Goal: Information Seeking & Learning: Learn about a topic

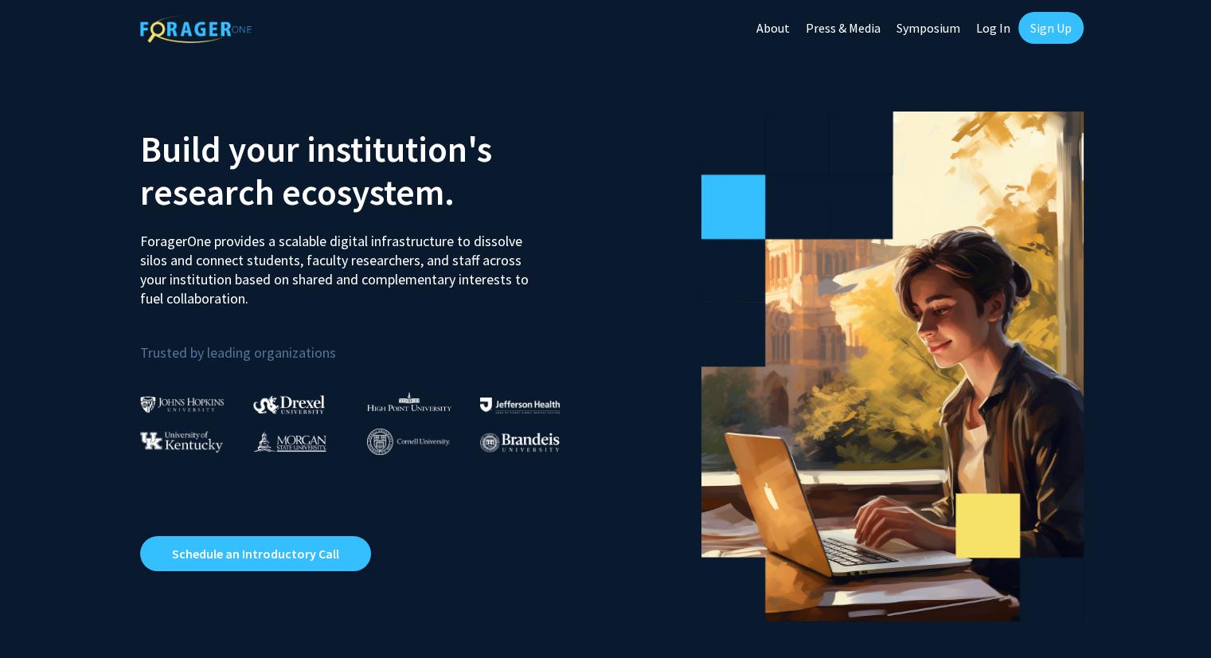
click at [990, 29] on link "Log In" at bounding box center [993, 28] width 50 height 56
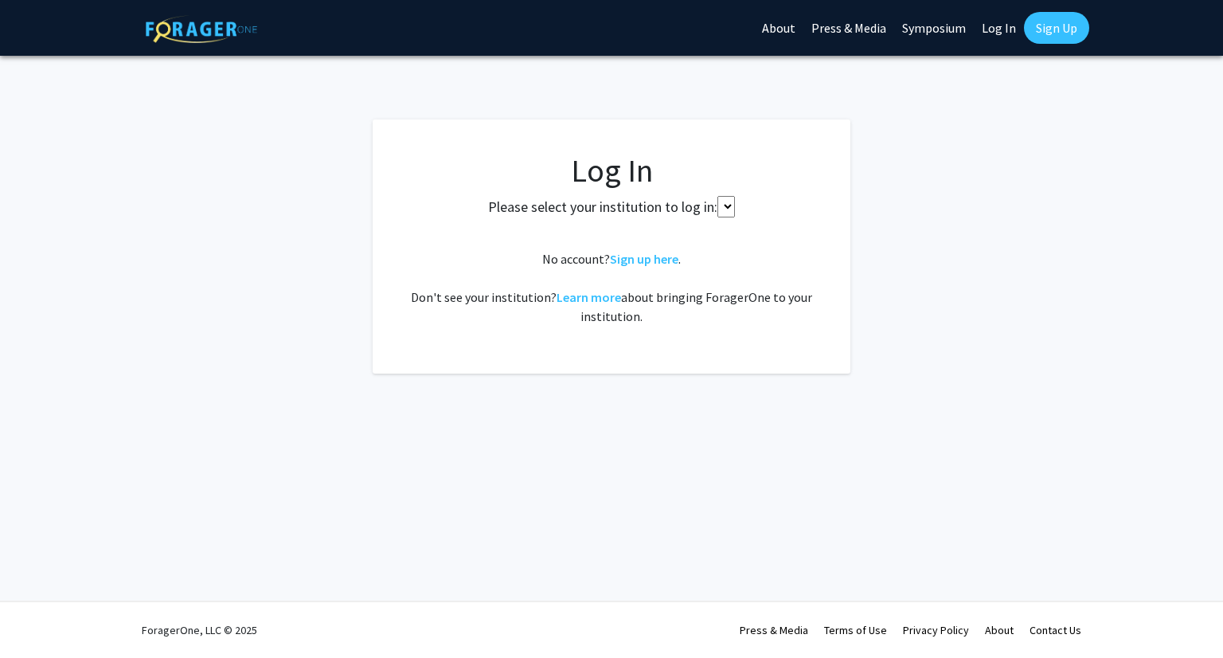
select select
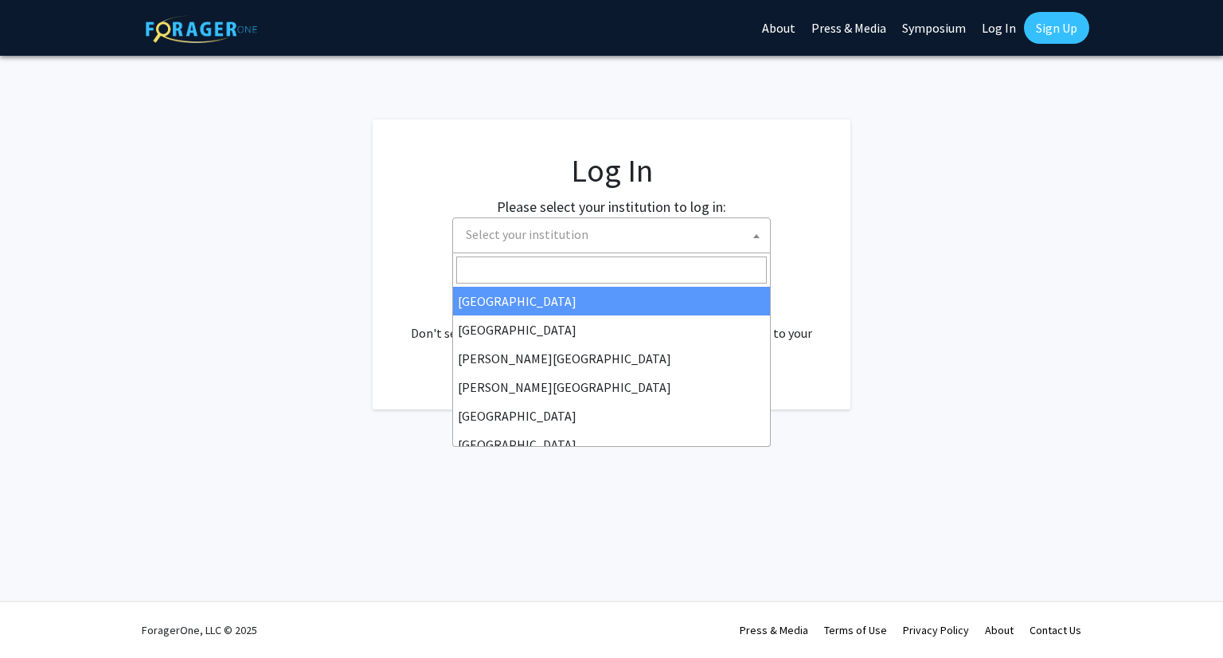
click at [624, 238] on span "Select your institution" at bounding box center [614, 234] width 311 height 33
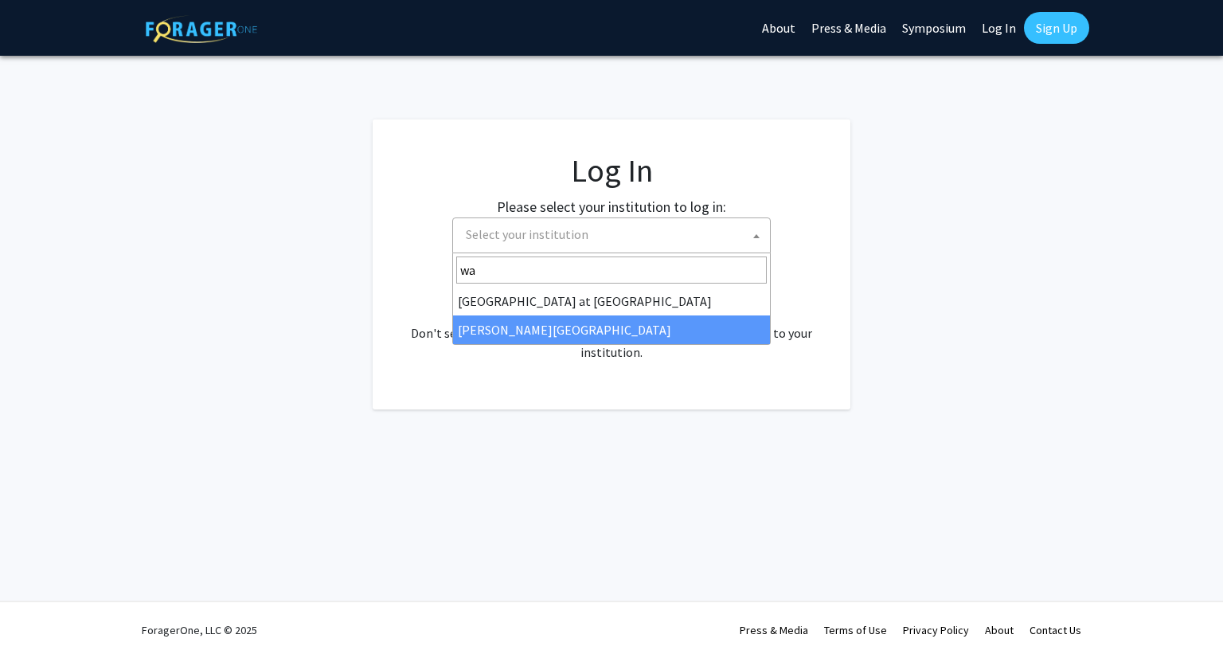
type input "wa"
select select "21"
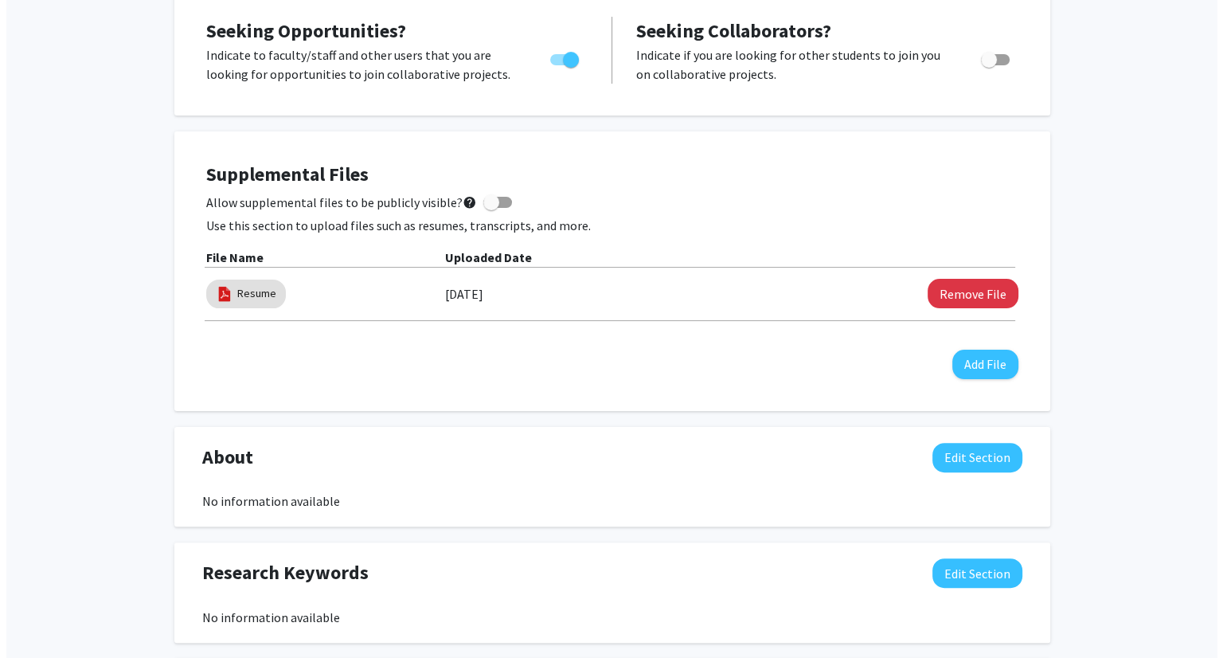
scroll to position [315, 0]
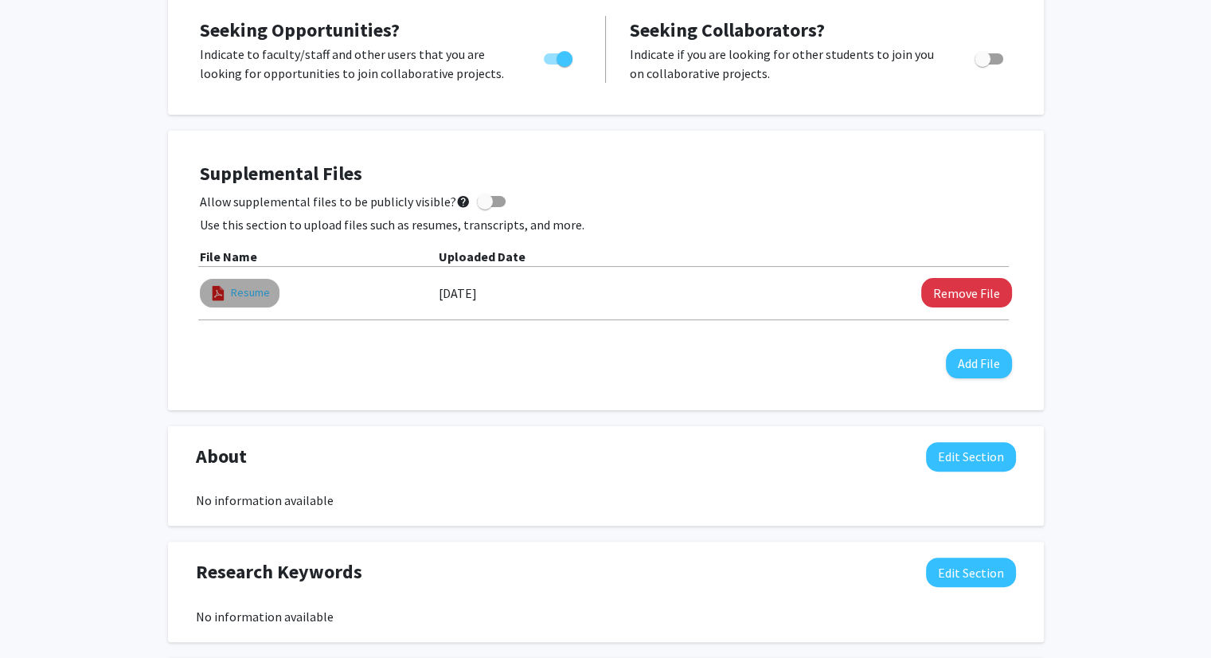
click at [239, 294] on link "Resume" at bounding box center [250, 292] width 39 height 17
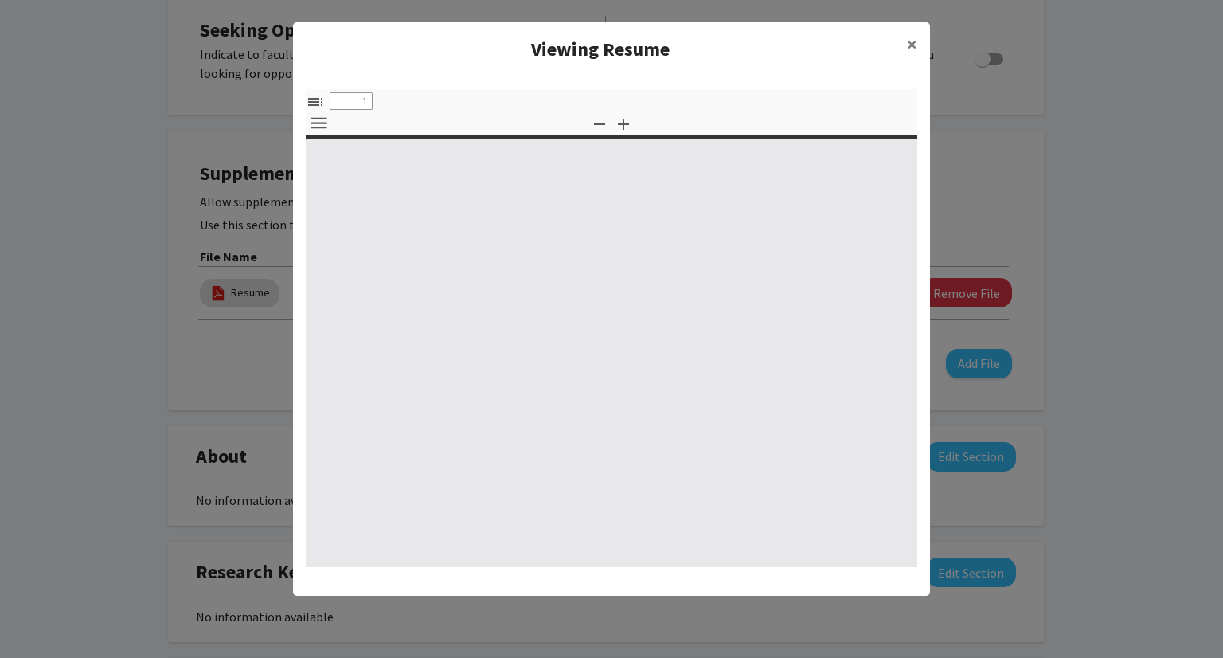
select select "custom"
type input "0"
select select "custom"
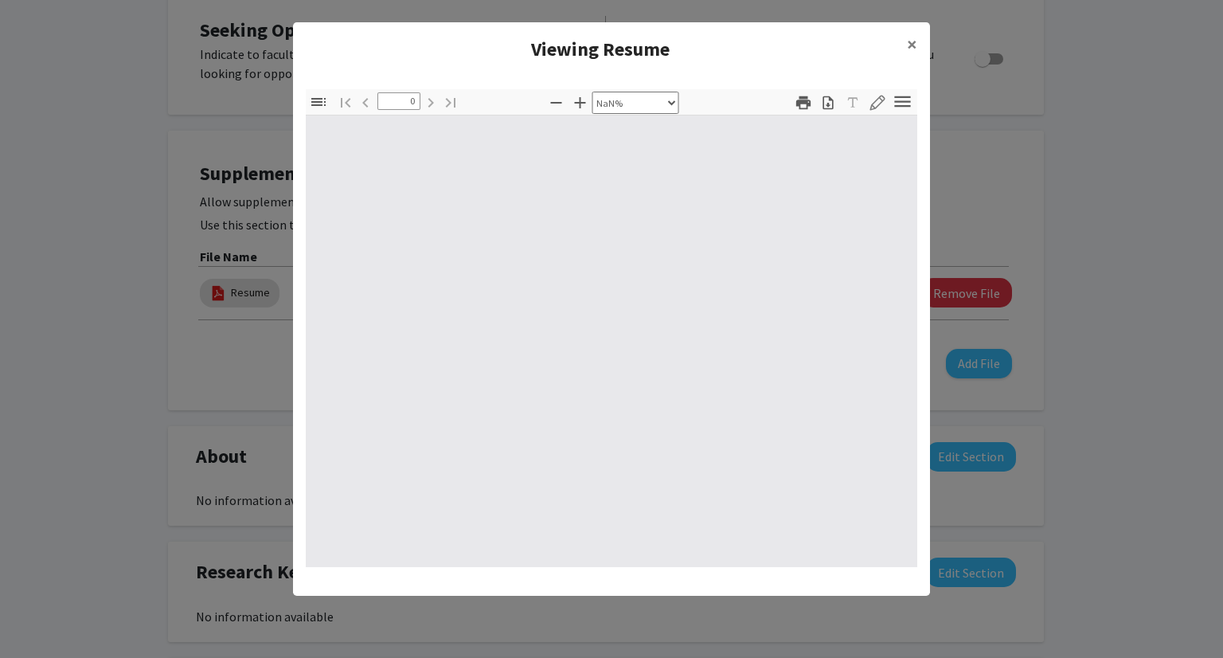
type input "1"
select select "auto"
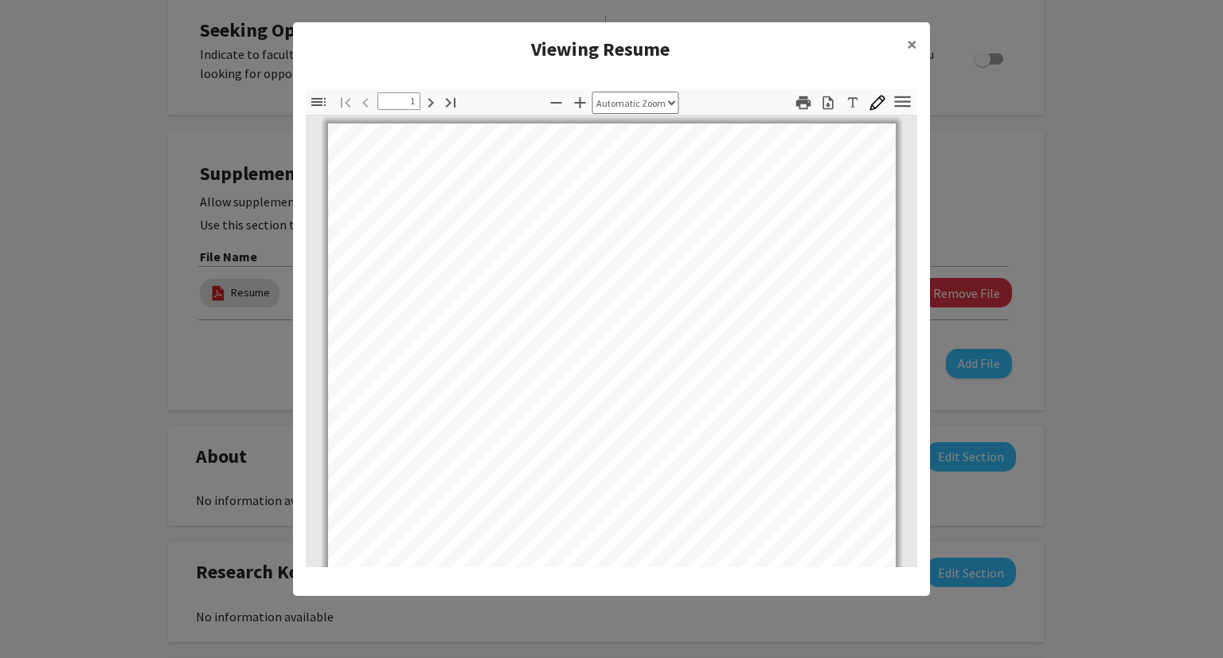
scroll to position [0, 0]
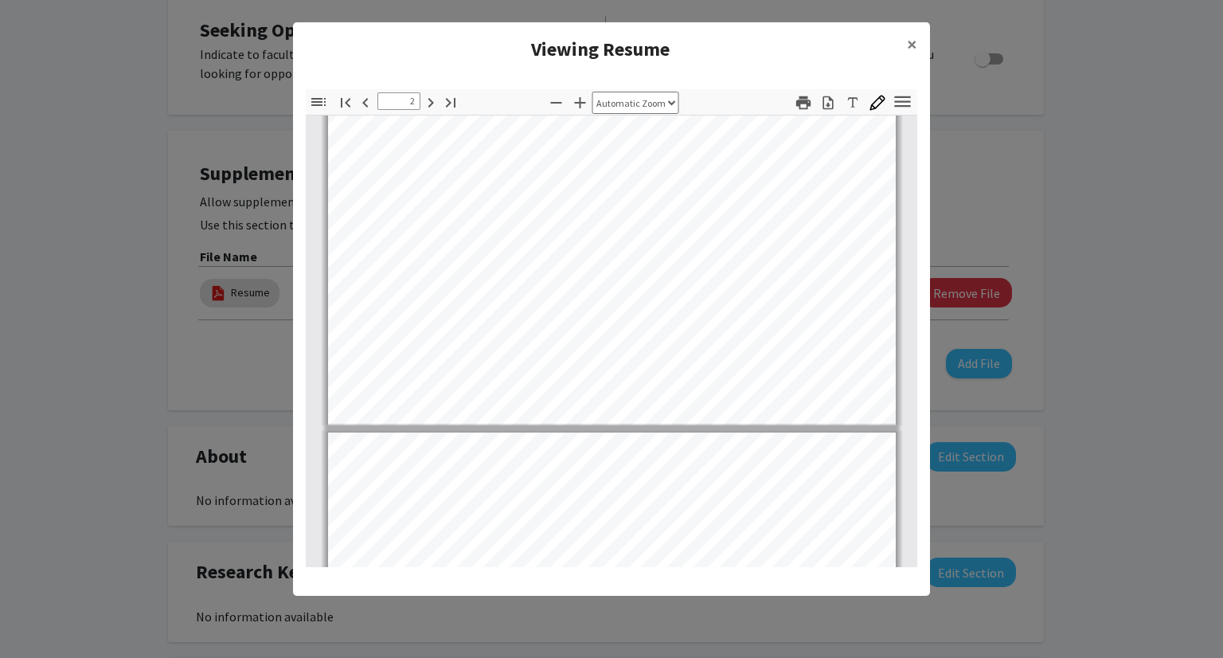
type input "3"
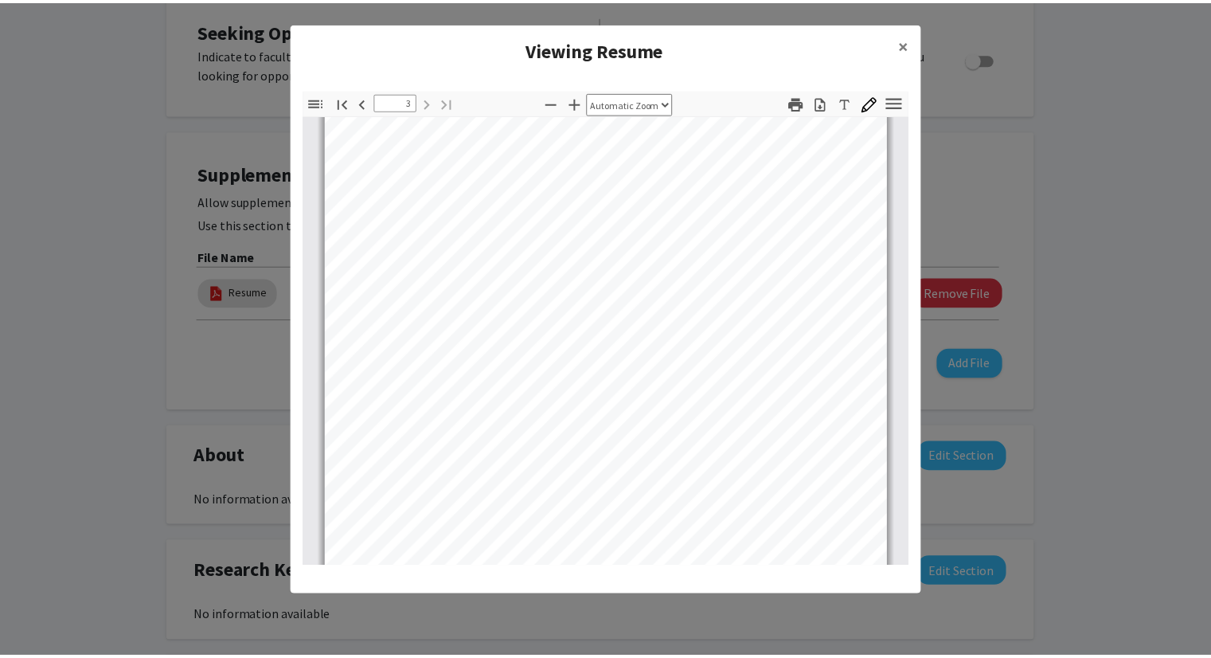
scroll to position [1780, 0]
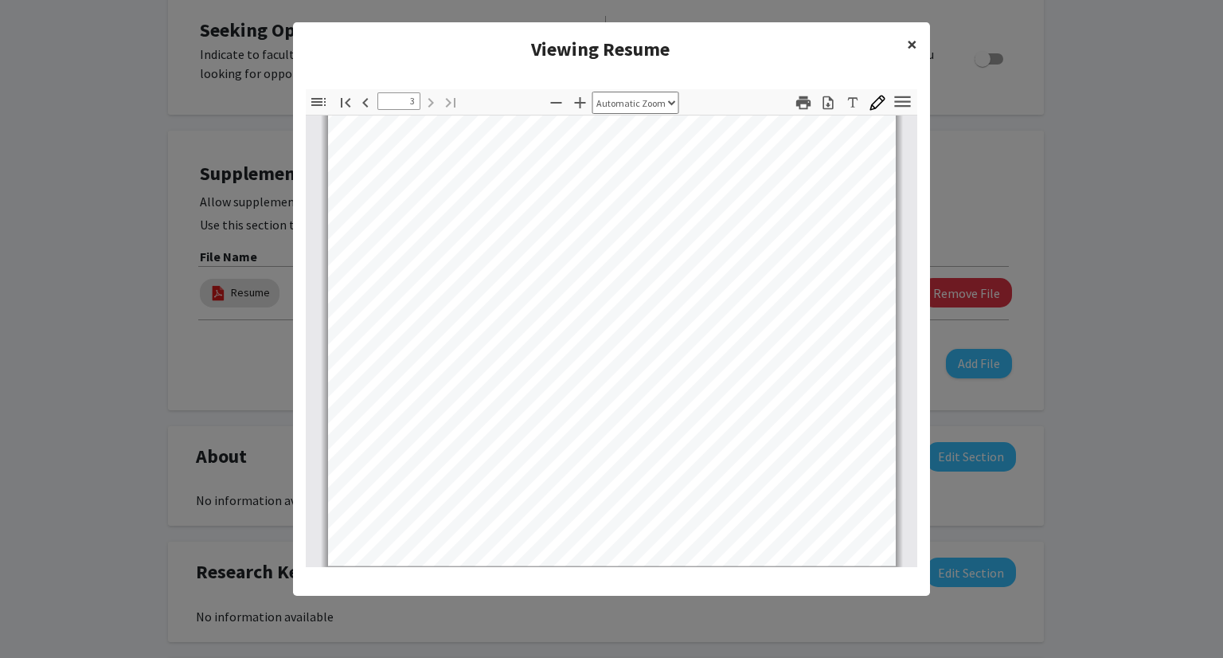
click at [901, 45] on button "×" at bounding box center [912, 44] width 36 height 45
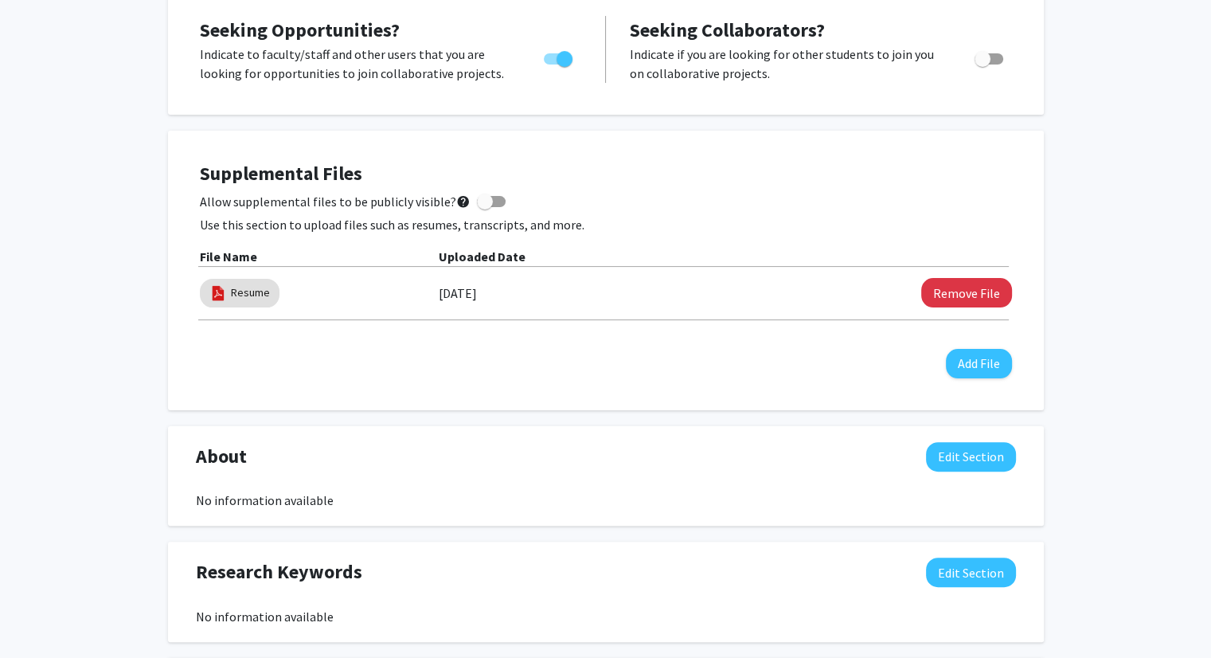
scroll to position [0, 0]
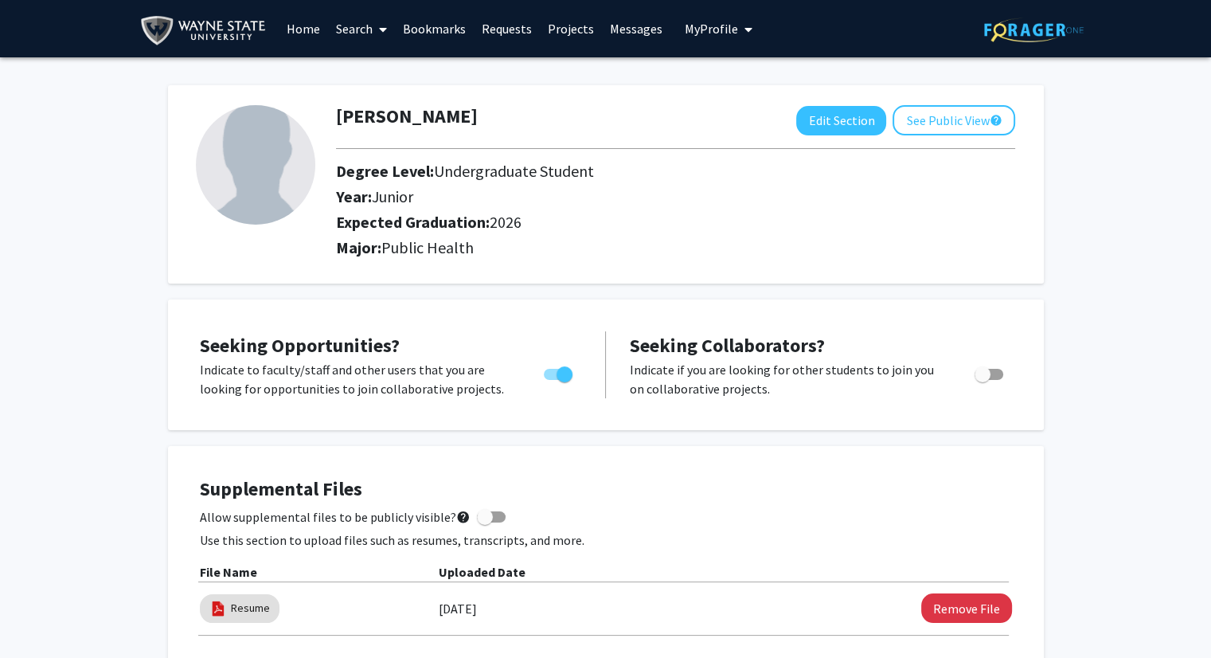
click at [365, 31] on link "Search" at bounding box center [361, 29] width 67 height 56
click at [372, 76] on span "Faculty/Staff" at bounding box center [386, 73] width 117 height 32
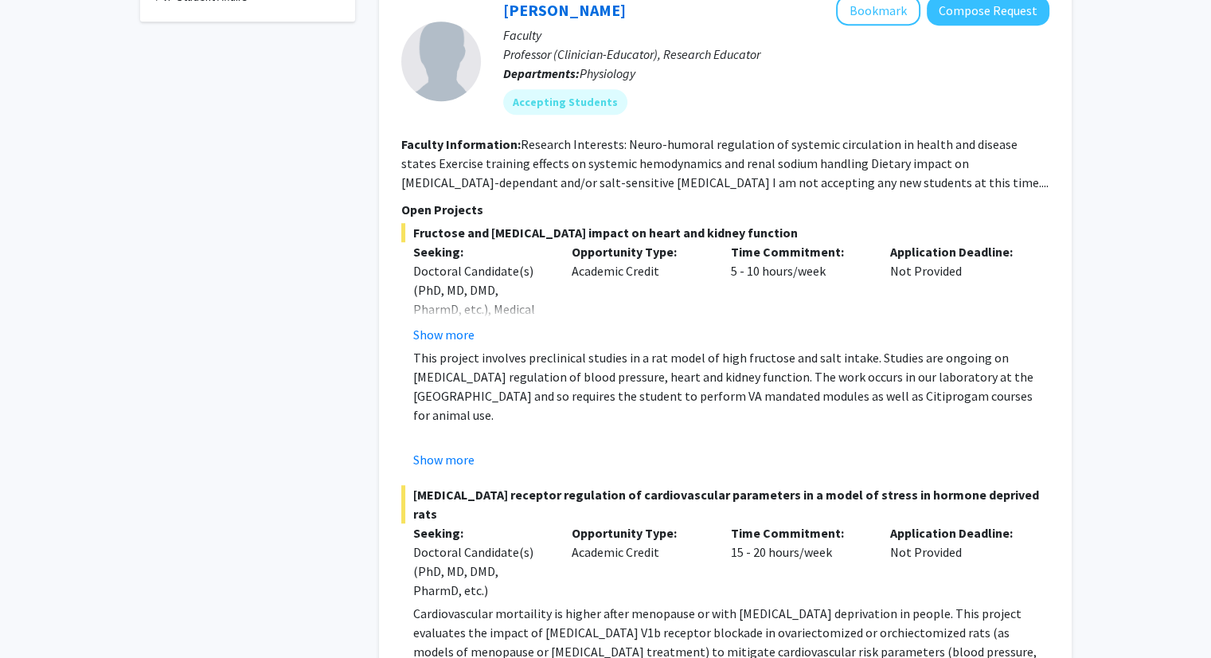
scroll to position [1091, 0]
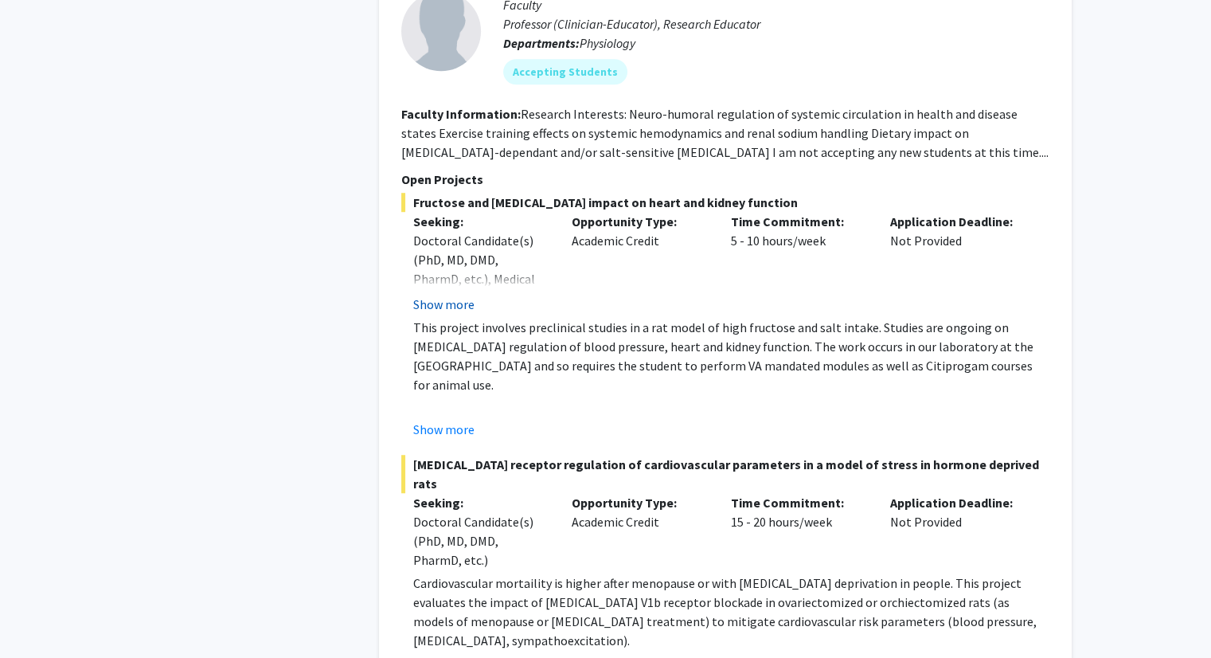
click at [443, 295] on button "Show more" at bounding box center [443, 304] width 61 height 19
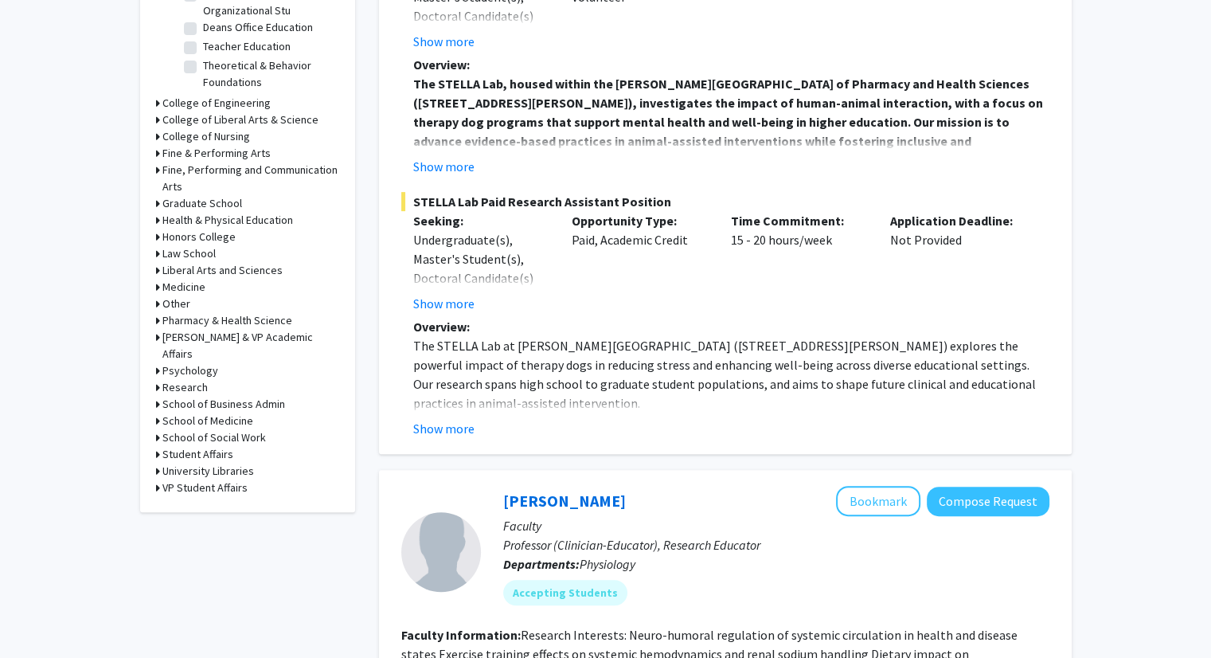
scroll to position [597, 0]
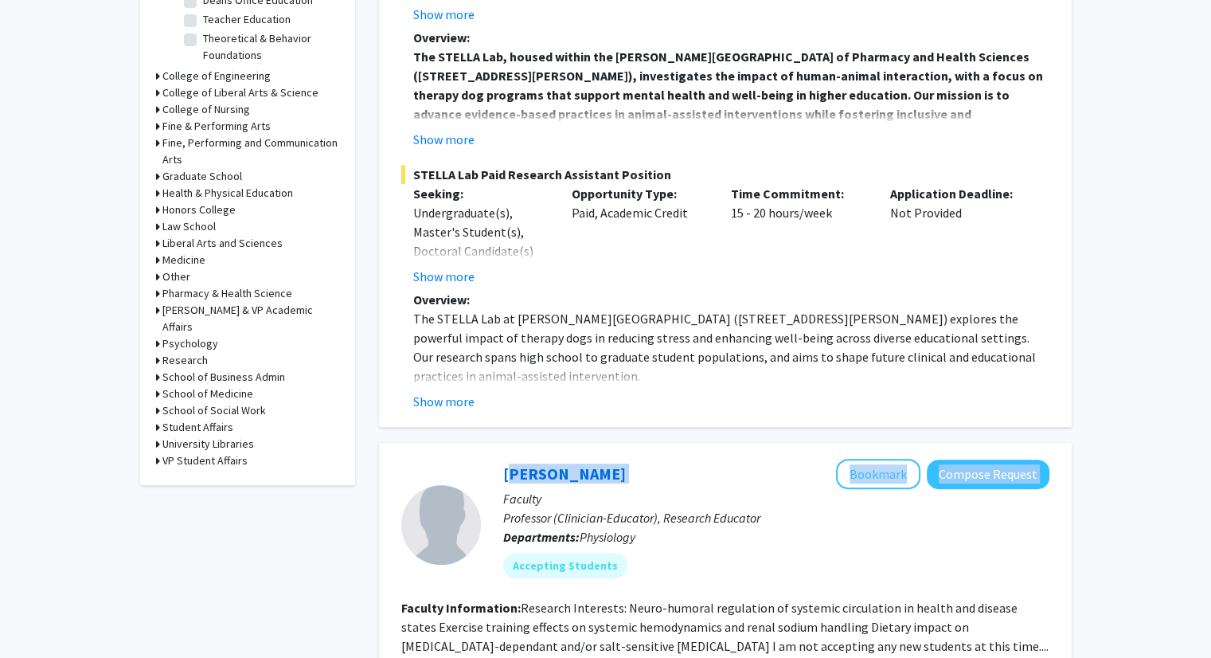
drag, startPoint x: 627, startPoint y: 459, endPoint x: 487, endPoint y: 442, distance: 141.2
click at [487, 459] on div "[PERSON_NAME] Compose Request Faculty Professor (Clinician-Educator), Research …" at bounding box center [765, 524] width 569 height 131
click at [618, 459] on div "[PERSON_NAME] Bookmark Compose Request" at bounding box center [776, 474] width 546 height 30
drag, startPoint x: 606, startPoint y: 459, endPoint x: 502, endPoint y: 463, distance: 104.4
click at [502, 463] on div "[PERSON_NAME] Compose Request Faculty Professor (Clinician-Educator), Research …" at bounding box center [765, 524] width 569 height 131
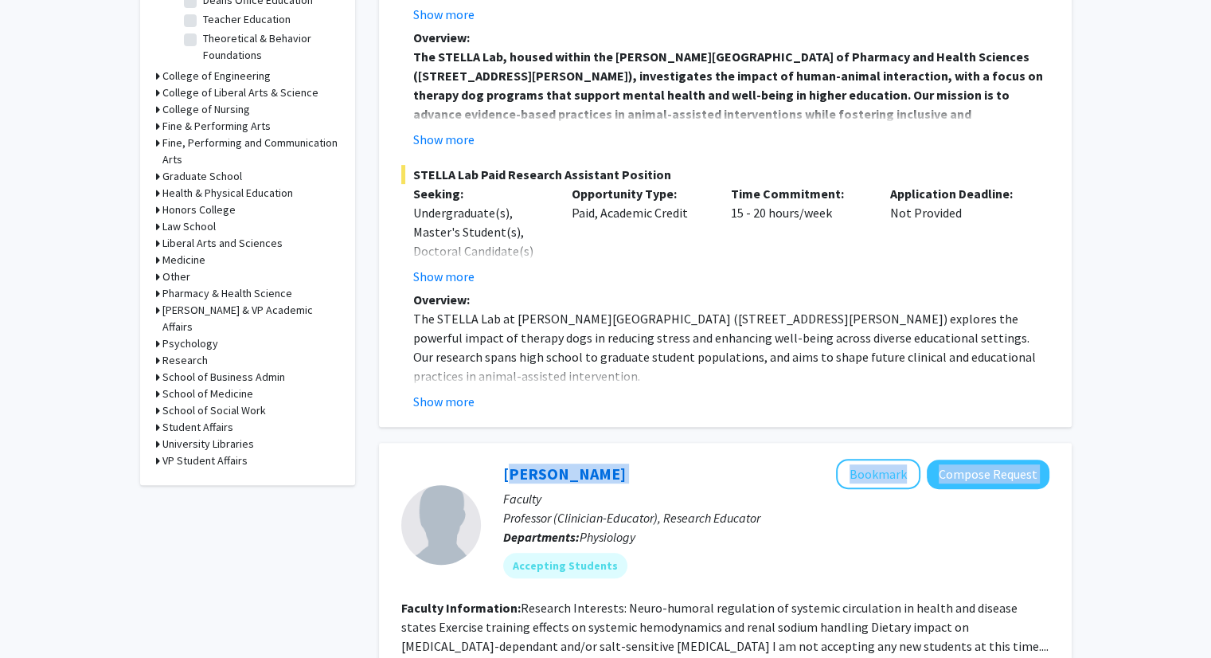
drag, startPoint x: 495, startPoint y: 451, endPoint x: 598, endPoint y: 451, distance: 102.7
click at [598, 459] on div "[PERSON_NAME] Compose Request Faculty Professor (Clinician-Educator), Research …" at bounding box center [765, 524] width 569 height 131
copy link "[PERSON_NAME]"
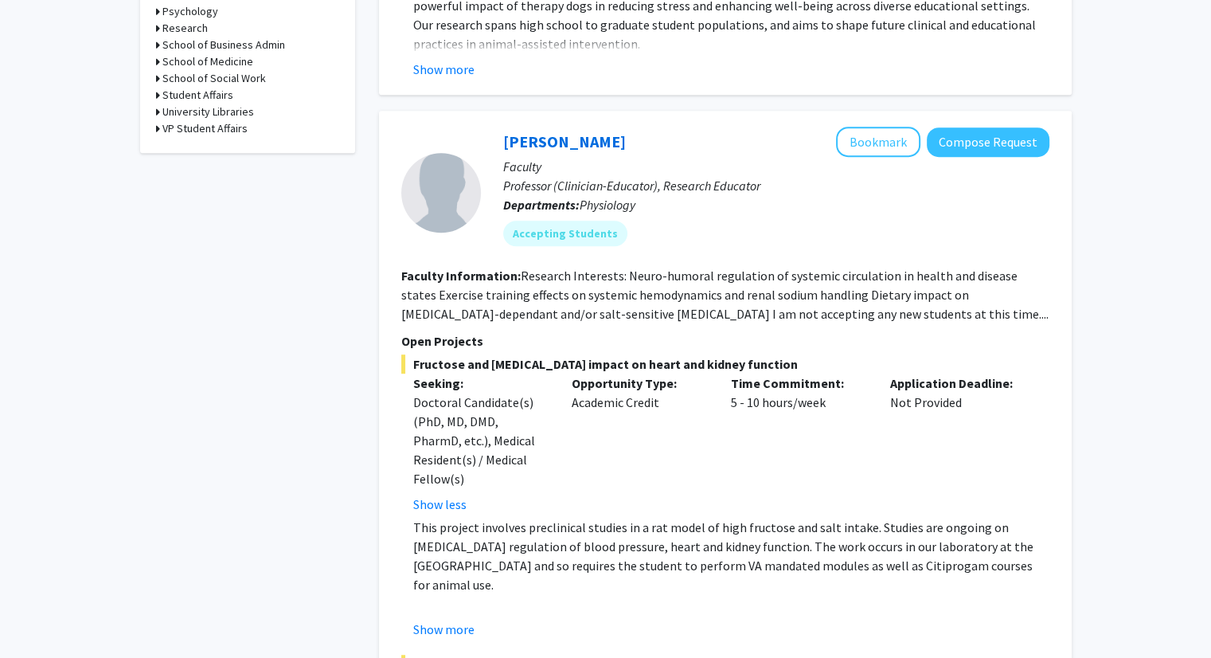
click at [747, 354] on span "Fructose and [MEDICAL_DATA] impact on heart and kidney function" at bounding box center [725, 363] width 648 height 19
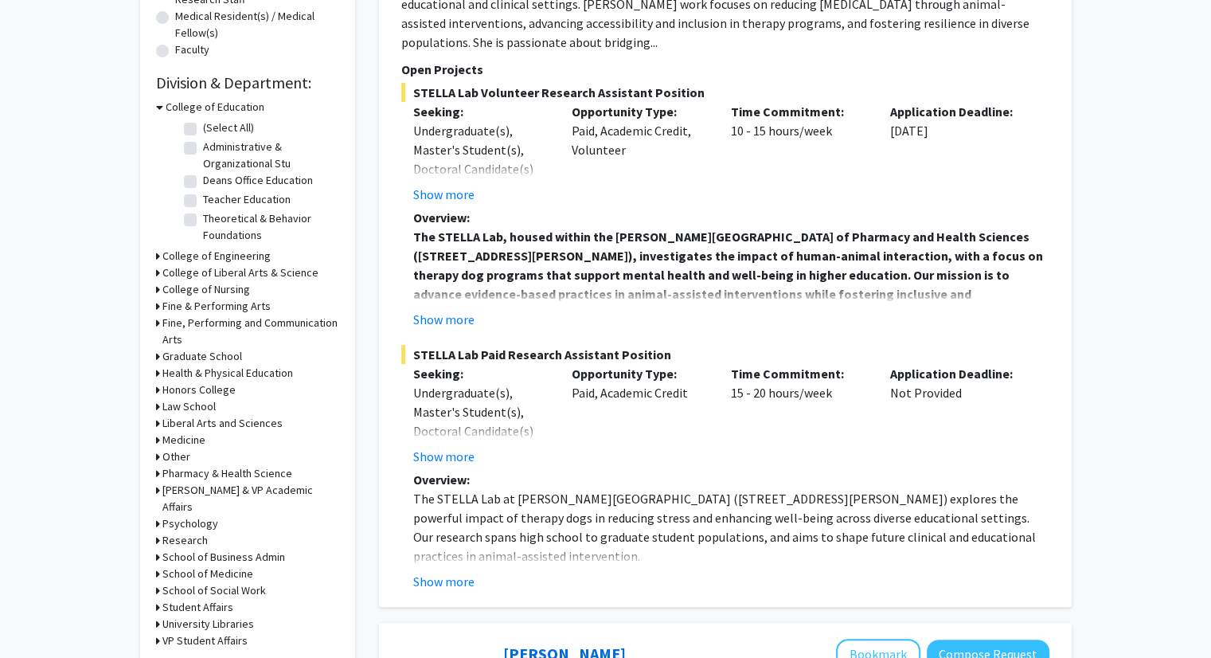
scroll to position [417, 0]
click at [179, 532] on h3 "Research" at bounding box center [184, 540] width 45 height 17
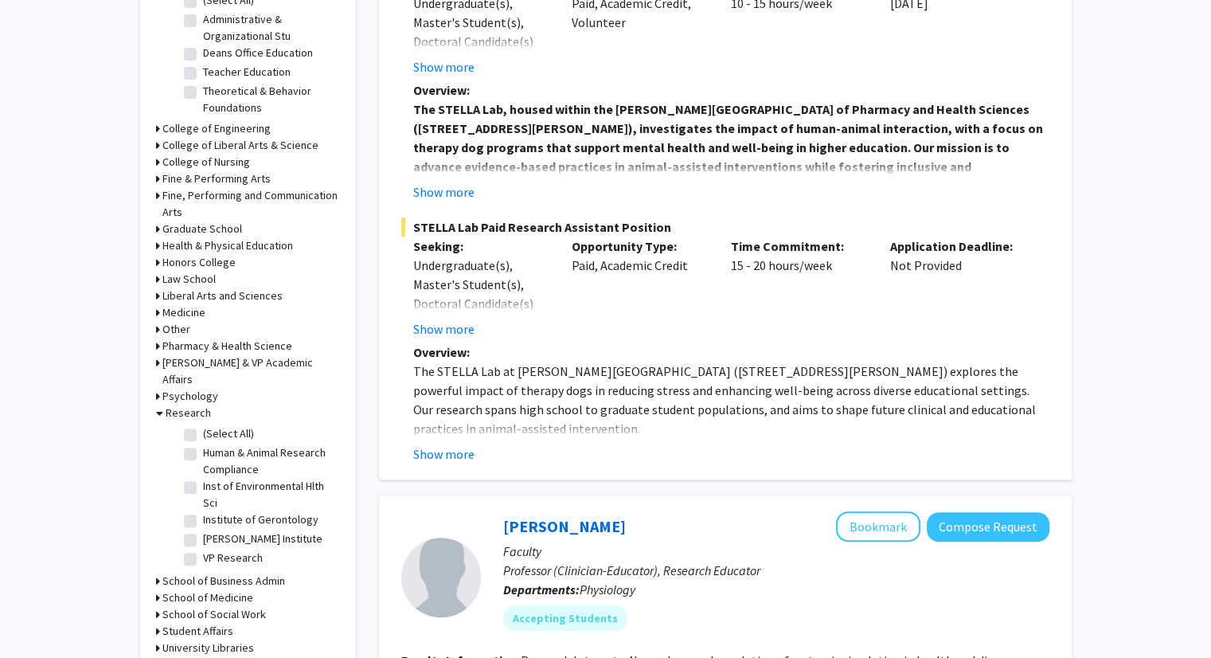
scroll to position [545, 0]
click at [188, 404] on h3 "Research" at bounding box center [188, 412] width 45 height 17
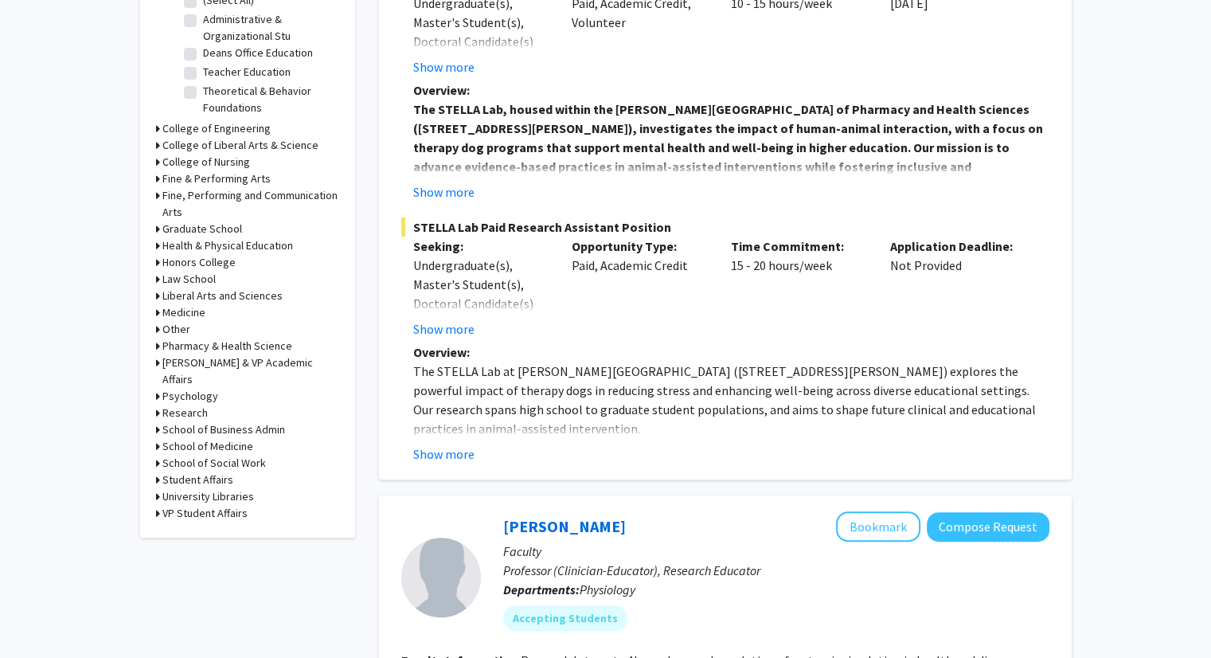
click at [194, 312] on h3 "Medicine" at bounding box center [183, 312] width 43 height 17
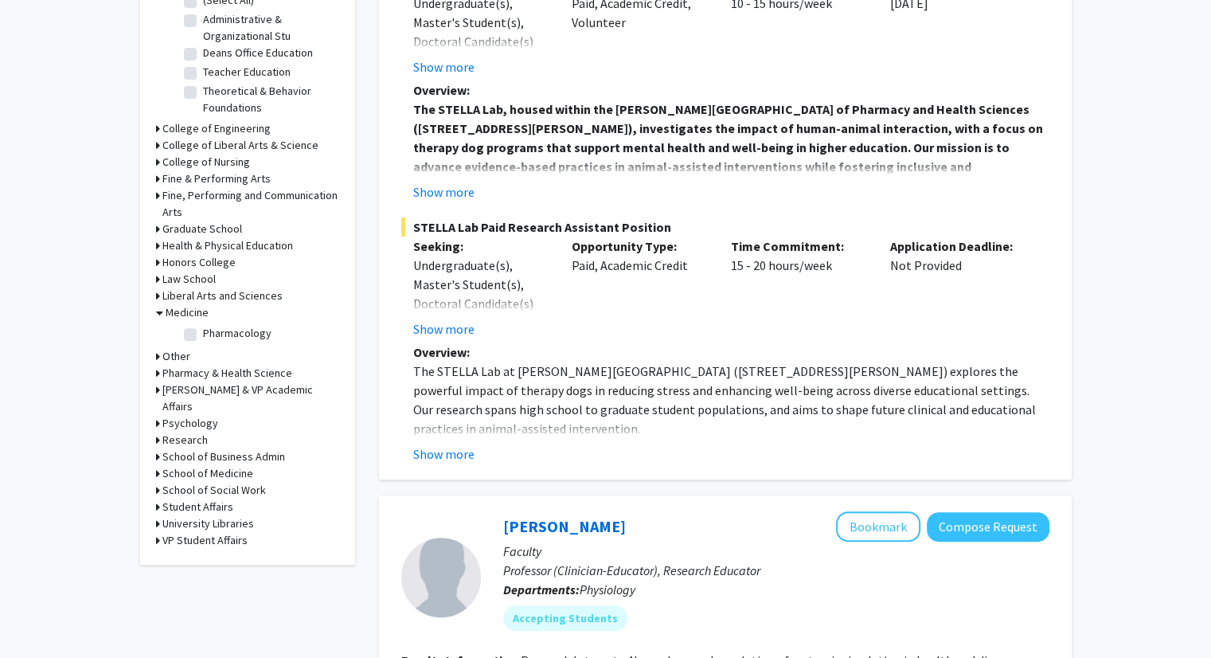
click at [184, 310] on h3 "Medicine" at bounding box center [187, 312] width 43 height 17
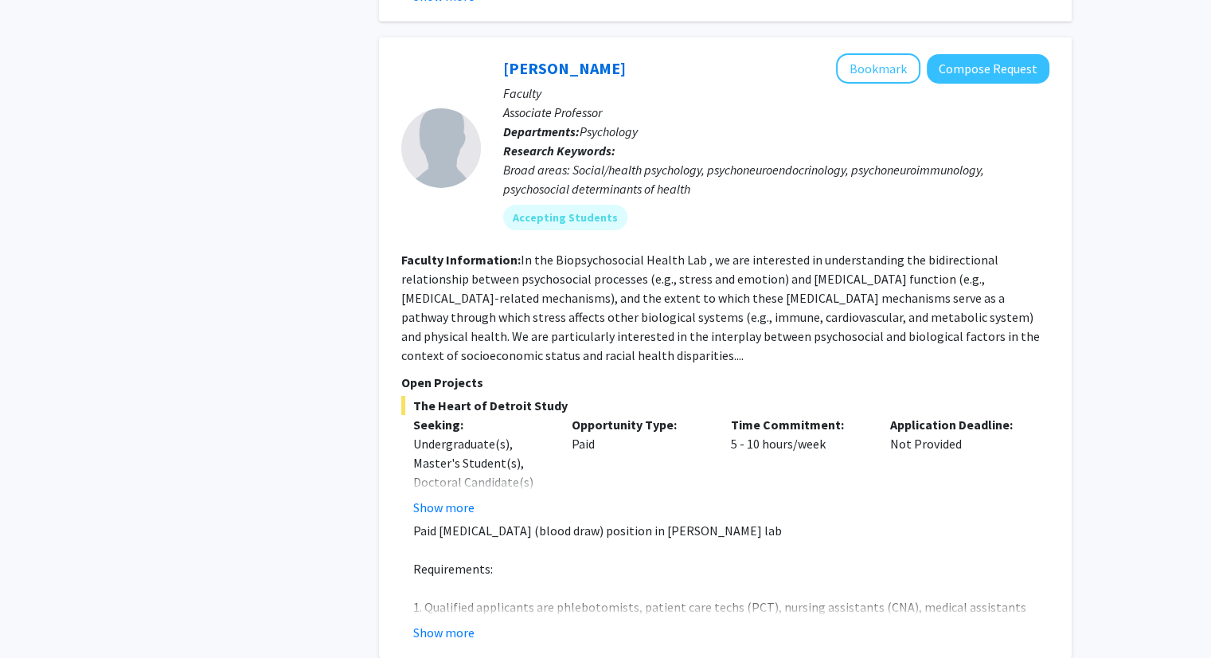
scroll to position [5265, 0]
click at [449, 623] on button "Show more" at bounding box center [443, 632] width 61 height 19
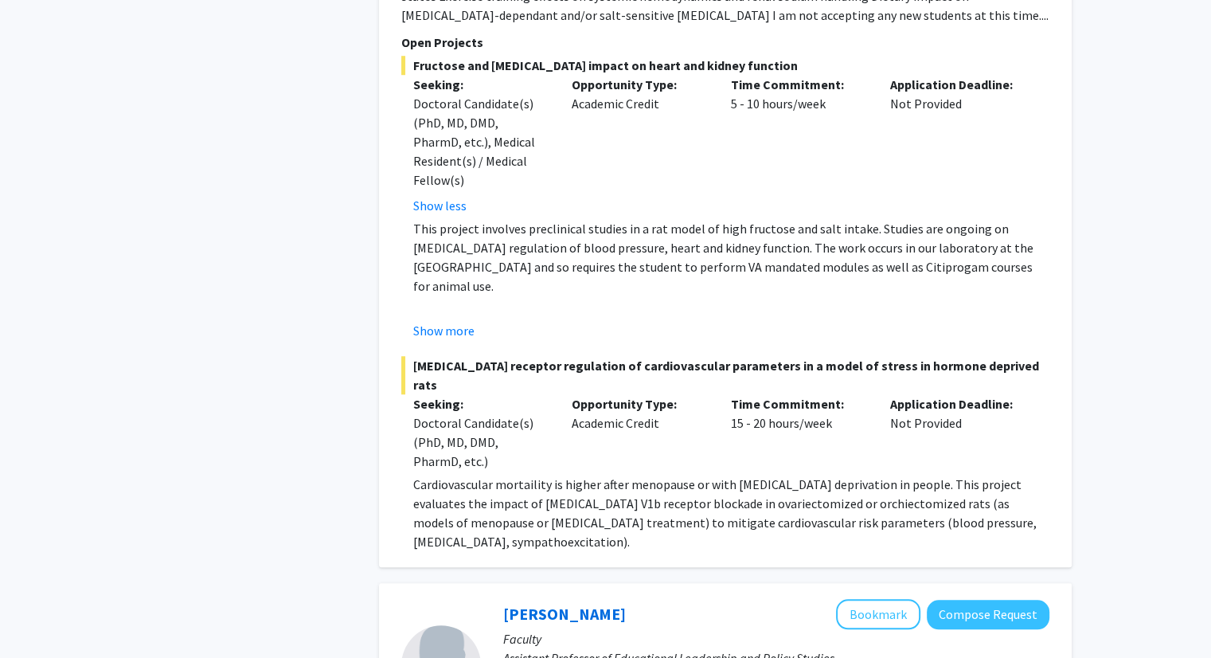
scroll to position [1284, 0]
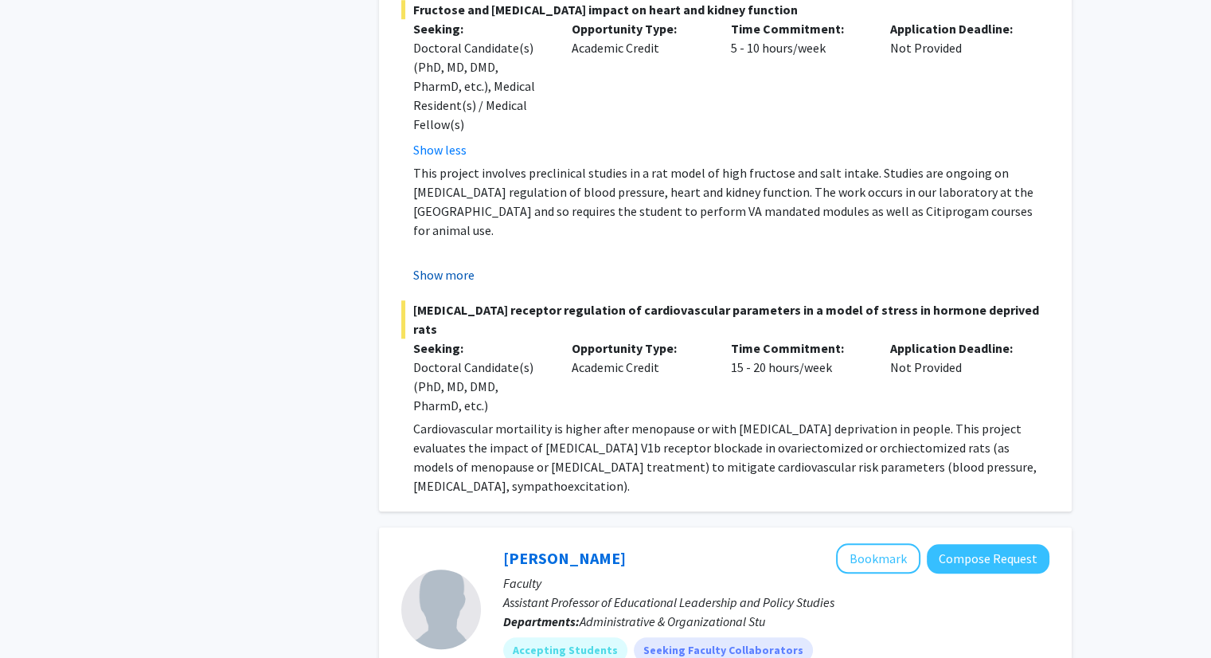
click at [443, 265] on button "Show more" at bounding box center [443, 274] width 61 height 19
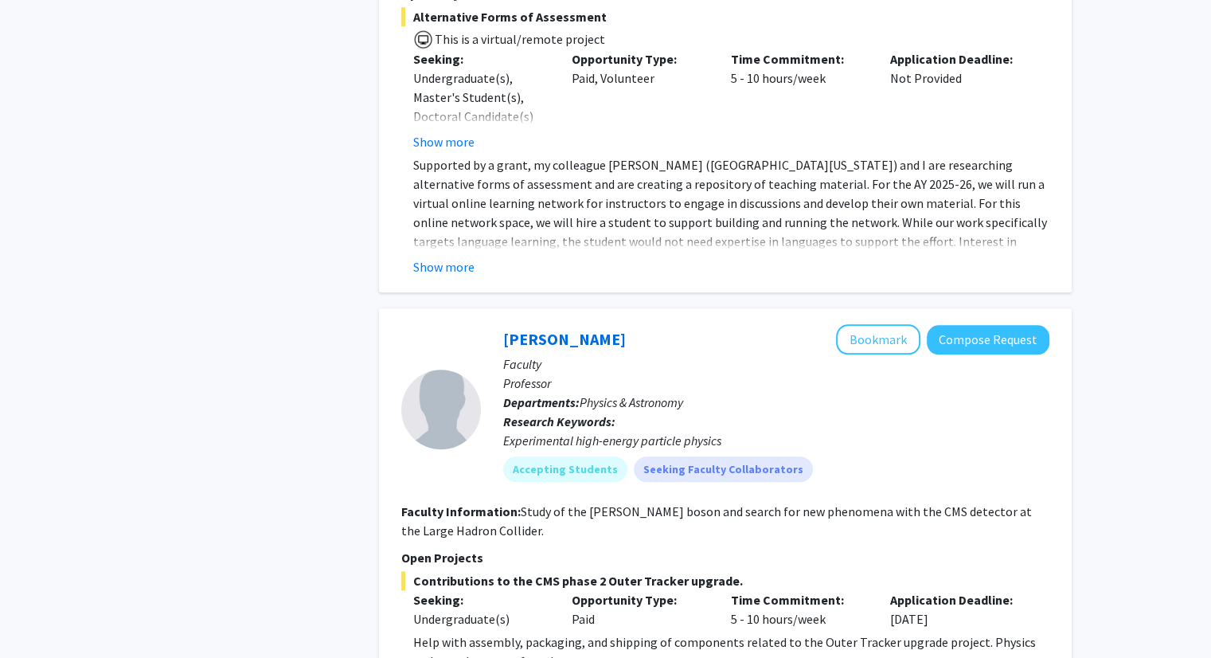
scroll to position [7497, 0]
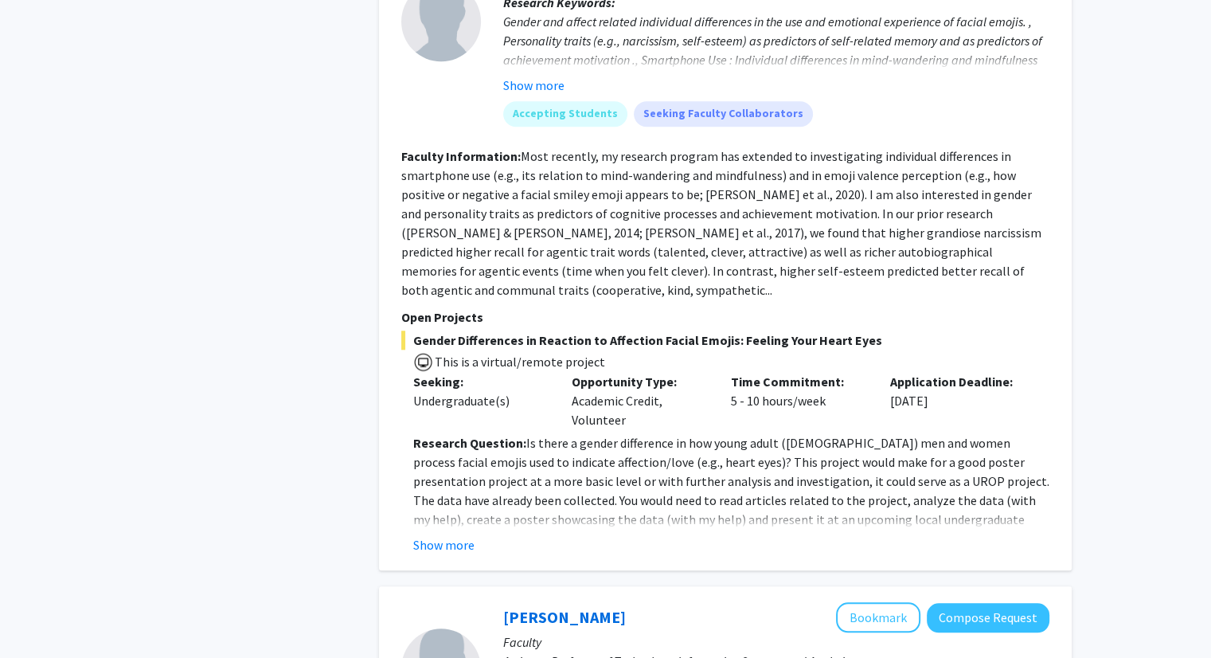
scroll to position [1283, 0]
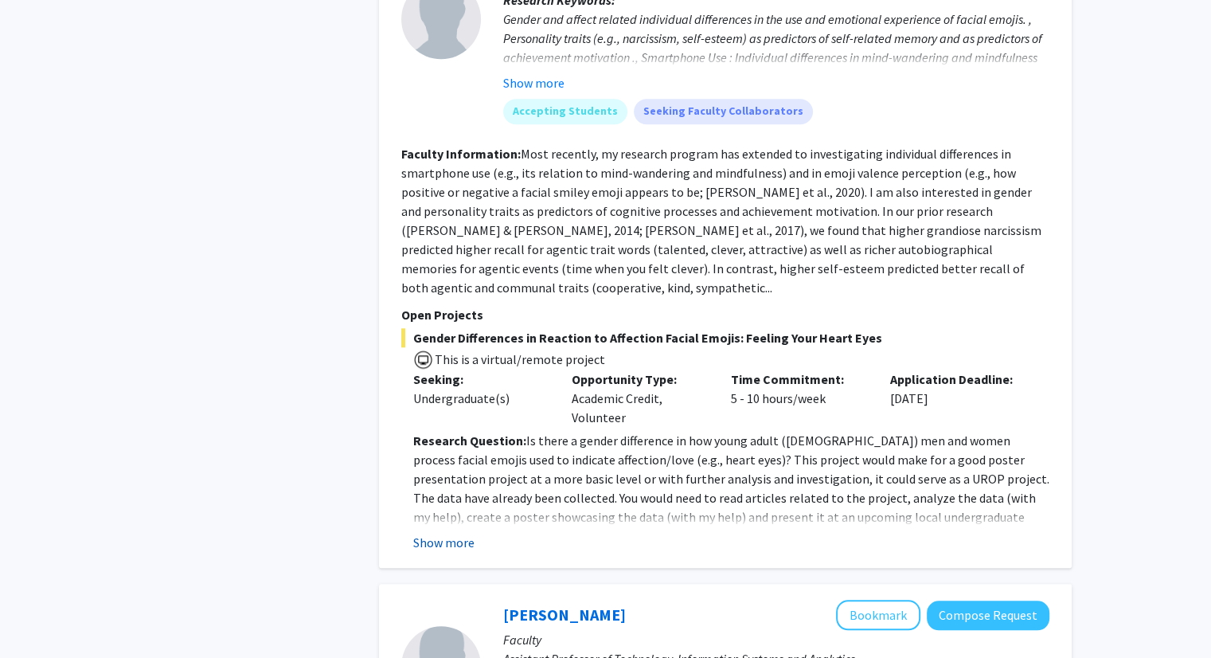
click at [447, 533] on button "Show more" at bounding box center [443, 542] width 61 height 19
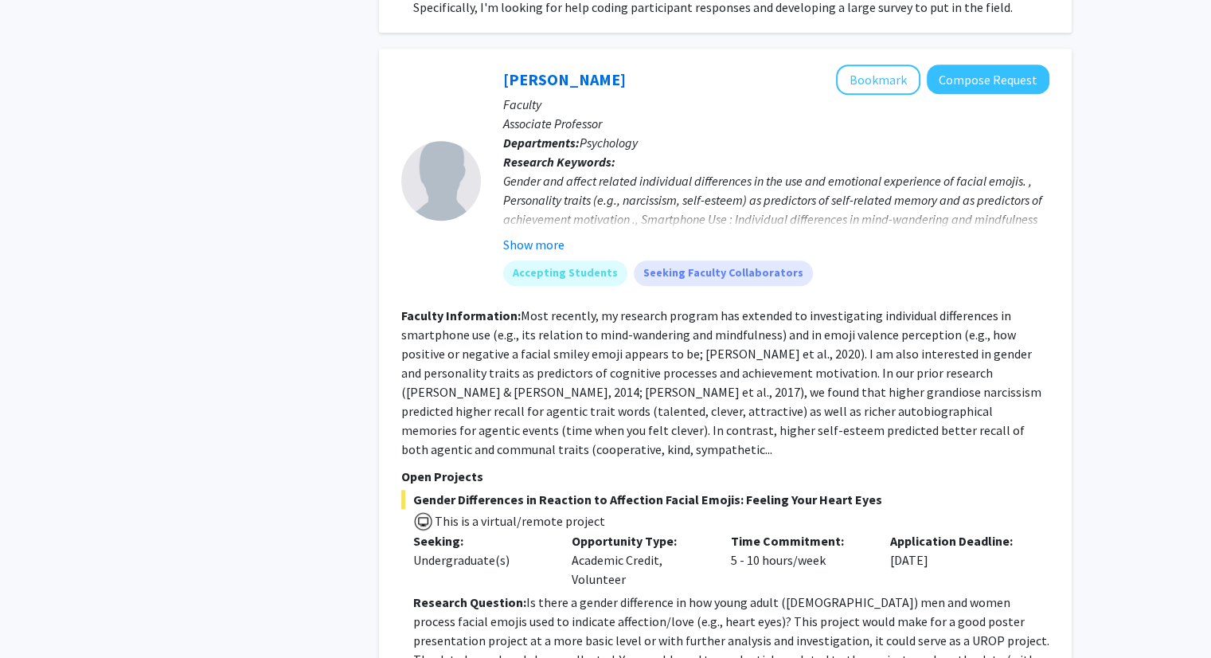
scroll to position [1123, 0]
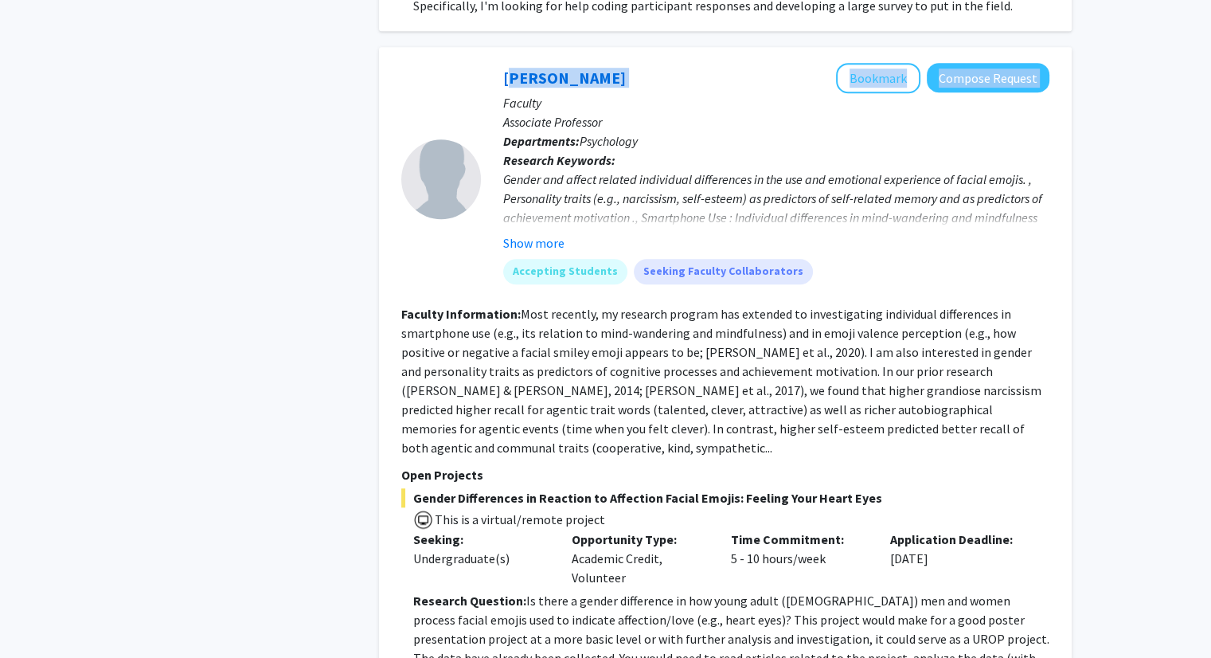
drag, startPoint x: 599, startPoint y: 61, endPoint x: 482, endPoint y: 43, distance: 118.5
click at [482, 63] on div "[PERSON_NAME] Bookmark Compose Request Faculty Associate Professor Departments:…" at bounding box center [765, 179] width 569 height 233
click at [619, 63] on div "[PERSON_NAME] Bookmark Compose Request" at bounding box center [776, 78] width 546 height 30
drag, startPoint x: 492, startPoint y: 55, endPoint x: 580, endPoint y: 54, distance: 87.6
click at [580, 63] on div "[PERSON_NAME] Bookmark Compose Request Faculty Associate Professor Departments:…" at bounding box center [765, 179] width 569 height 233
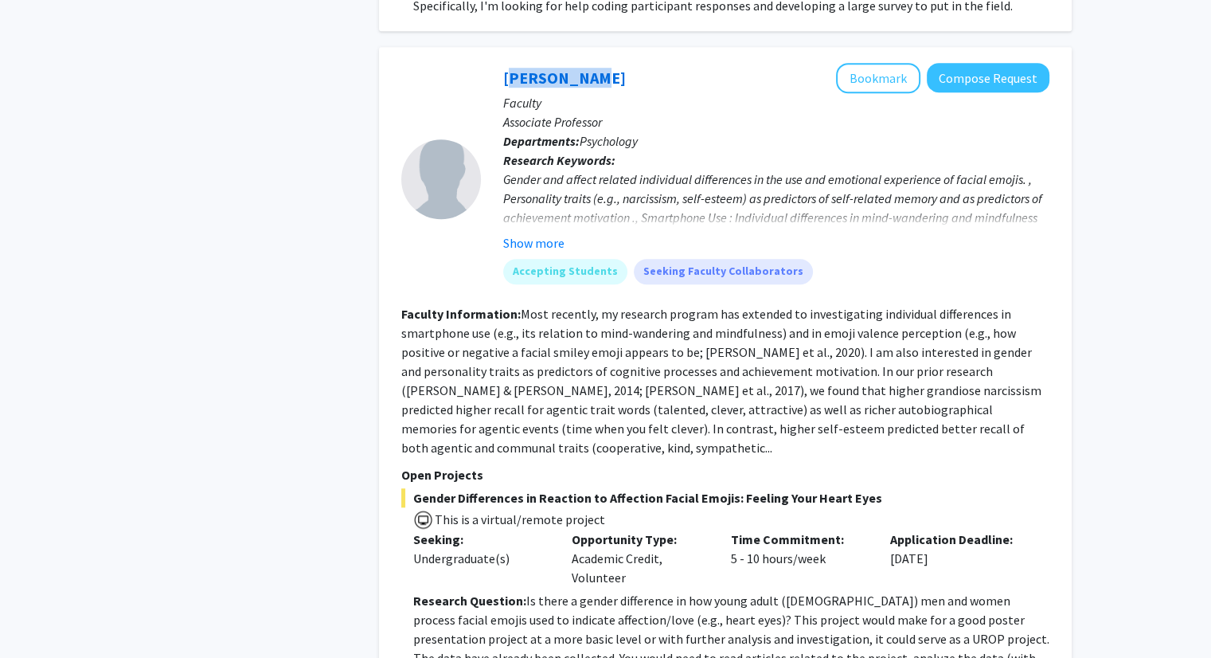
copy link "[PERSON_NAME]"
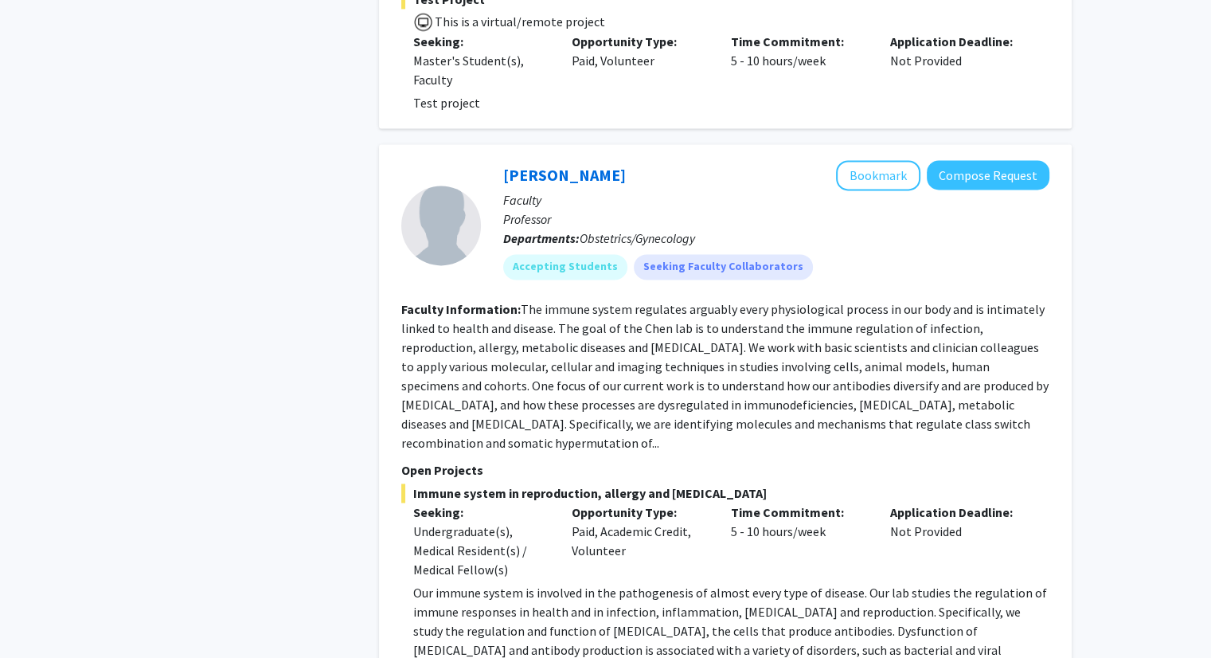
scroll to position [2315, 0]
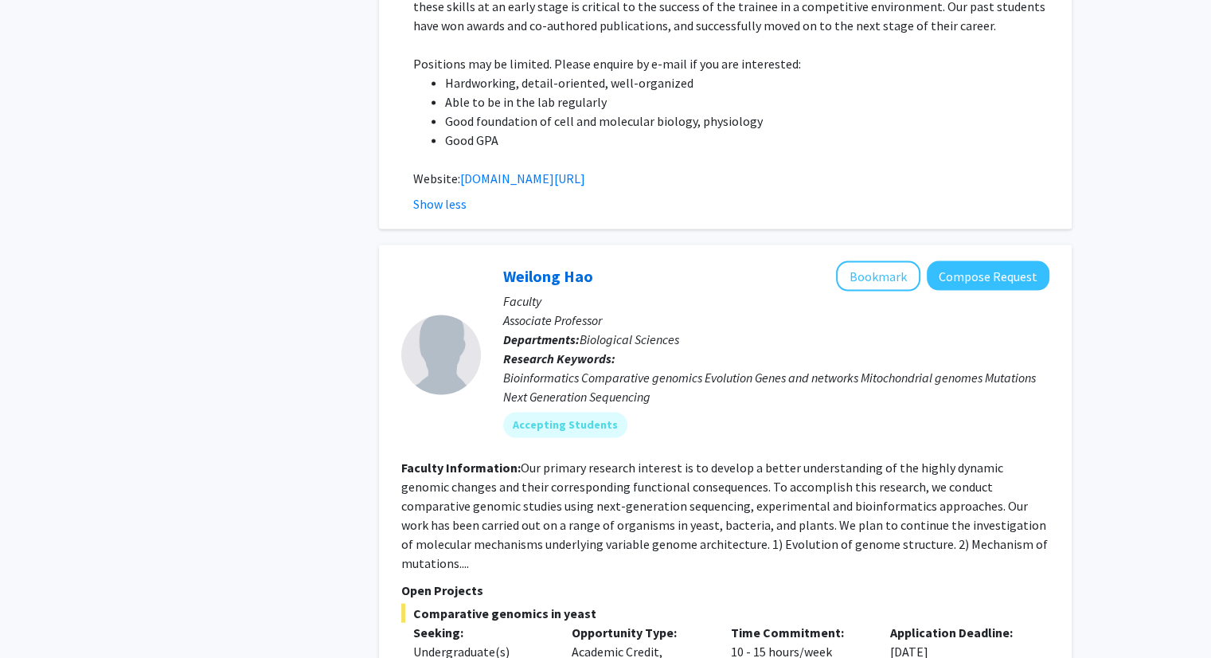
scroll to position [3391, 0]
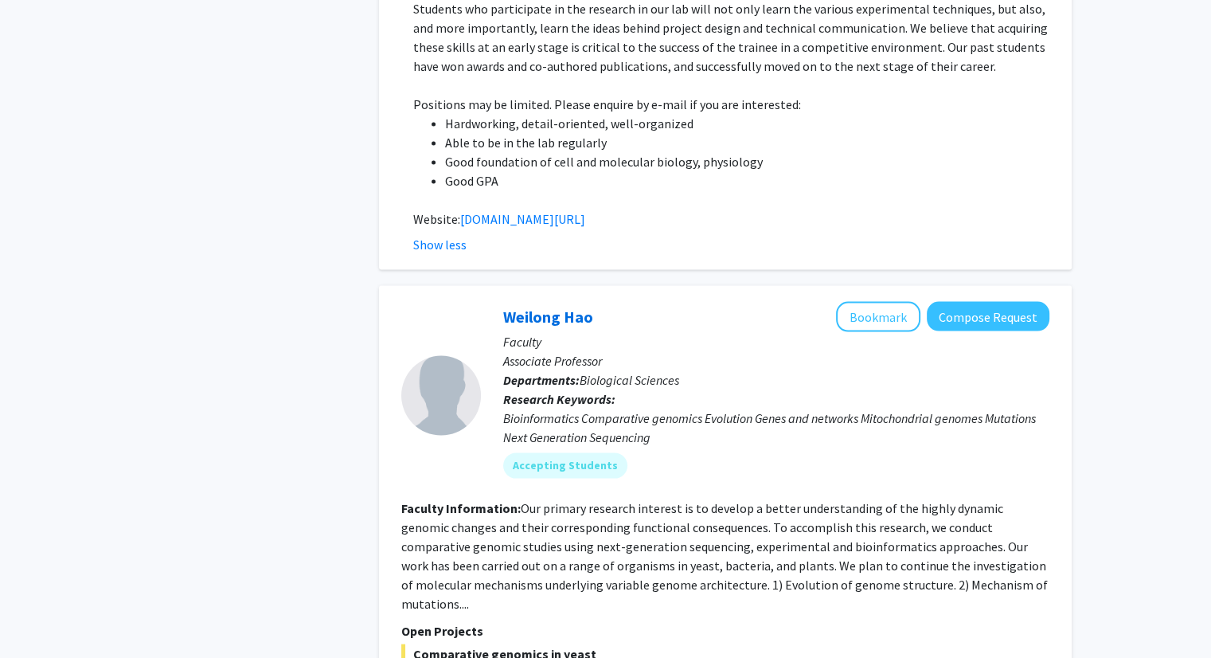
scroll to position [3238, 0]
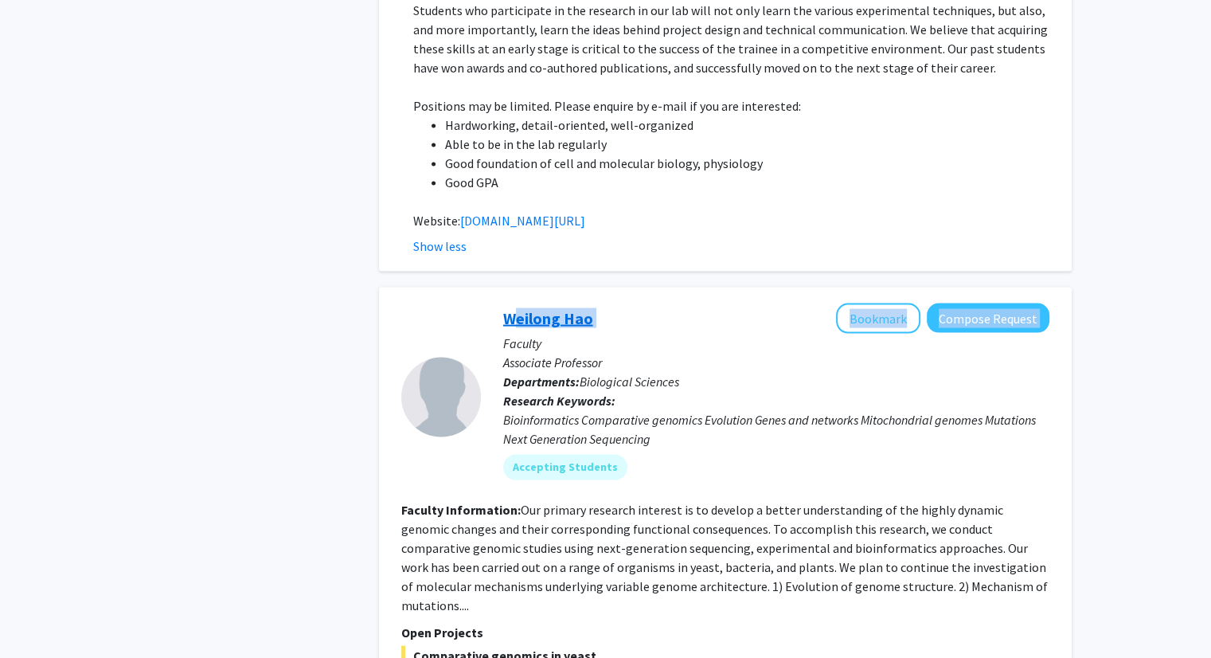
drag, startPoint x: 612, startPoint y: 221, endPoint x: 502, endPoint y: 220, distance: 109.1
click at [503, 303] on div "Weilong Hao Bookmark Compose Request" at bounding box center [776, 318] width 546 height 30
click at [499, 303] on div "Weilong Hao Bookmark Compose Request Faculty Associate Professor Departments: B…" at bounding box center [765, 397] width 569 height 189
drag, startPoint x: 499, startPoint y: 220, endPoint x: 576, endPoint y: 213, distance: 77.6
click at [576, 303] on div "Weilong Hao Bookmark Compose Request Faculty Associate Professor Departments: B…" at bounding box center [765, 397] width 569 height 189
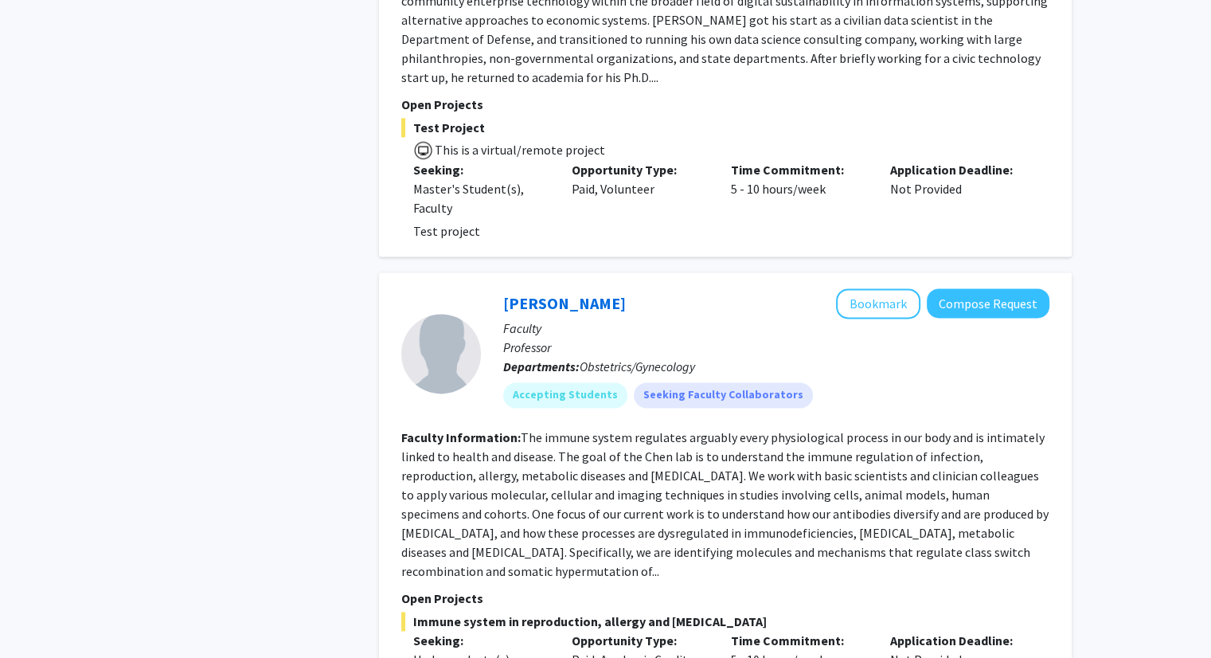
scroll to position [2182, 0]
drag, startPoint x: 592, startPoint y: 224, endPoint x: 503, endPoint y: 218, distance: 89.4
click at [503, 290] on div "[PERSON_NAME] Bookmark Compose Request" at bounding box center [776, 305] width 546 height 30
copy link "[PERSON_NAME]"
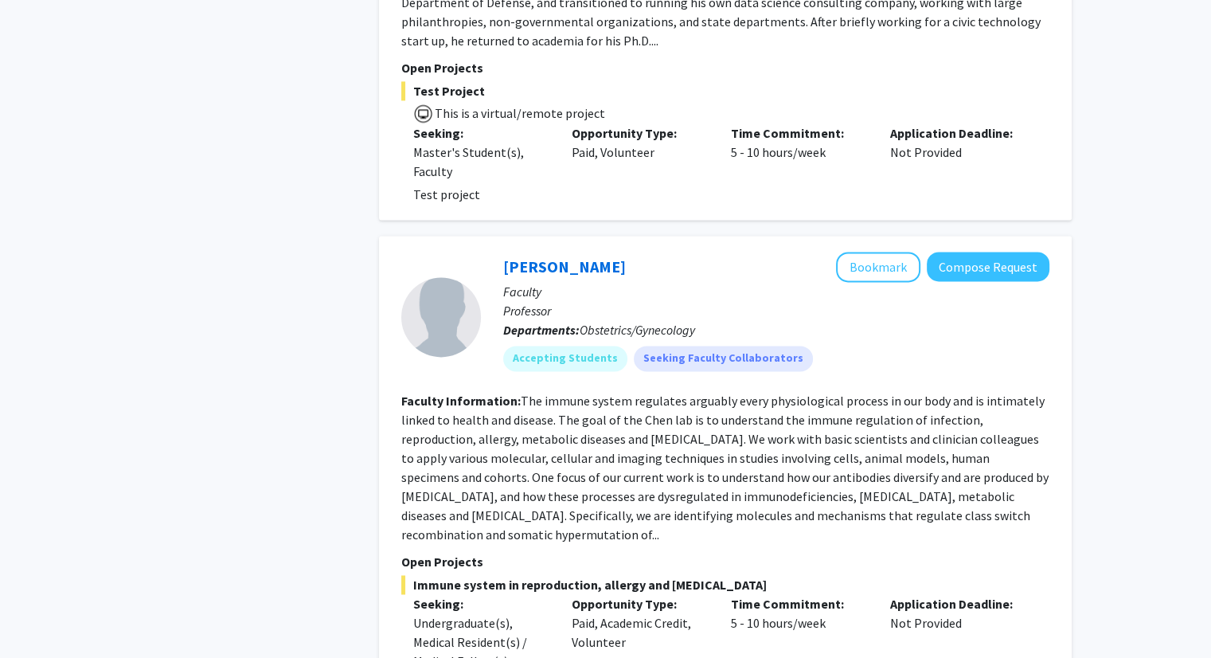
click at [490, 398] on fg-read-more "The immune system regulates arguably every physiological process in our body an…" at bounding box center [724, 468] width 647 height 150
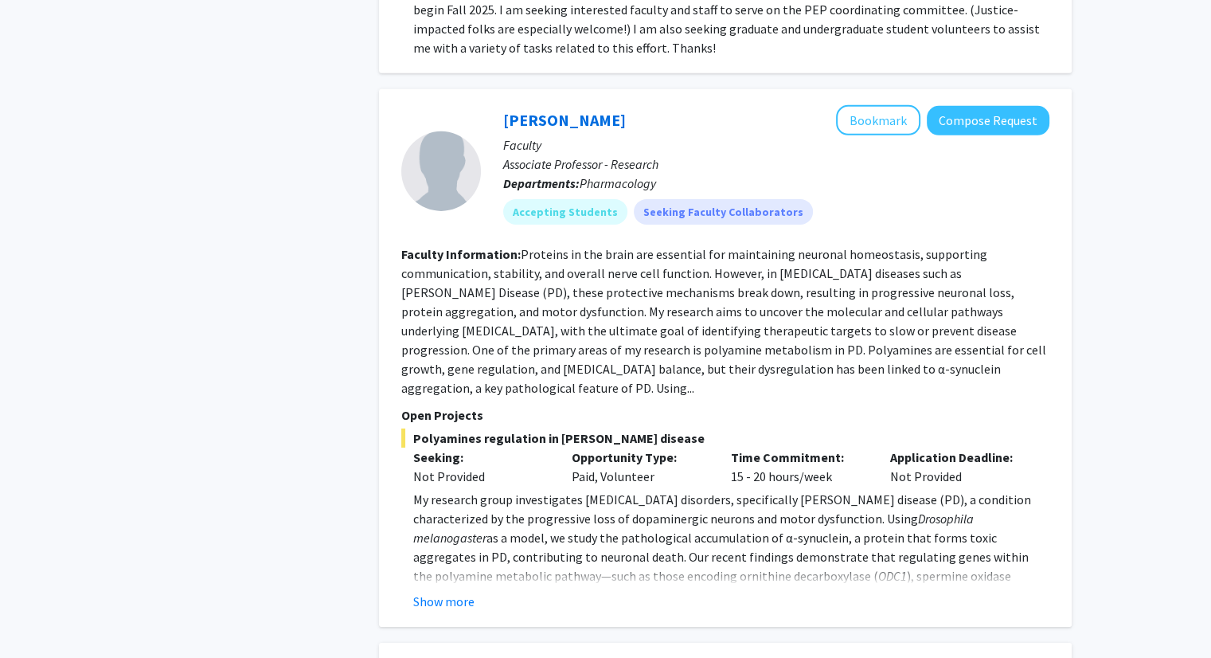
scroll to position [5168, 0]
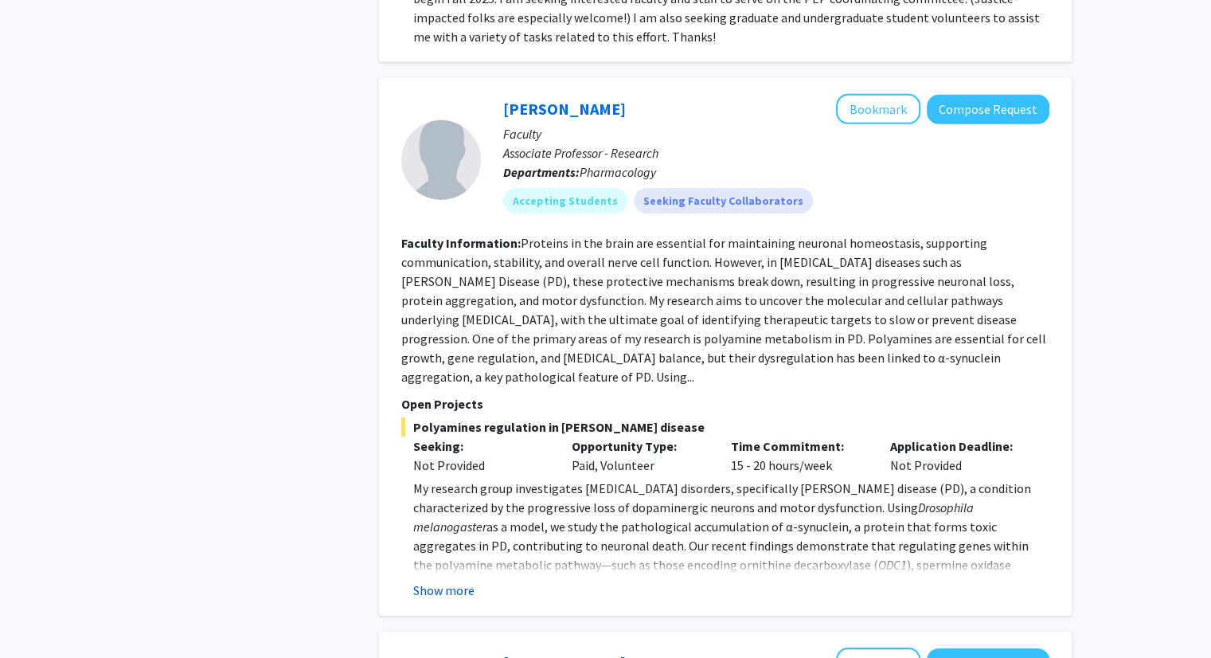
click at [452, 580] on button "Show more" at bounding box center [443, 589] width 61 height 19
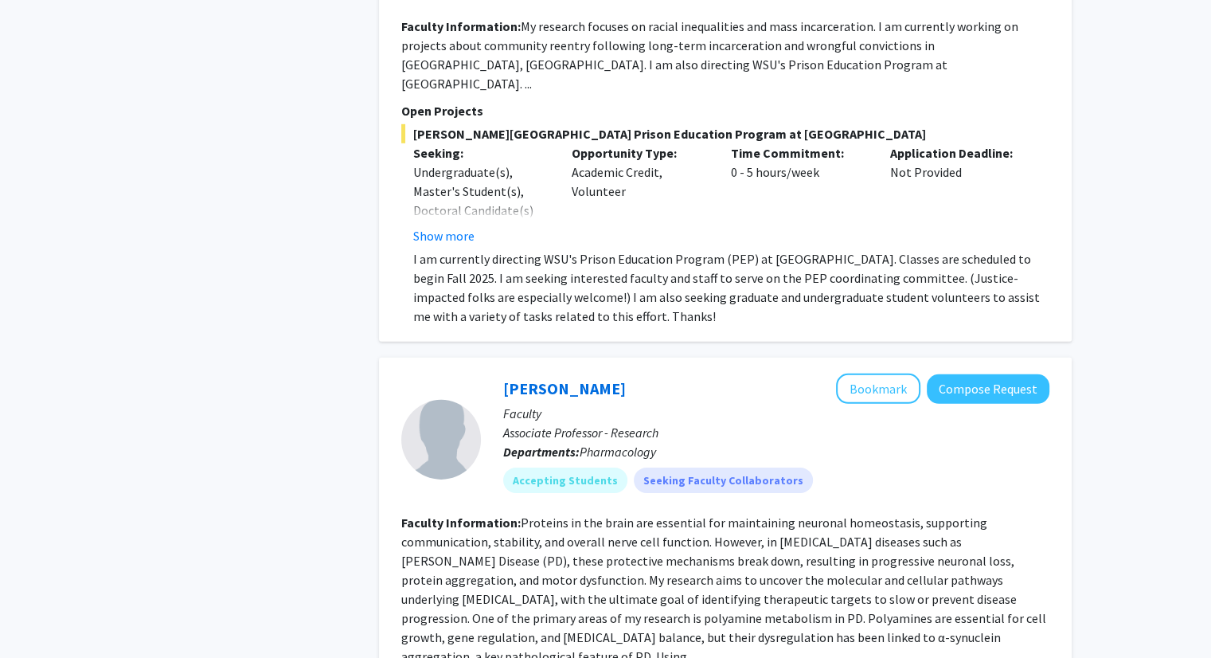
scroll to position [4887, 0]
drag, startPoint x: 499, startPoint y: 248, endPoint x: 600, endPoint y: 246, distance: 101.1
click at [600, 374] on div "[PERSON_NAME] Bookmark Compose Request Faculty Associate Professor - Research D…" at bounding box center [765, 439] width 569 height 131
copy link "[PERSON_NAME]"
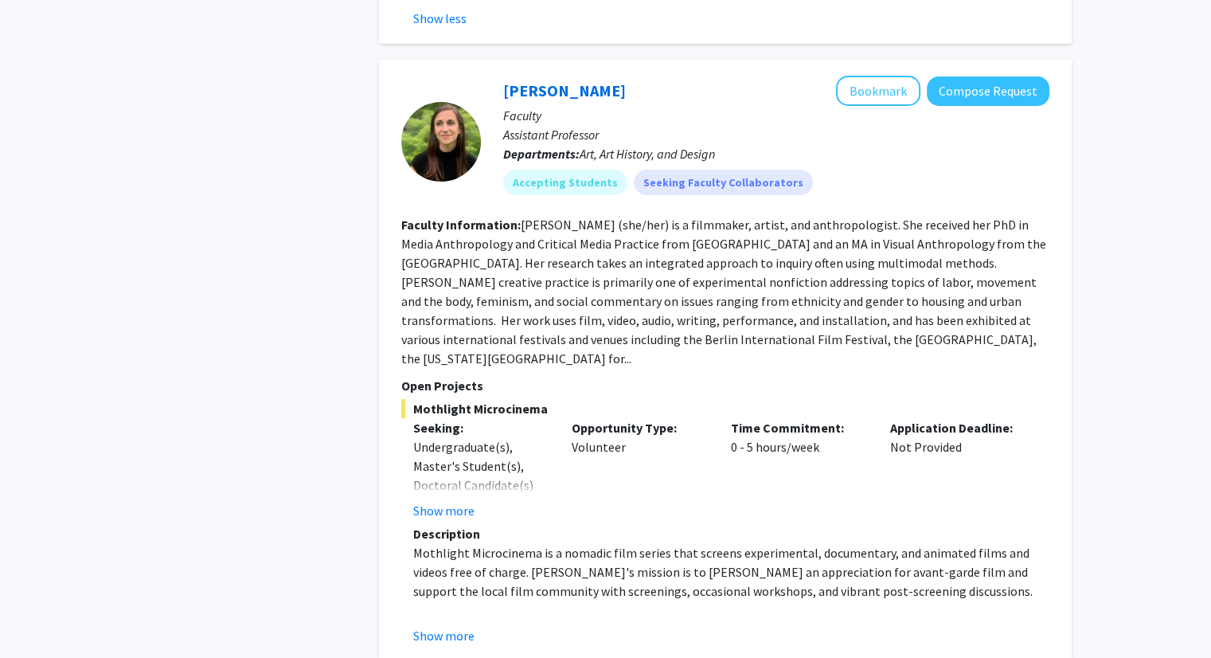
scroll to position [5945, 0]
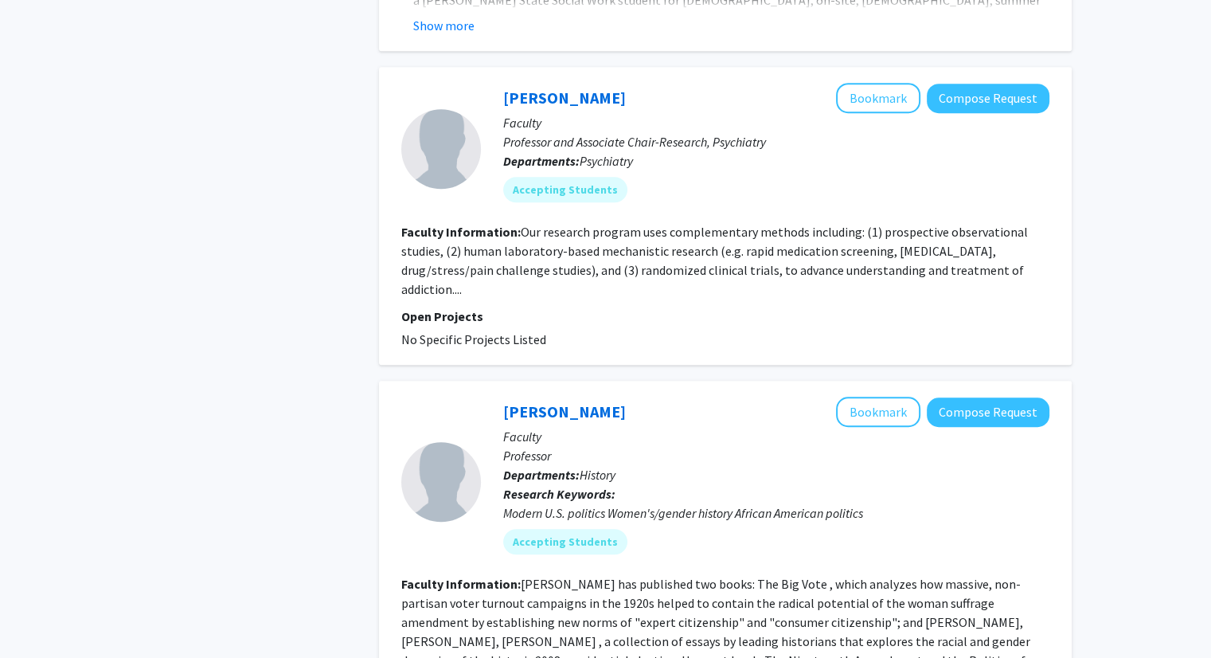
scroll to position [1127, 0]
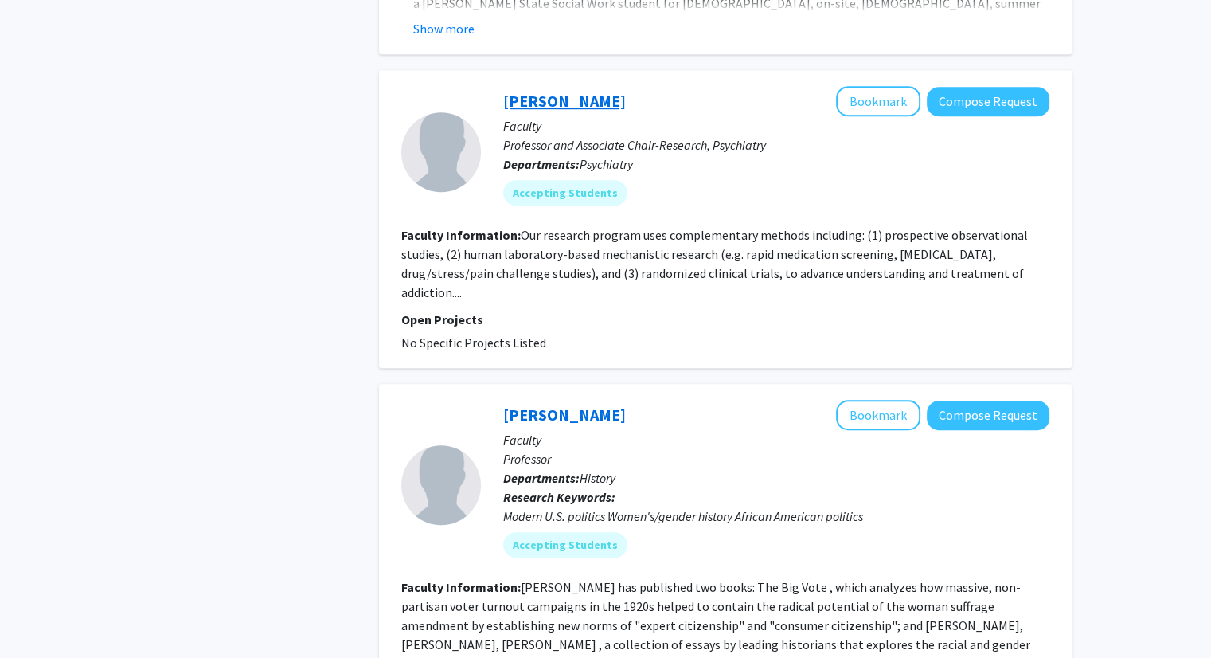
click at [517, 91] on link "[PERSON_NAME]" at bounding box center [564, 101] width 123 height 20
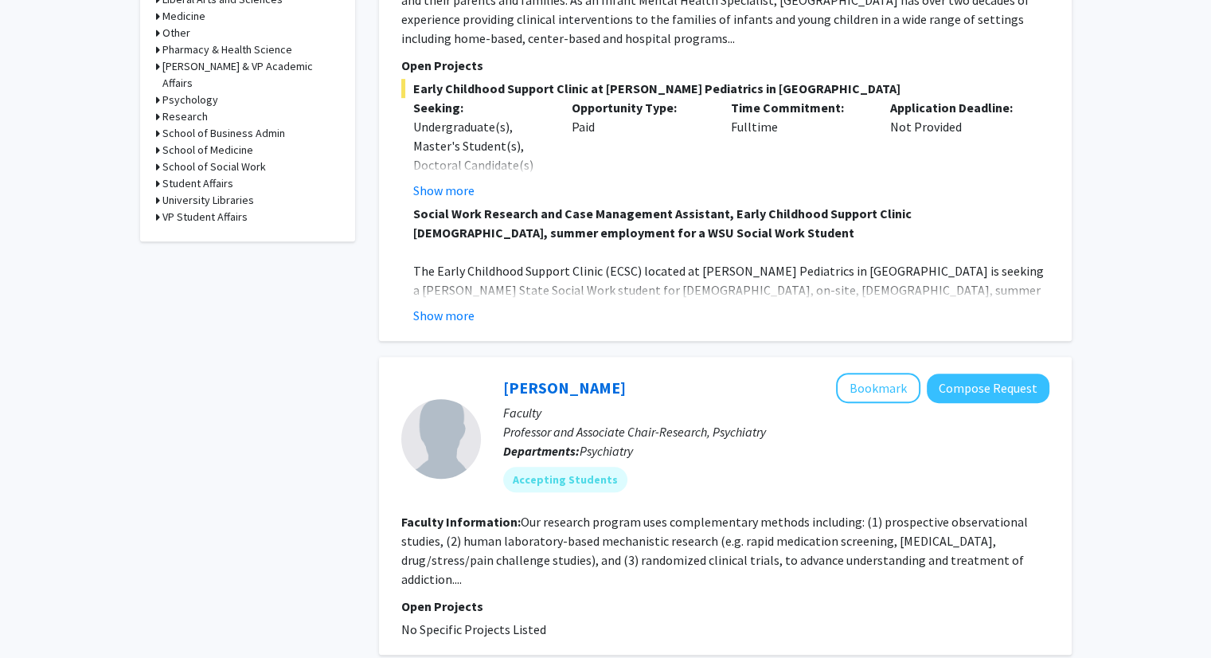
scroll to position [841, 0]
drag, startPoint x: 640, startPoint y: 367, endPoint x: 506, endPoint y: 369, distance: 133.8
click at [506, 373] on div "[PERSON_NAME] Bookmark Compose Request" at bounding box center [776, 388] width 546 height 30
click at [481, 373] on div "[PERSON_NAME] Bookmark Compose Request Faculty Professor and Associate Chair-Re…" at bounding box center [765, 438] width 569 height 131
drag, startPoint x: 488, startPoint y: 364, endPoint x: 619, endPoint y: 369, distance: 131.5
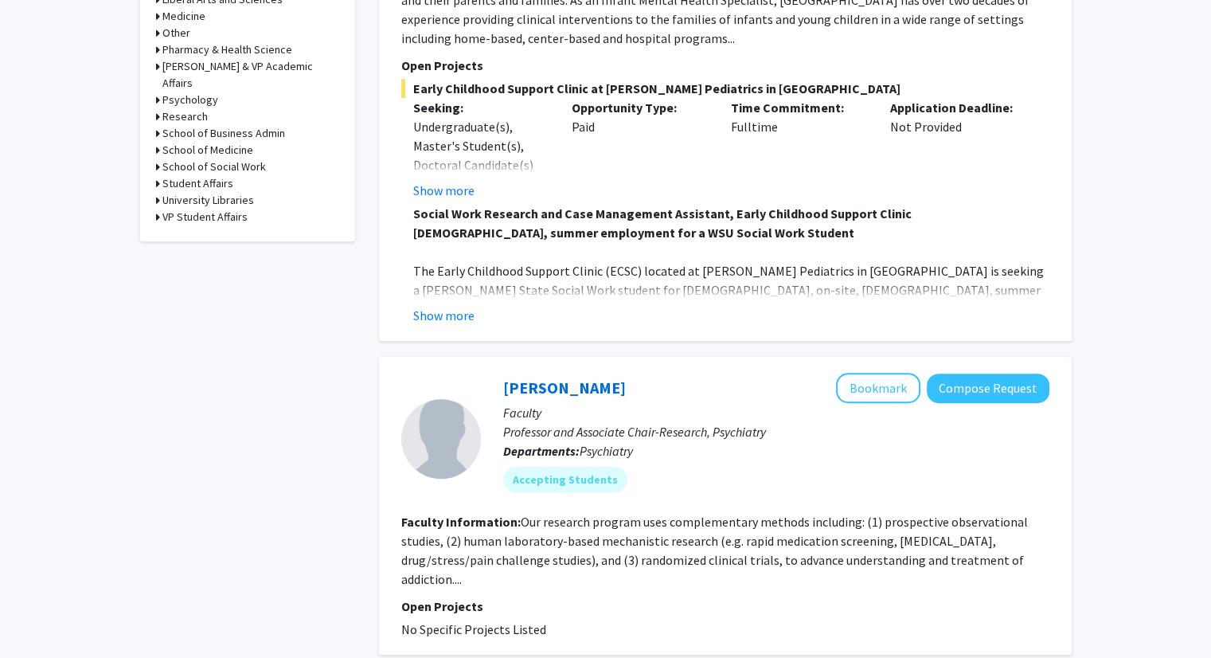
click at [619, 373] on div "[PERSON_NAME] Bookmark Compose Request Faculty Professor and Associate Chair-Re…" at bounding box center [765, 438] width 569 height 131
copy link "[PERSON_NAME]"
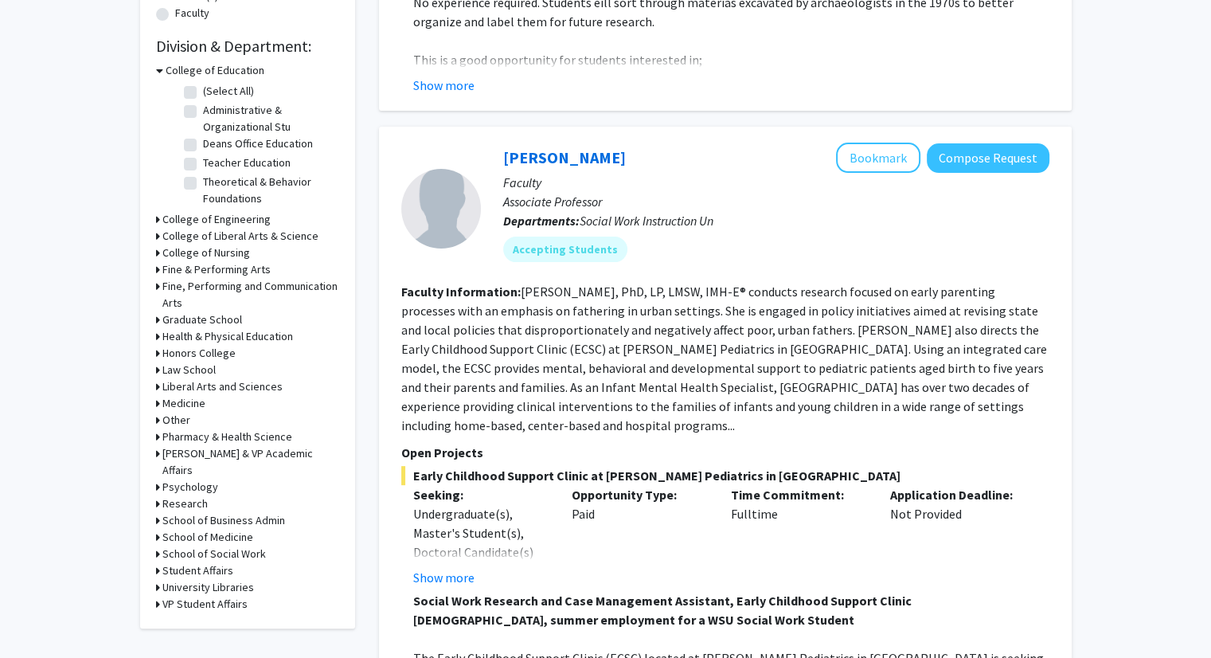
scroll to position [455, 0]
click at [198, 229] on h3 "College of Liberal Arts & Science" at bounding box center [240, 235] width 156 height 17
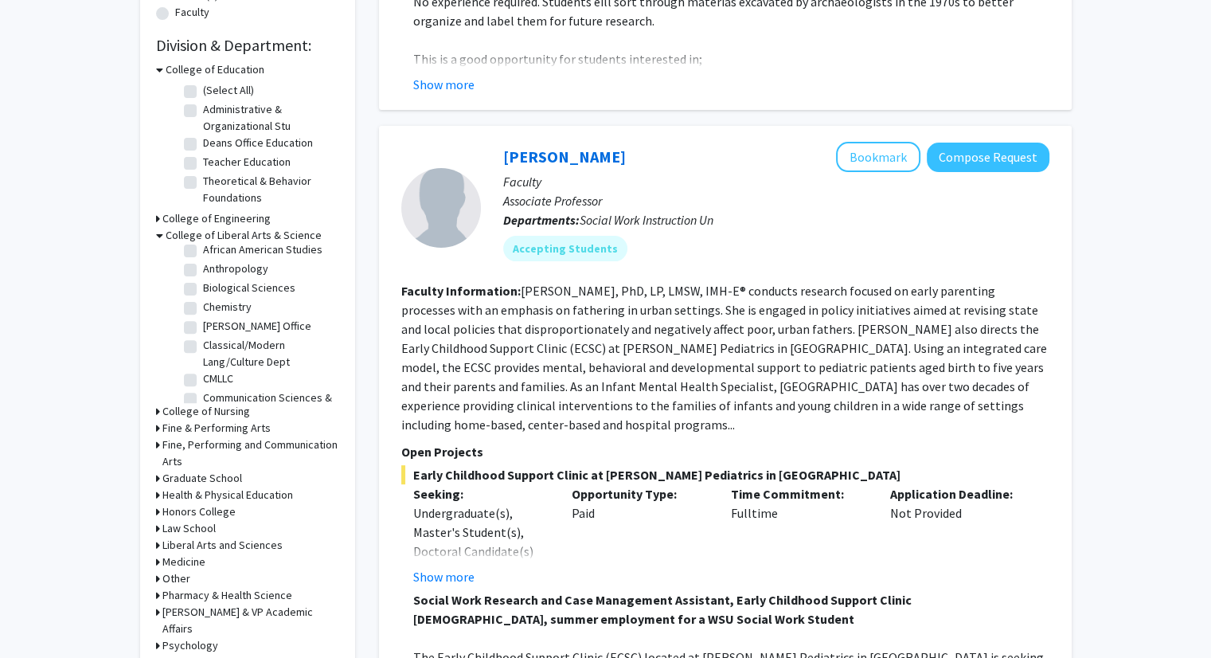
scroll to position [22, 0]
click at [203, 285] on label "Biological Sciences" at bounding box center [249, 291] width 92 height 17
click at [203, 285] on input "Biological Sciences" at bounding box center [208, 288] width 10 height 10
checkbox input "true"
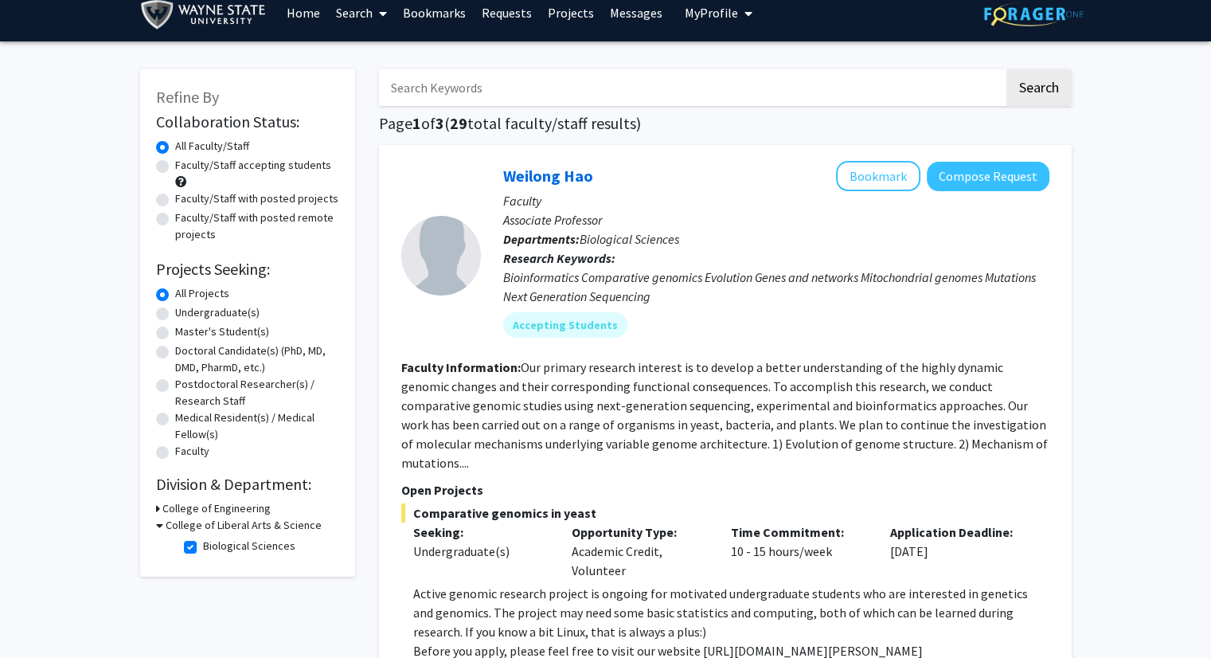
scroll to position [362, 0]
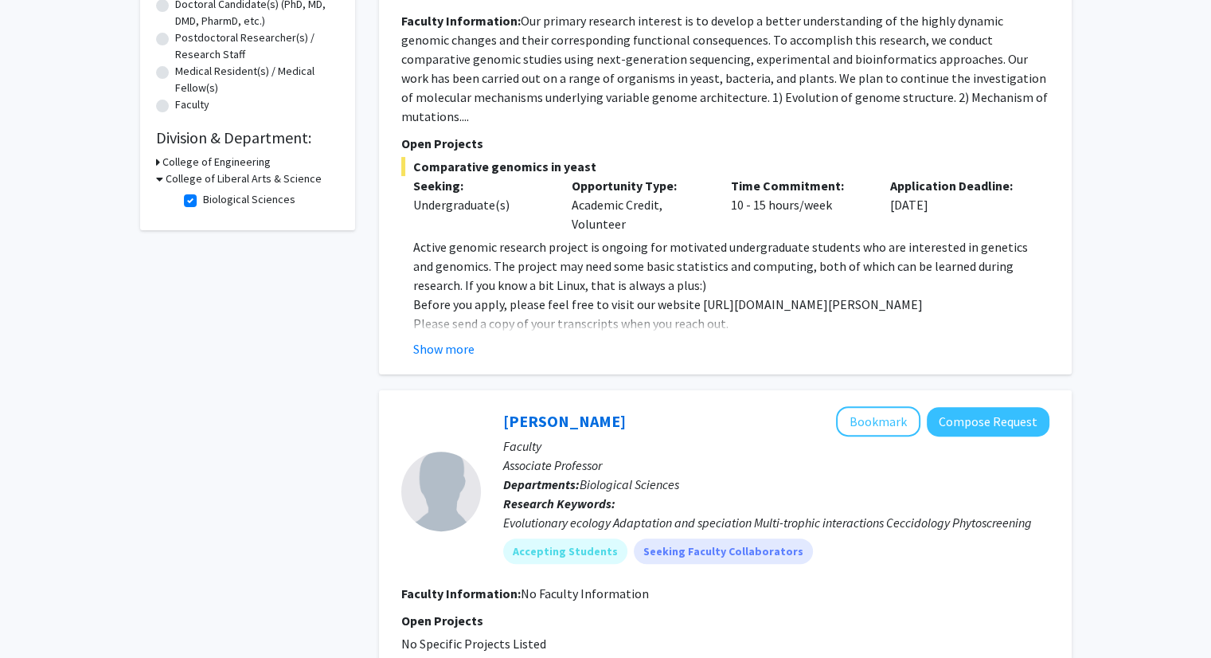
click at [158, 176] on icon at bounding box center [159, 178] width 7 height 17
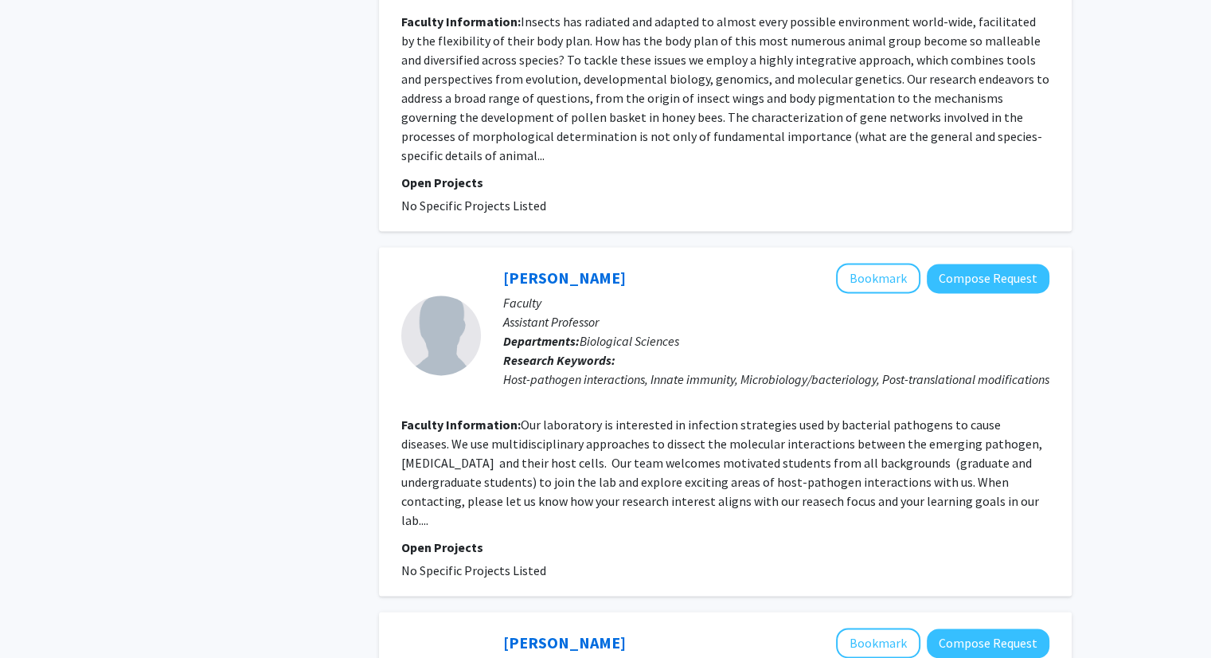
scroll to position [2042, 0]
drag, startPoint x: 609, startPoint y: 219, endPoint x: 502, endPoint y: 220, distance: 107.5
click at [502, 262] on div "[PERSON_NAME] Bookmark Compose Request Faculty Assistant Professor Departments:…" at bounding box center [765, 334] width 569 height 144
copy link "[PERSON_NAME]"
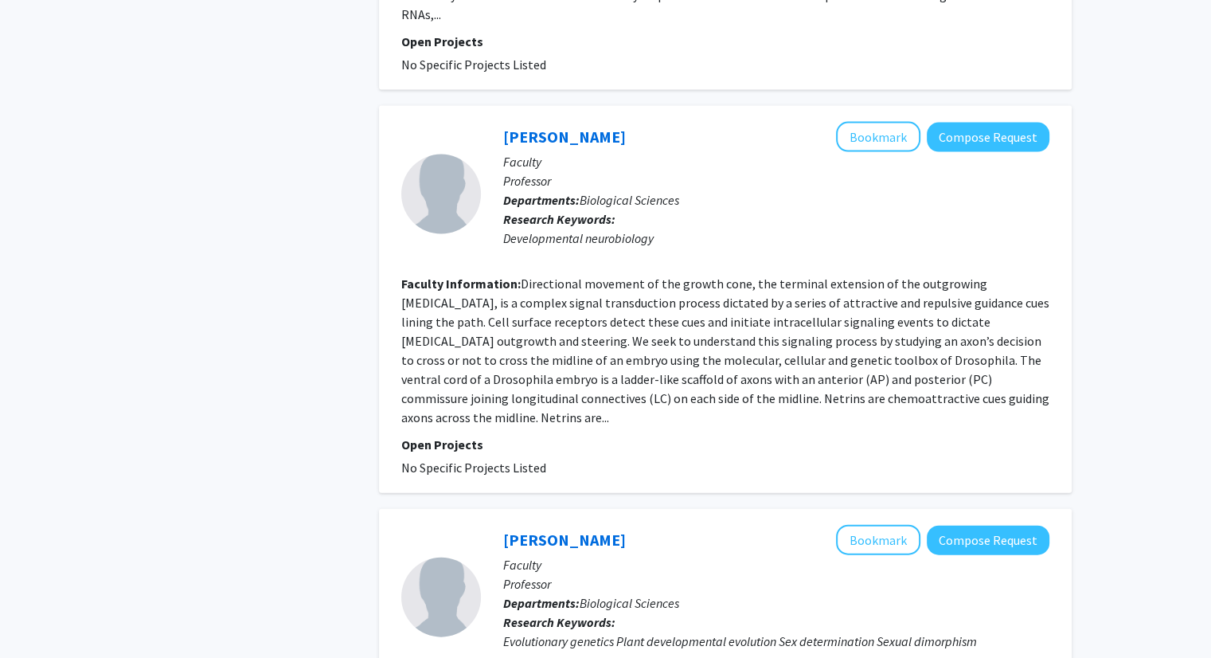
scroll to position [3626, 0]
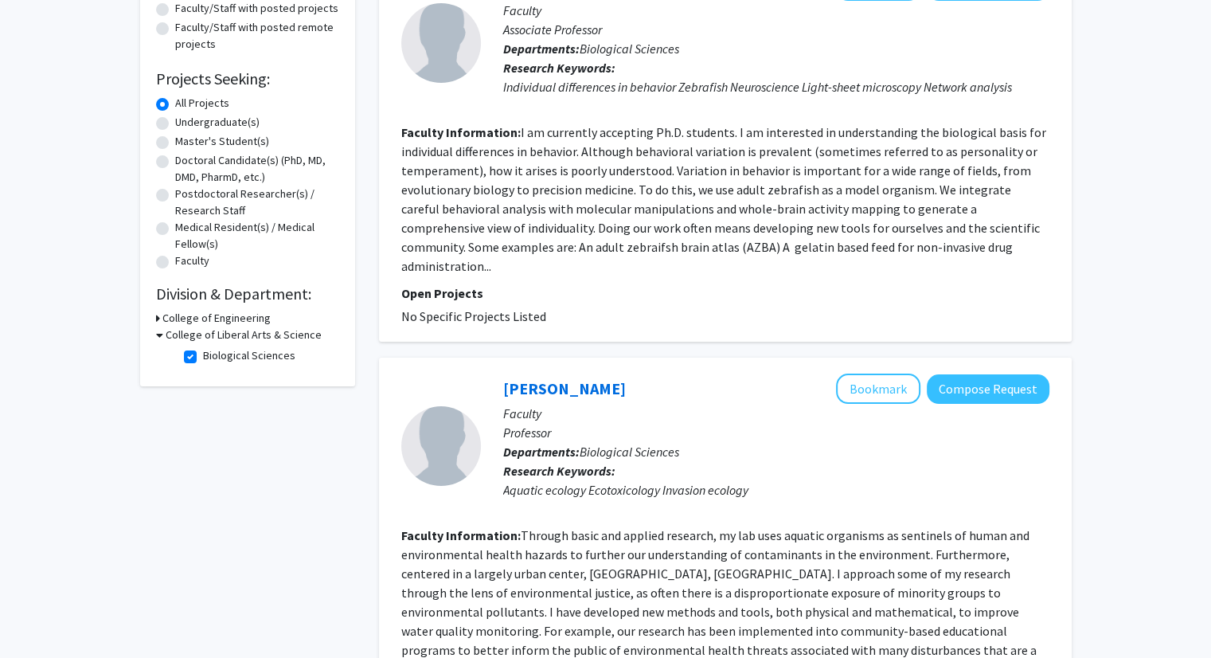
scroll to position [199, 0]
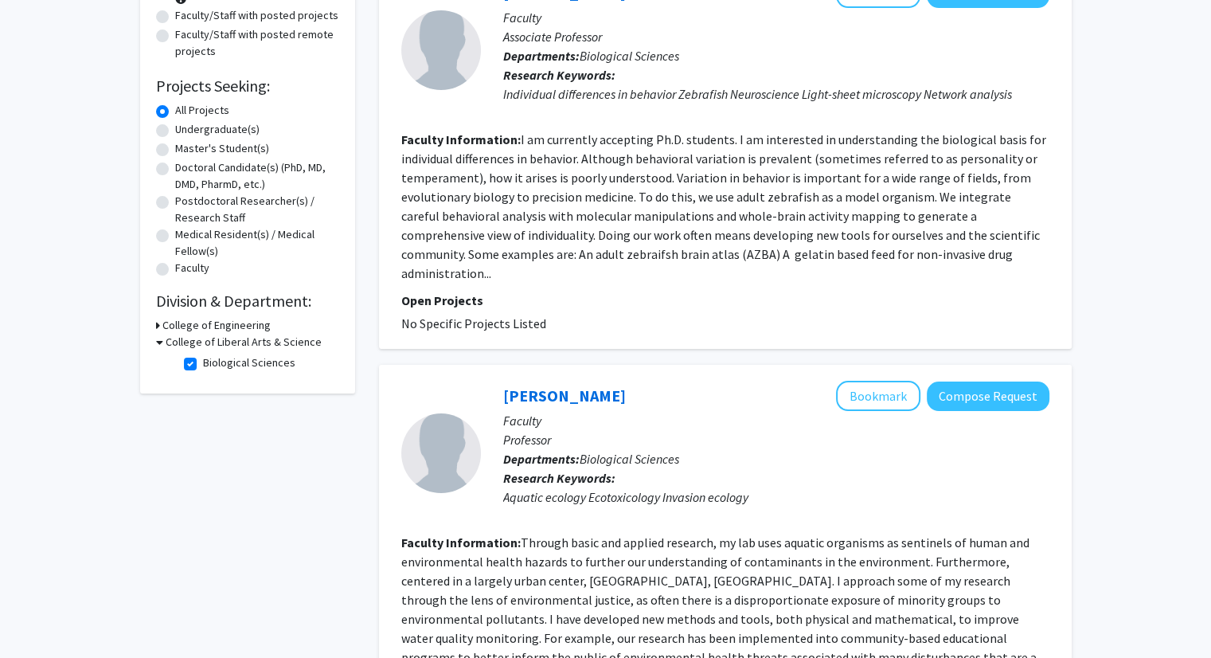
click at [203, 361] on label "Biological Sciences" at bounding box center [249, 362] width 92 height 17
click at [203, 361] on input "Biological Sciences" at bounding box center [208, 359] width 10 height 10
checkbox input "false"
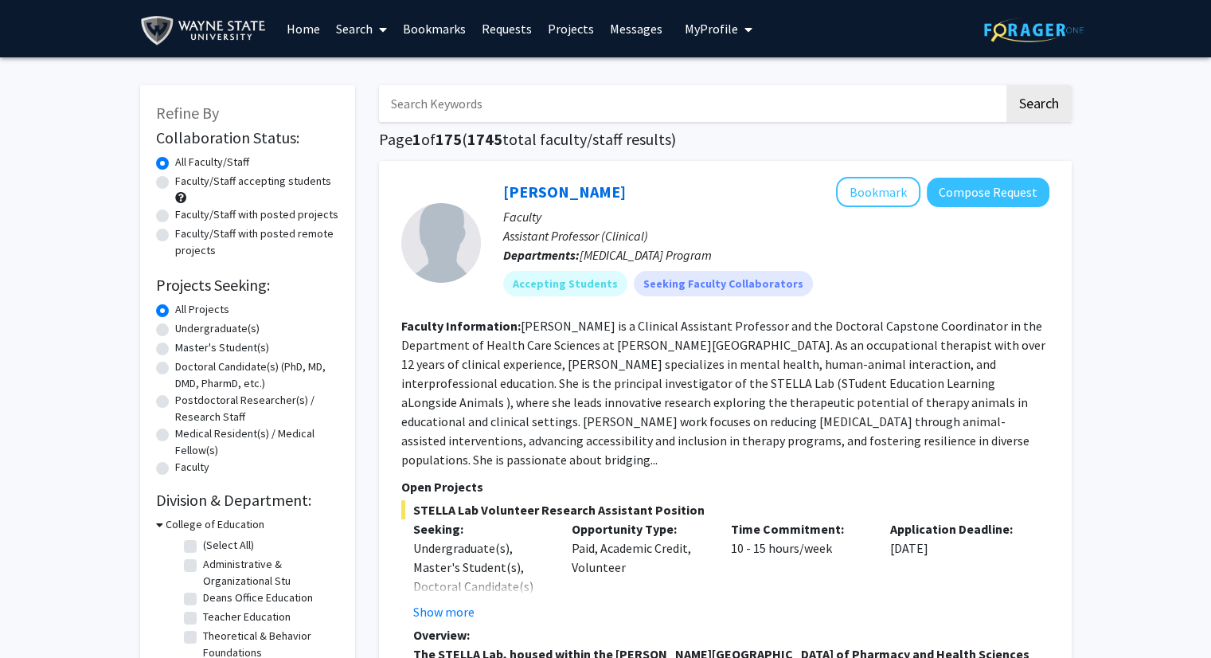
click at [420, 111] on input "Search Keywords" at bounding box center [691, 103] width 625 height 37
click at [1006, 85] on button "Search" at bounding box center [1038, 103] width 65 height 37
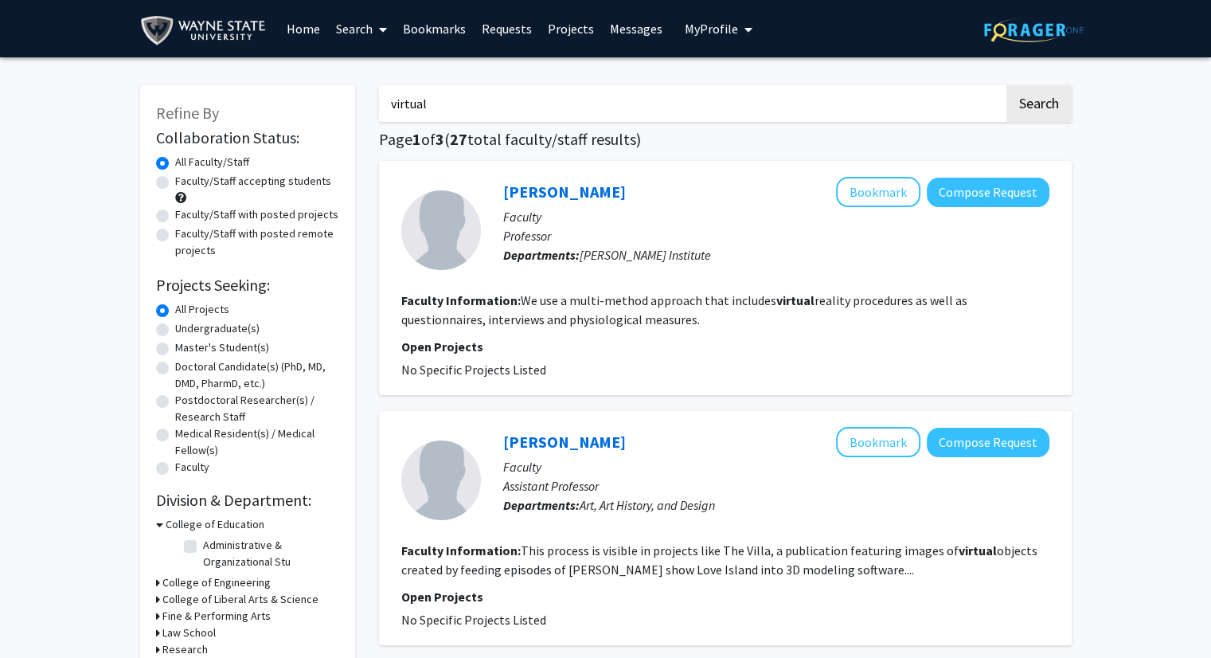
click at [481, 107] on input "virtual" at bounding box center [691, 103] width 625 height 37
type input "online"
click at [1006, 85] on button "Search" at bounding box center [1038, 103] width 65 height 37
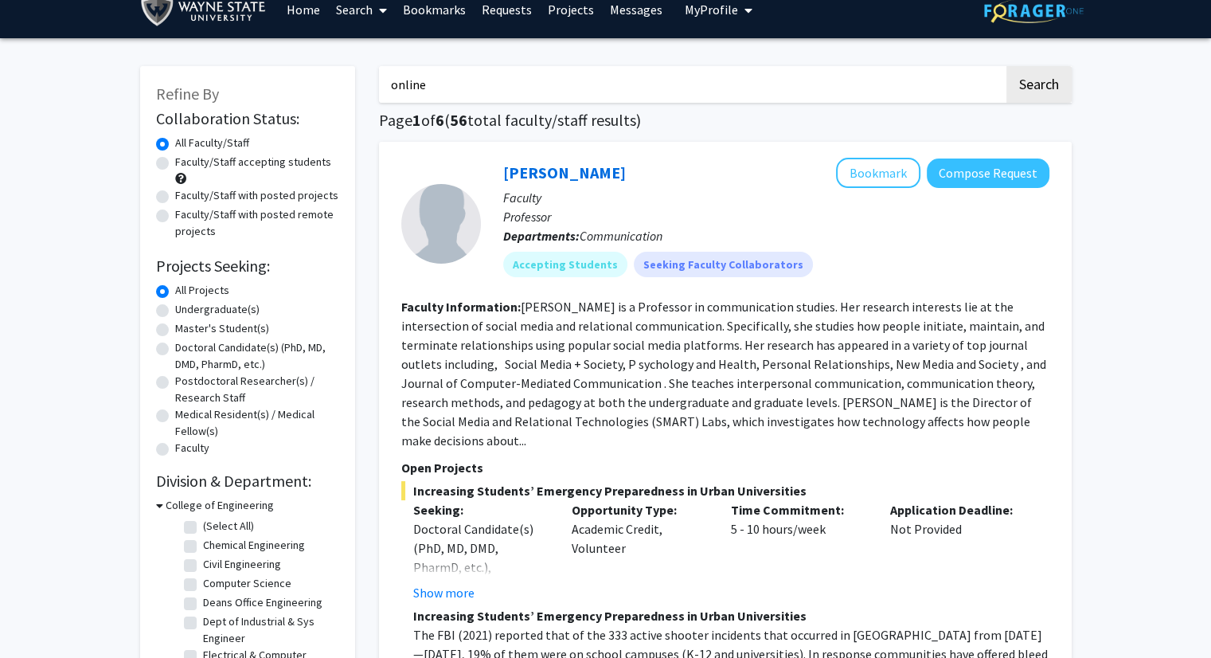
scroll to position [21, 0]
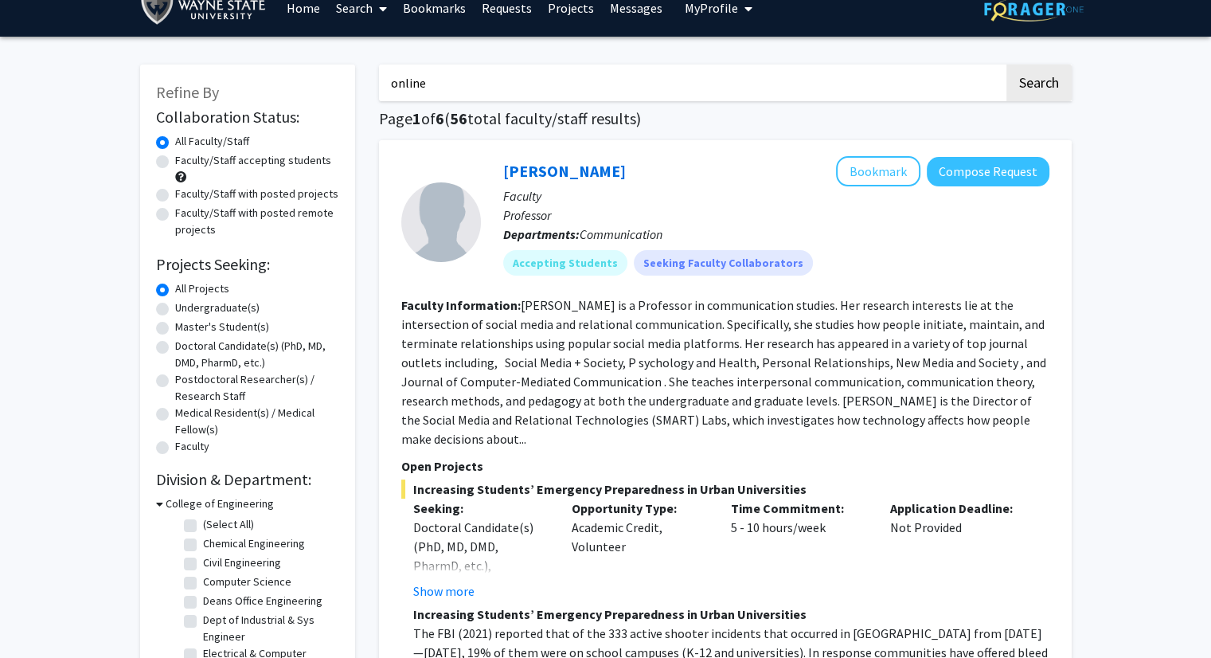
drag, startPoint x: 426, startPoint y: 82, endPoint x: 360, endPoint y: 68, distance: 67.6
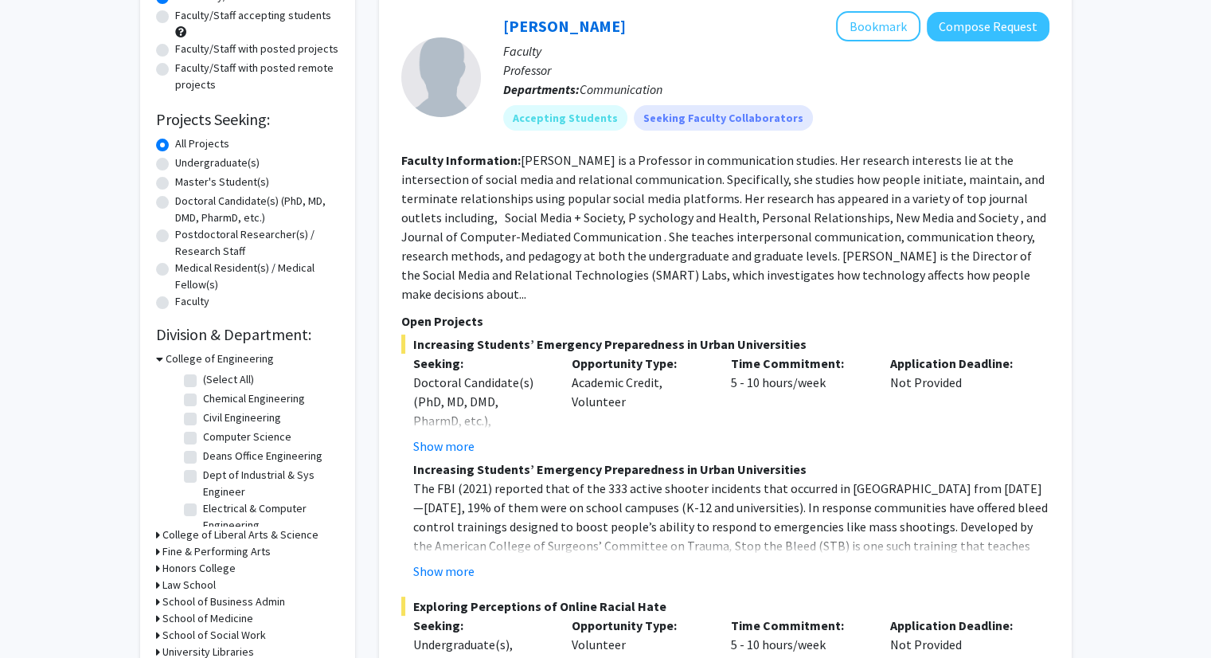
scroll to position [0, 0]
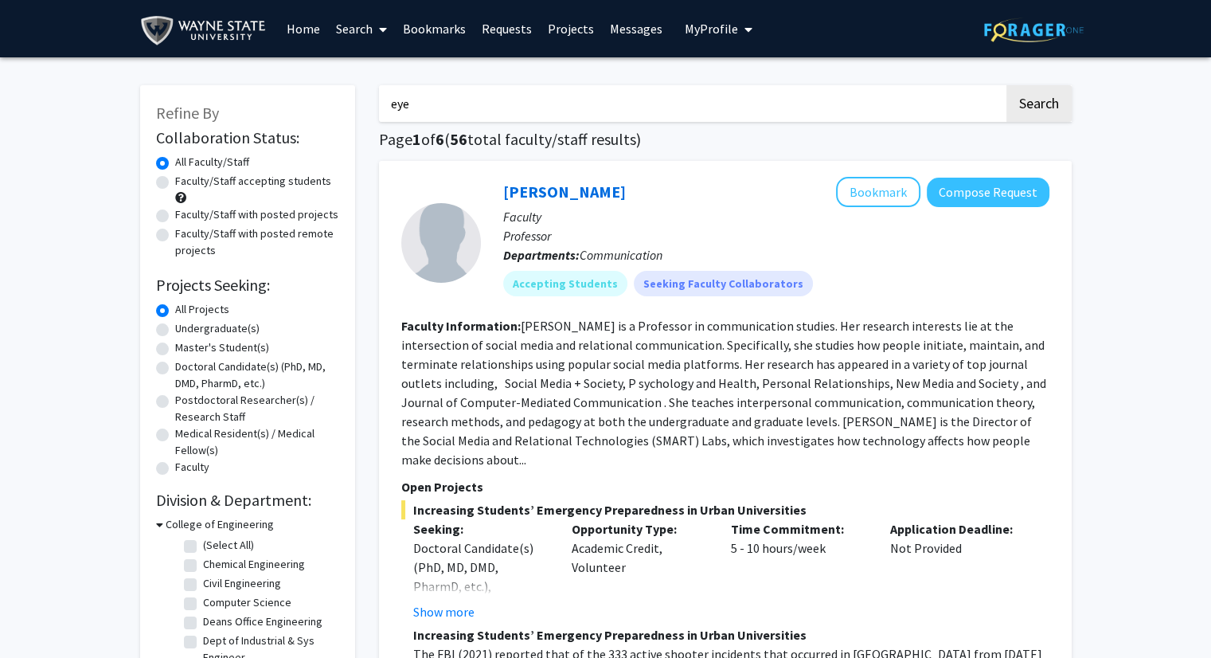
type input "eye"
click at [1006, 85] on button "Search" at bounding box center [1038, 103] width 65 height 37
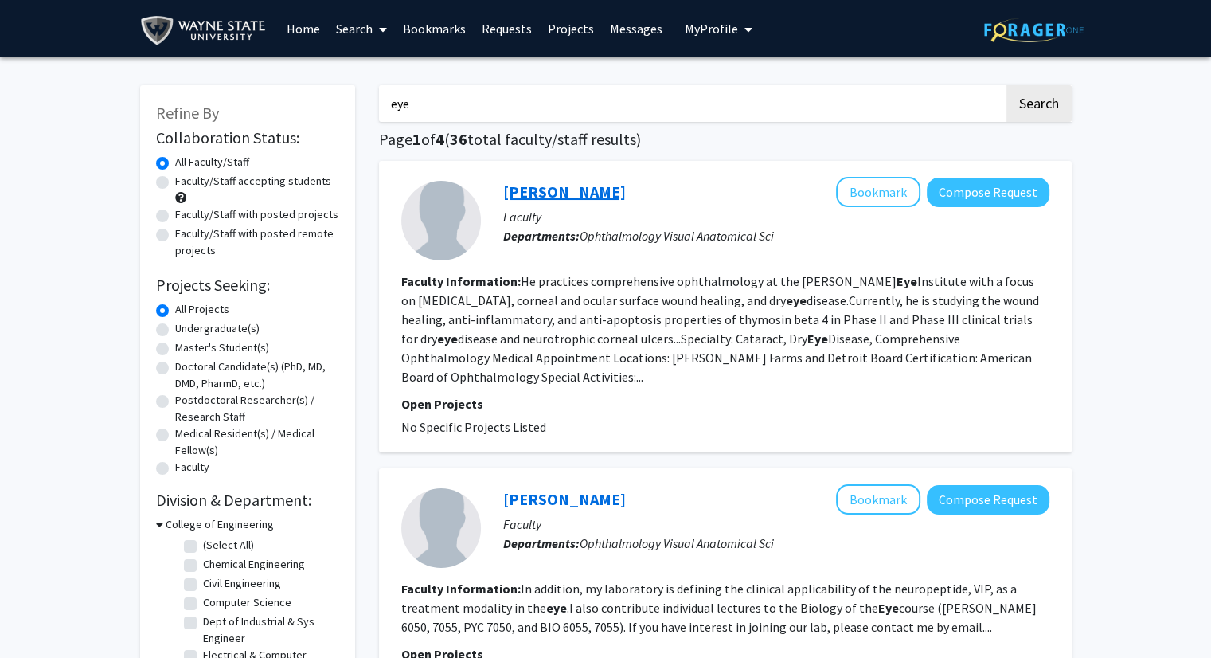
drag, startPoint x: 608, startPoint y: 189, endPoint x: 503, endPoint y: 189, distance: 105.1
click at [503, 189] on div "[PERSON_NAME] Bookmark Compose Request" at bounding box center [776, 192] width 546 height 30
copy link "[PERSON_NAME]"
click at [252, 186] on label "Faculty/Staff accepting students" at bounding box center [253, 181] width 156 height 17
click at [186, 183] on input "Faculty/Staff accepting students" at bounding box center [180, 178] width 10 height 10
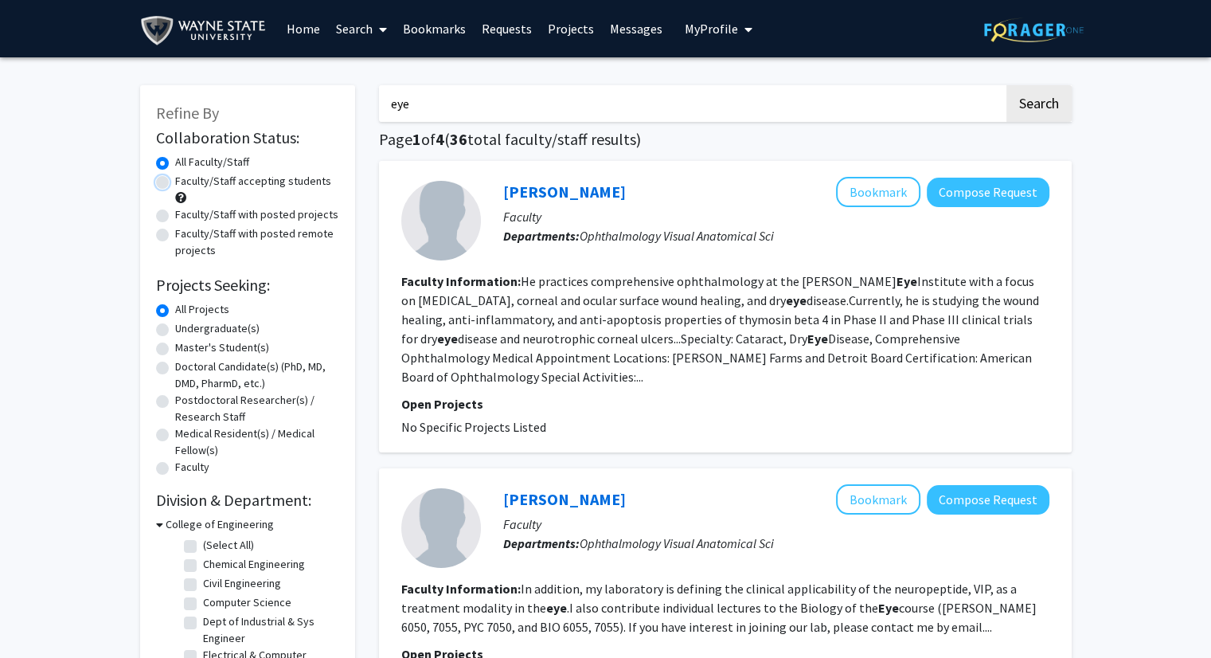
radio input "true"
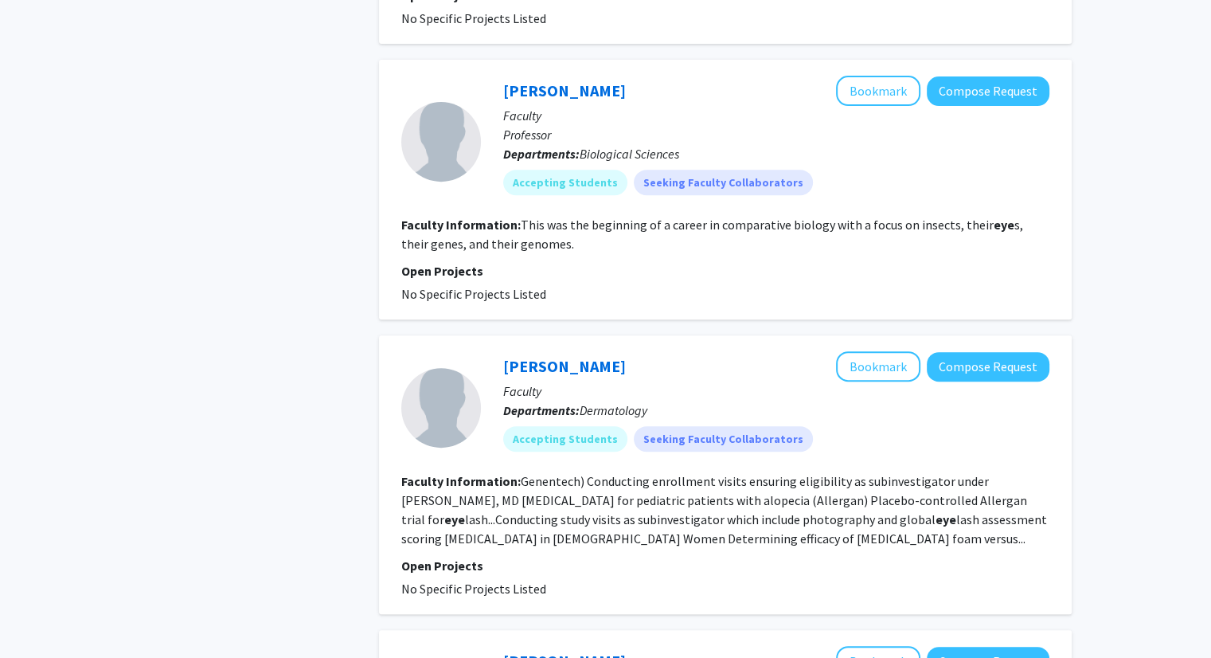
scroll to position [662, 0]
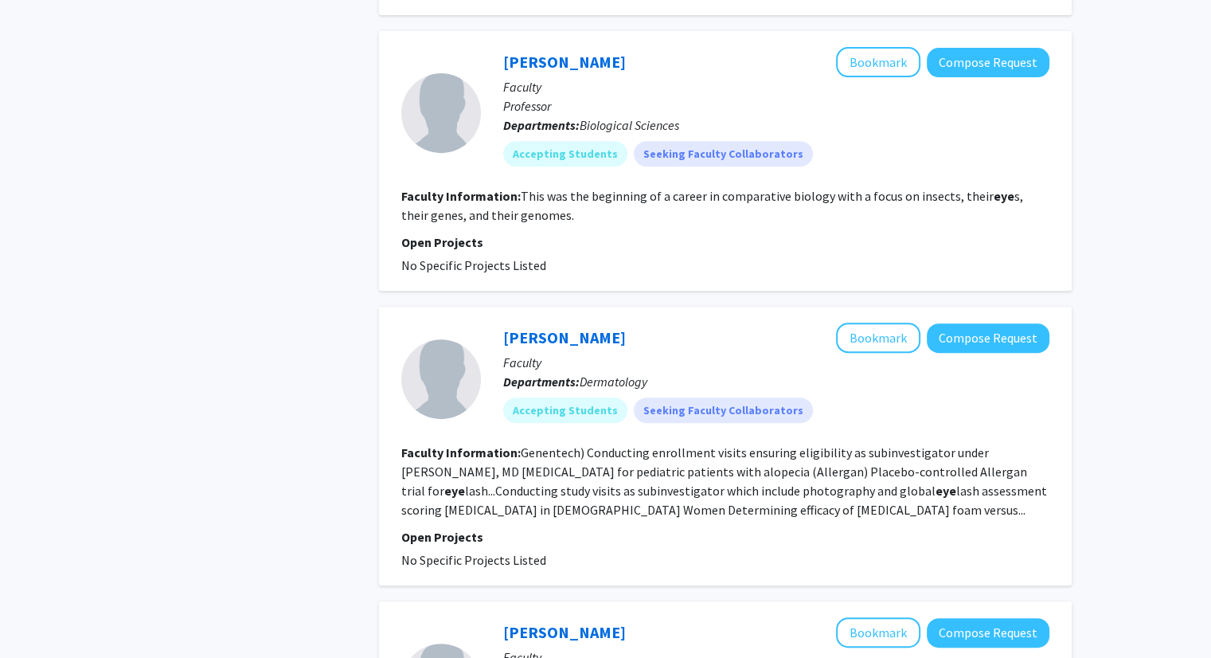
drag, startPoint x: 607, startPoint y: 332, endPoint x: 501, endPoint y: 328, distance: 106.0
click at [501, 328] on div "[PERSON_NAME] Bookmark Compose Request Faculty Departments: Dermatology Accepti…" at bounding box center [765, 378] width 569 height 112
copy link "[PERSON_NAME]"
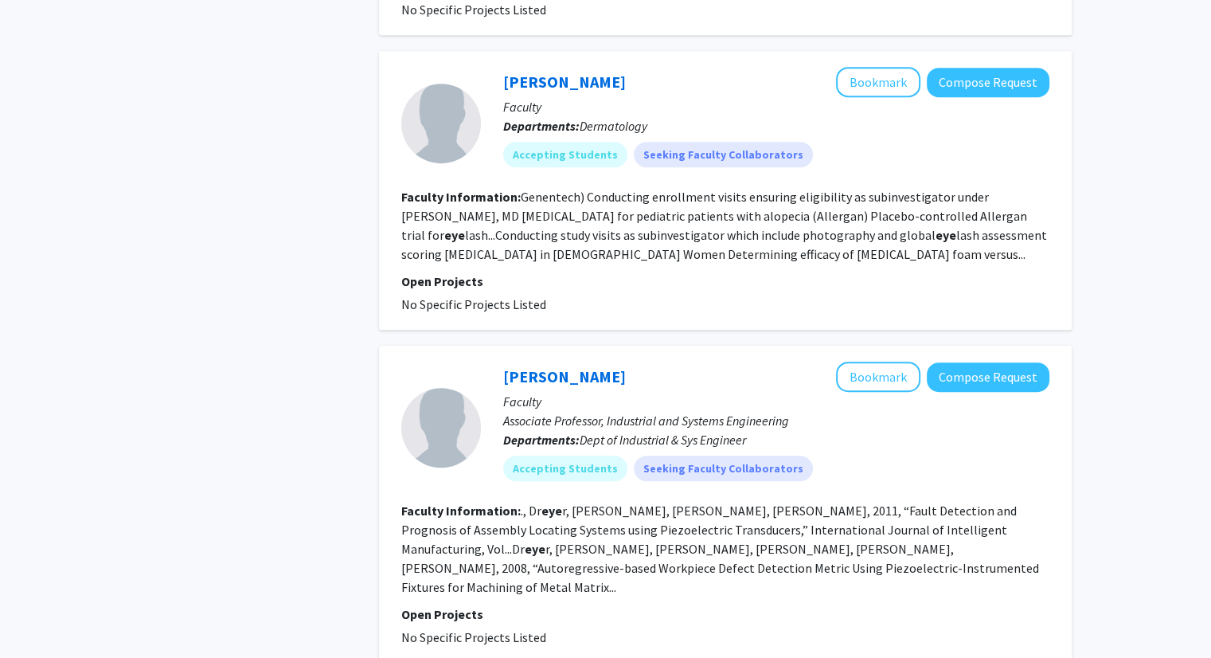
scroll to position [920, 0]
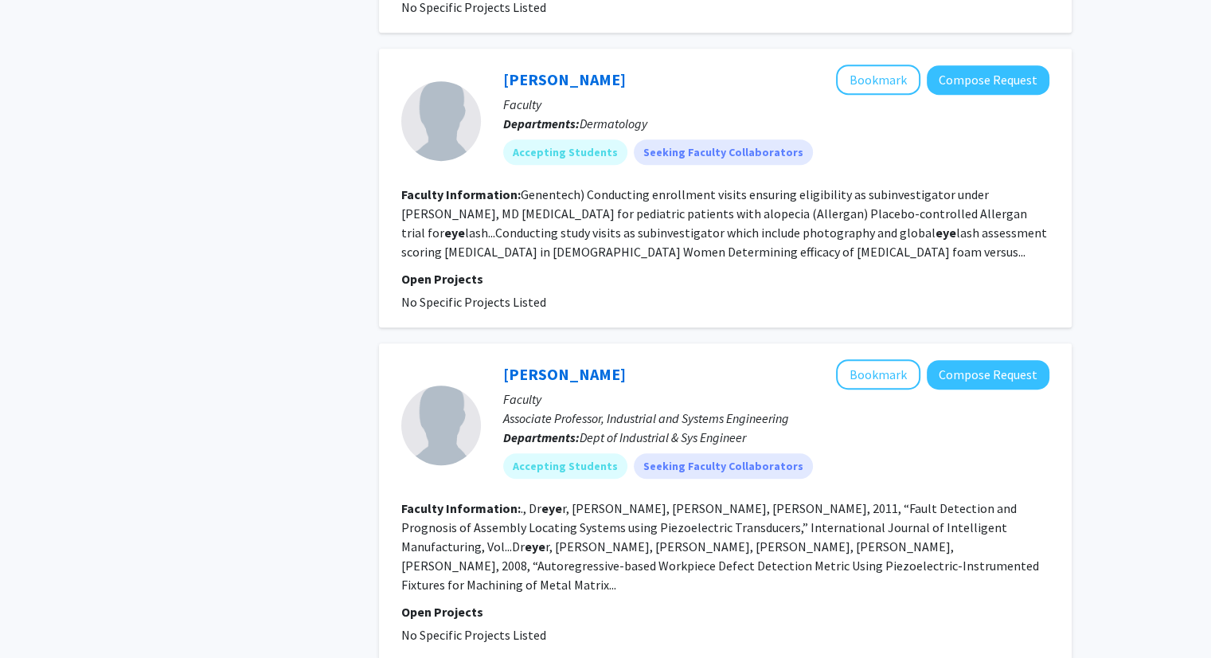
click at [615, 375] on div "[PERSON_NAME] Bookmark Compose Request" at bounding box center [776, 374] width 546 height 30
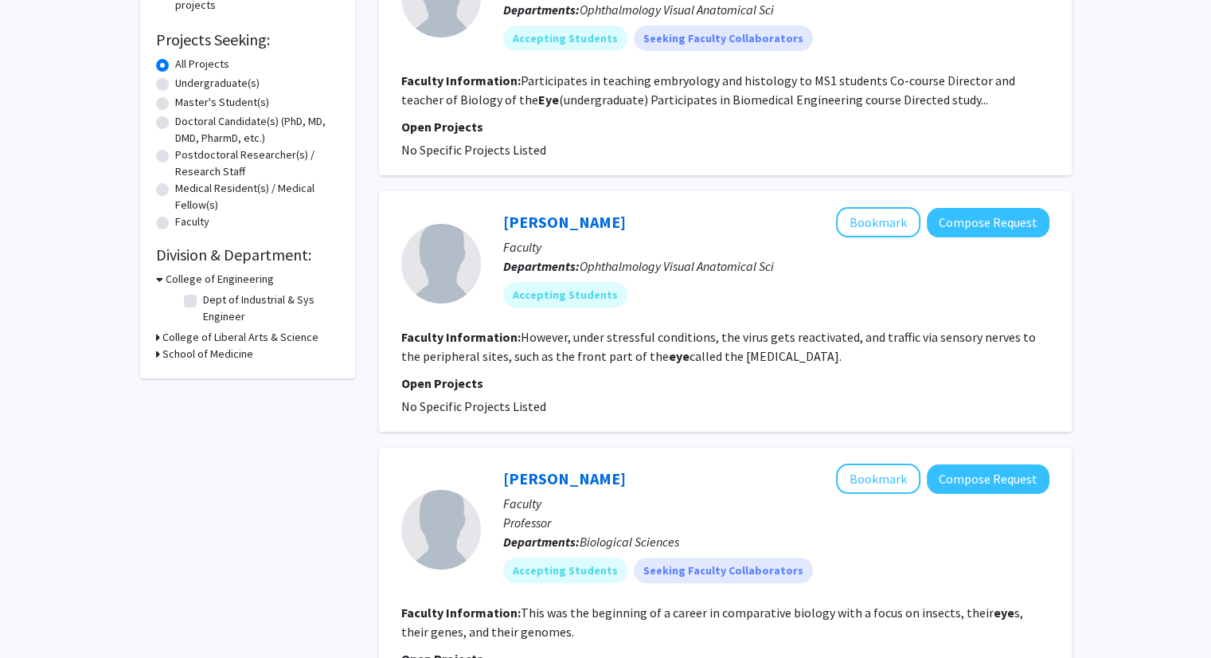
scroll to position [0, 0]
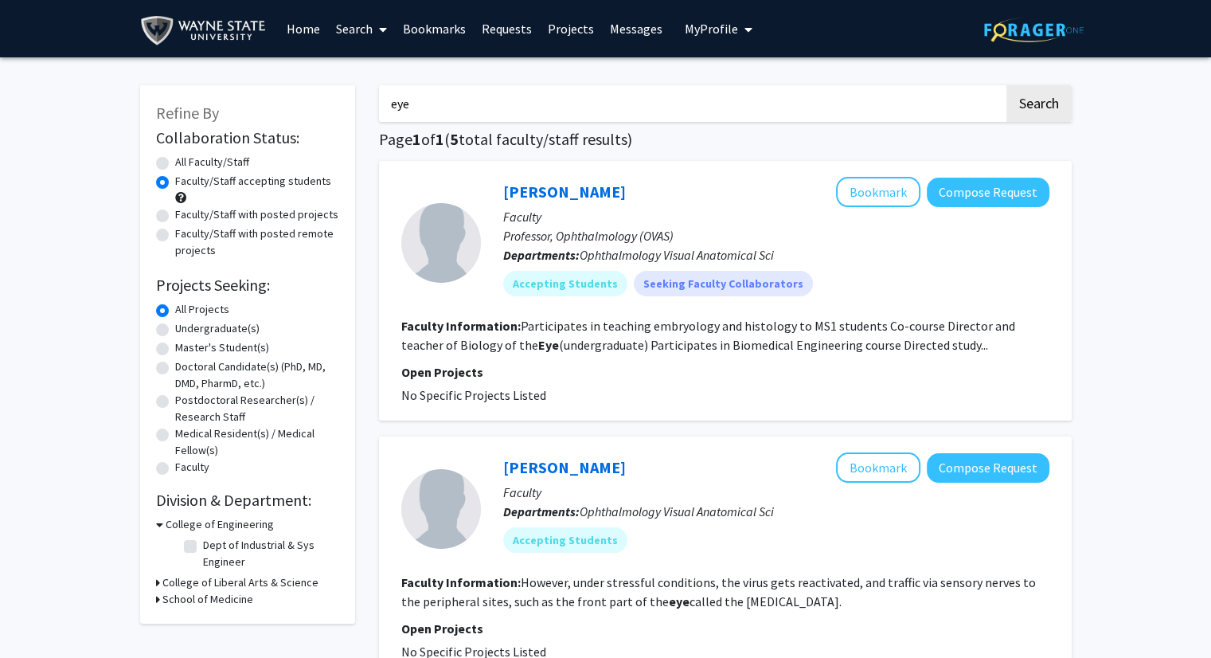
click at [440, 106] on input "eye" at bounding box center [691, 103] width 625 height 37
type input "ortho"
click at [1006, 85] on button "Search" at bounding box center [1038, 103] width 65 height 37
radio input "true"
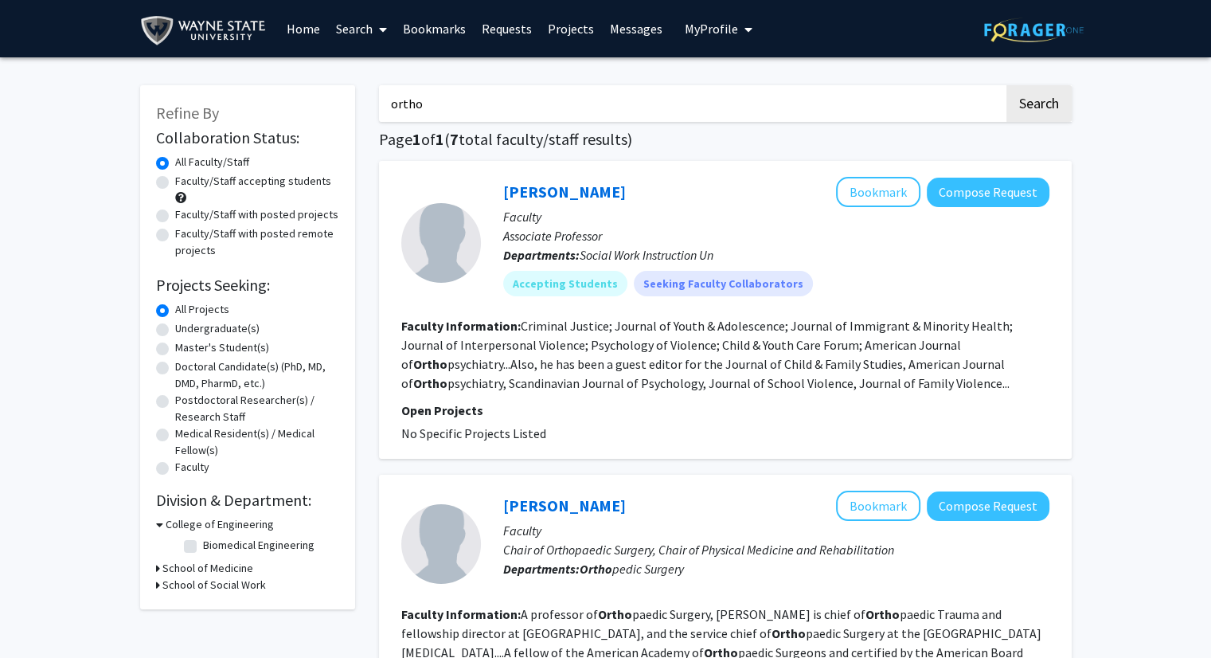
click at [533, 105] on input "ortho" at bounding box center [691, 103] width 625 height 37
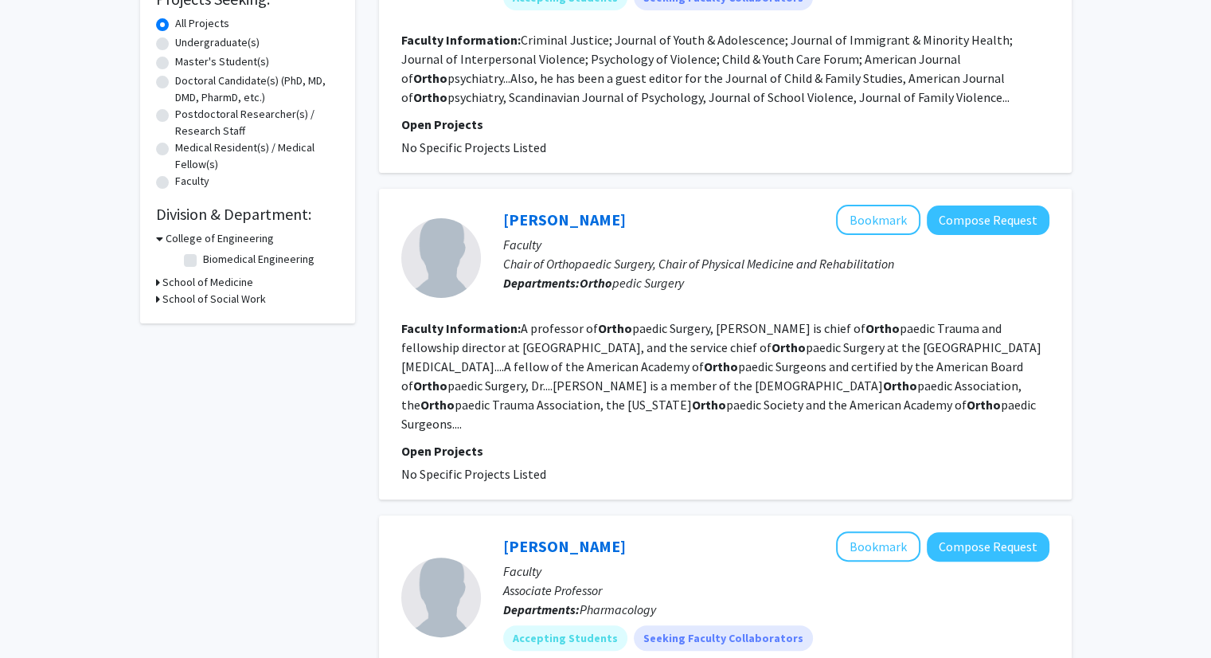
scroll to position [287, 0]
click at [565, 330] on fg-read-more "A professor of Ortho paedic Surgery, [PERSON_NAME] is chief of Ortho paedic Tra…" at bounding box center [721, 374] width 640 height 111
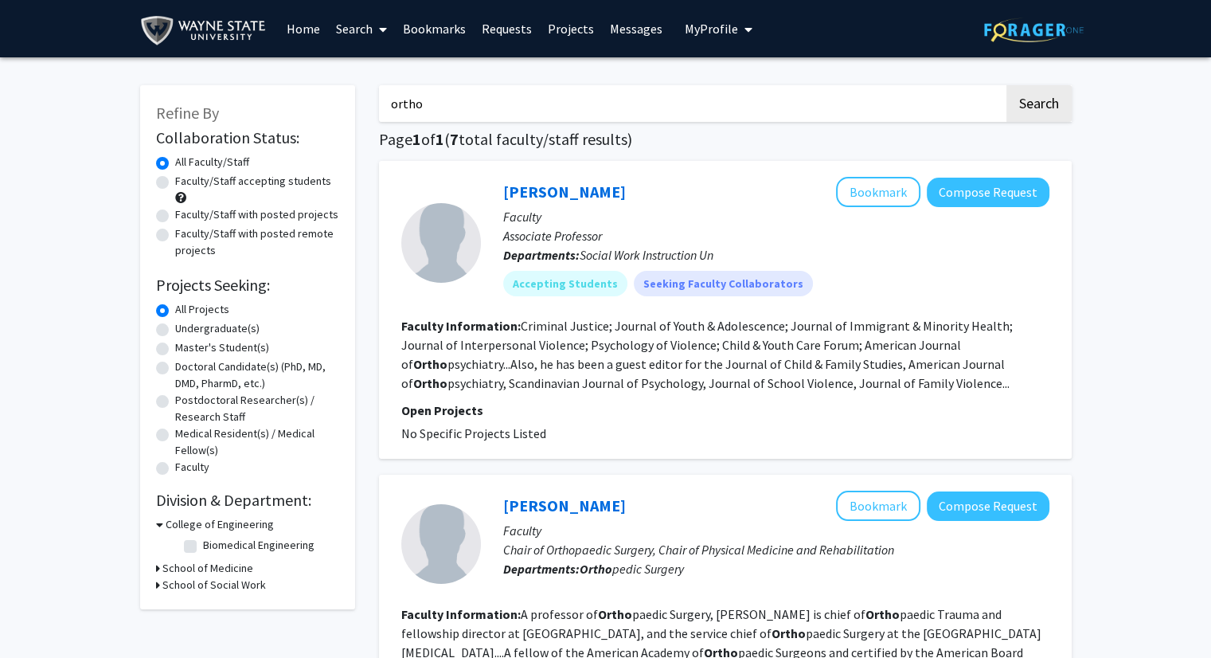
click at [233, 189] on label "Faculty/Staff accepting students" at bounding box center [253, 181] width 156 height 17
click at [186, 183] on input "Faculty/Staff accepting students" at bounding box center [180, 178] width 10 height 10
radio input "true"
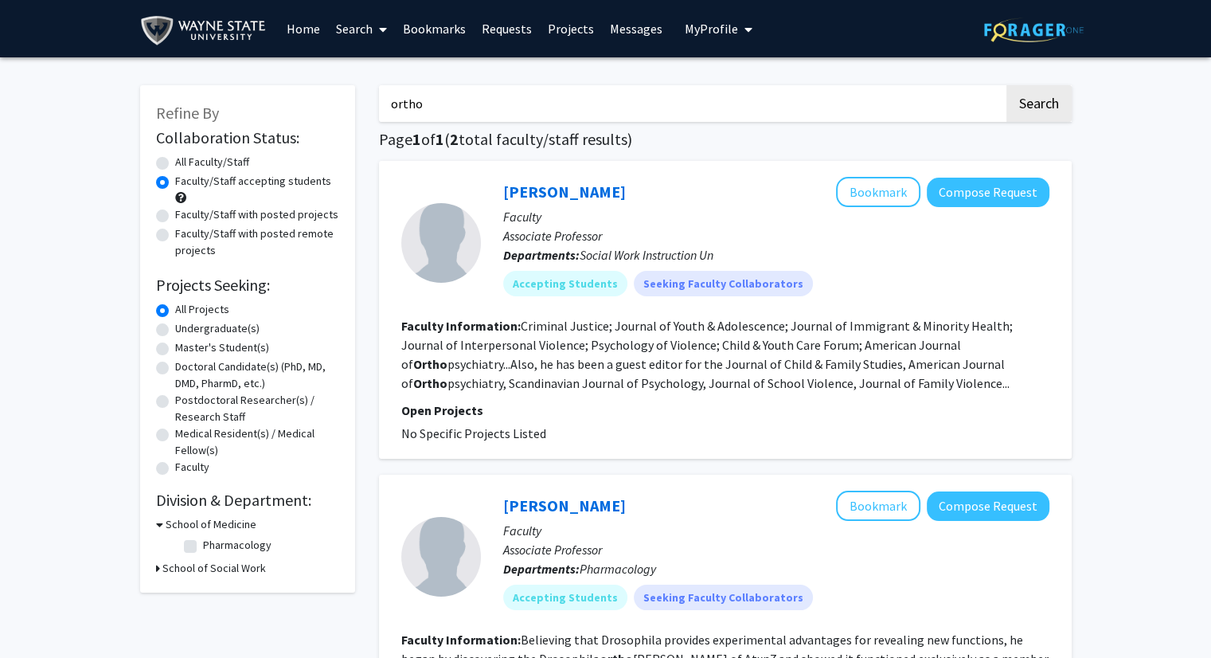
click at [443, 106] on input "ortho" at bounding box center [691, 103] width 625 height 37
type input "derm"
click at [1006, 85] on button "Search" at bounding box center [1038, 103] width 65 height 37
radio input "true"
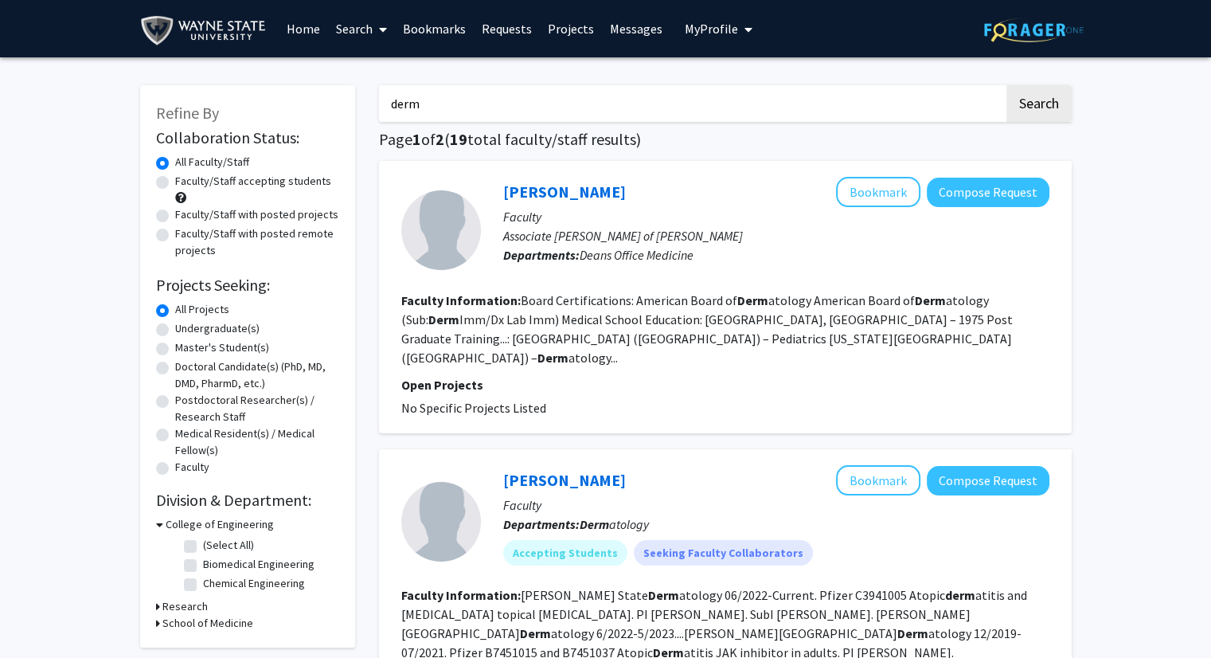
click at [181, 184] on label "Faculty/Staff accepting students" at bounding box center [253, 181] width 156 height 17
click at [181, 183] on input "Faculty/Staff accepting students" at bounding box center [180, 178] width 10 height 10
radio input "true"
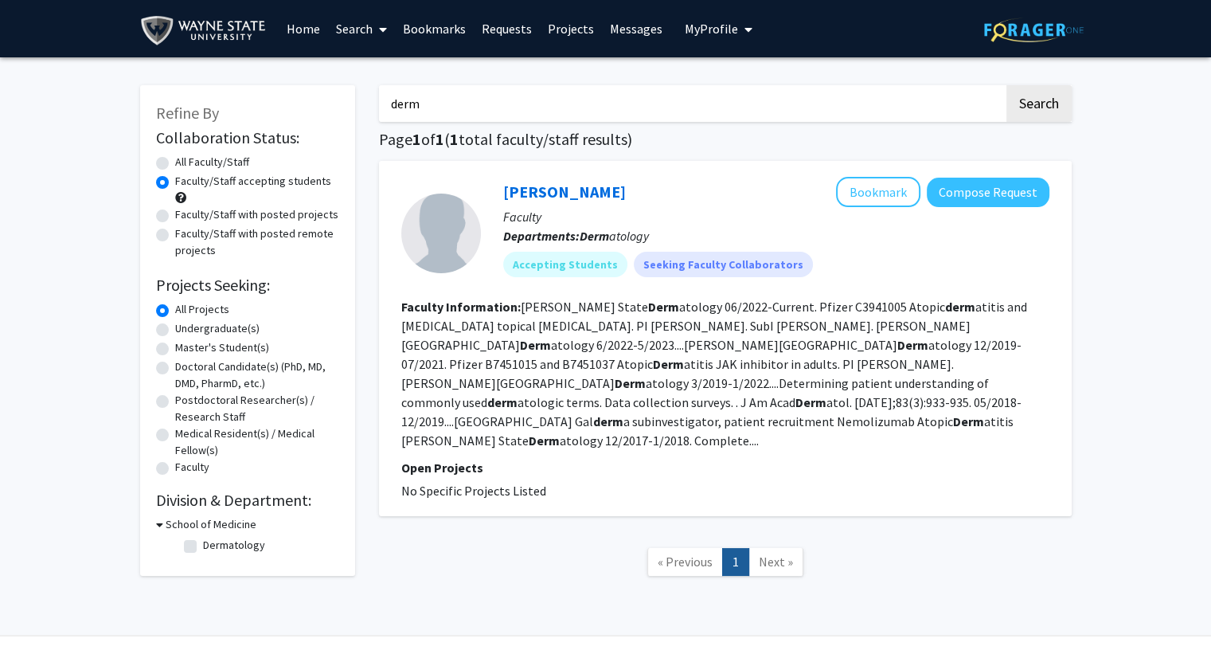
click at [449, 109] on input "derm" at bounding box center [691, 103] width 625 height 37
type input "anesth"
click at [1006, 85] on button "Search" at bounding box center [1038, 103] width 65 height 37
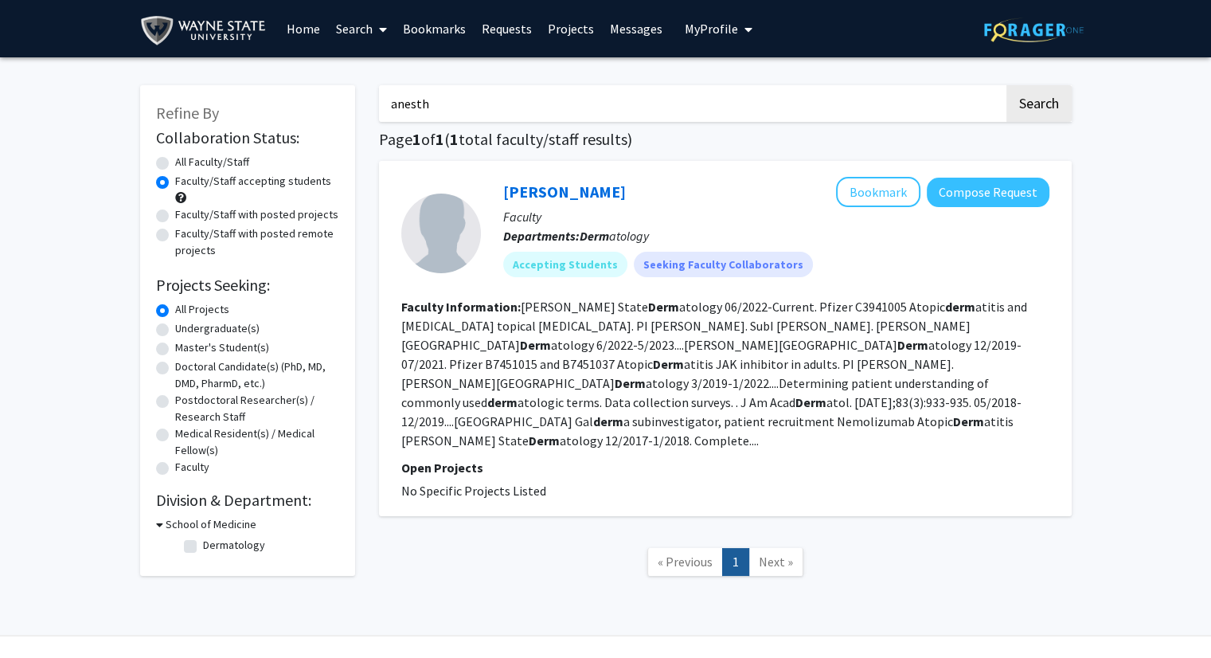
radio input "true"
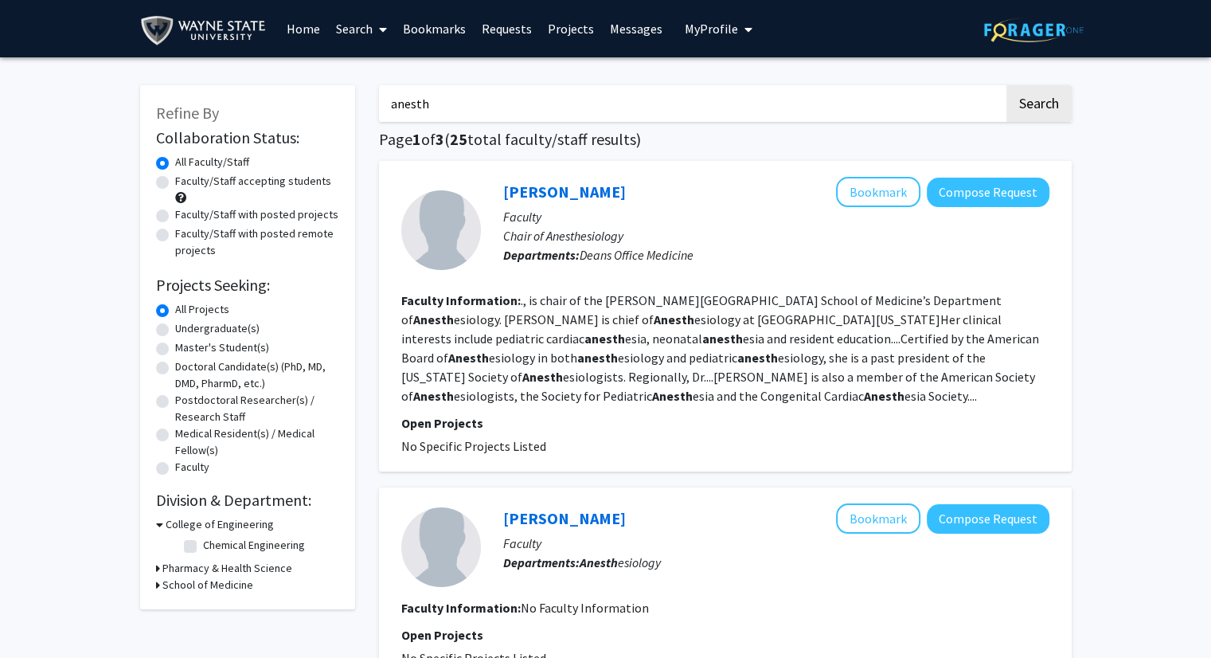
click at [267, 184] on label "Faculty/Staff accepting students" at bounding box center [253, 181] width 156 height 17
click at [186, 183] on input "Faculty/Staff accepting students" at bounding box center [180, 178] width 10 height 10
radio input "true"
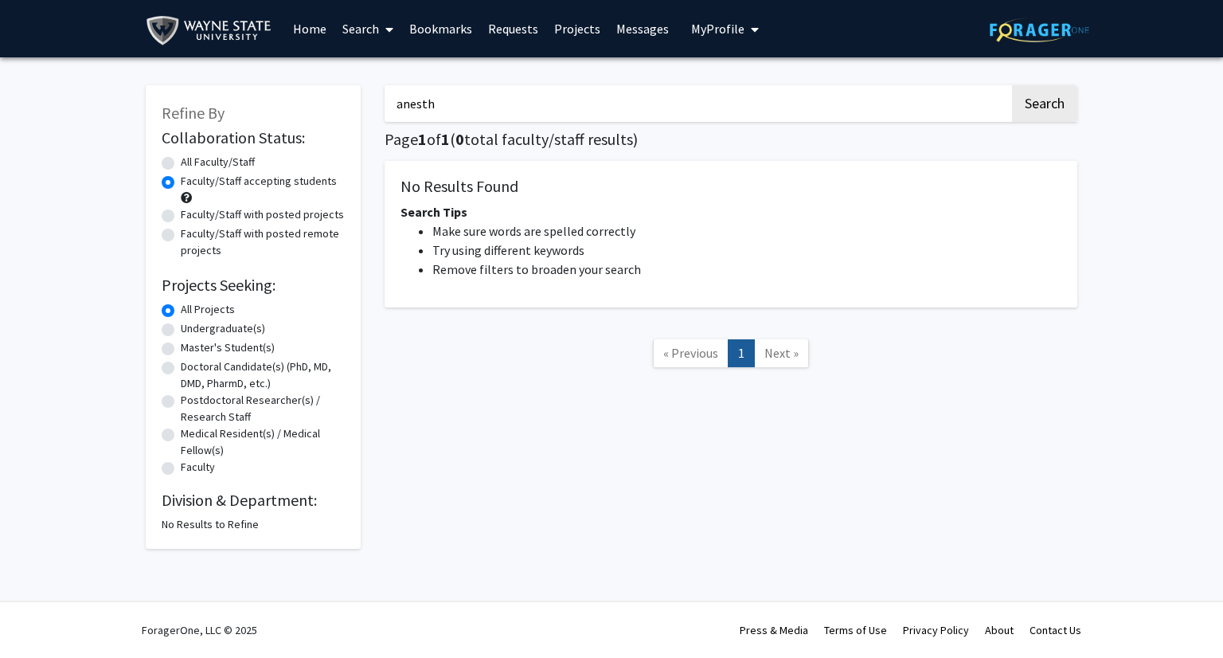
click at [239, 145] on h2 "Collaboration Status:" at bounding box center [253, 137] width 183 height 19
click at [244, 150] on form "Collaboration Status: Collaboration Status All Faculty/Staff Collaboration Stat…" at bounding box center [253, 303] width 183 height 350
click at [250, 173] on label "Faculty/Staff accepting students" at bounding box center [259, 181] width 156 height 17
click at [191, 173] on input "Faculty/Staff accepting students" at bounding box center [186, 178] width 10 height 10
click at [242, 166] on label "All Faculty/Staff" at bounding box center [218, 162] width 74 height 17
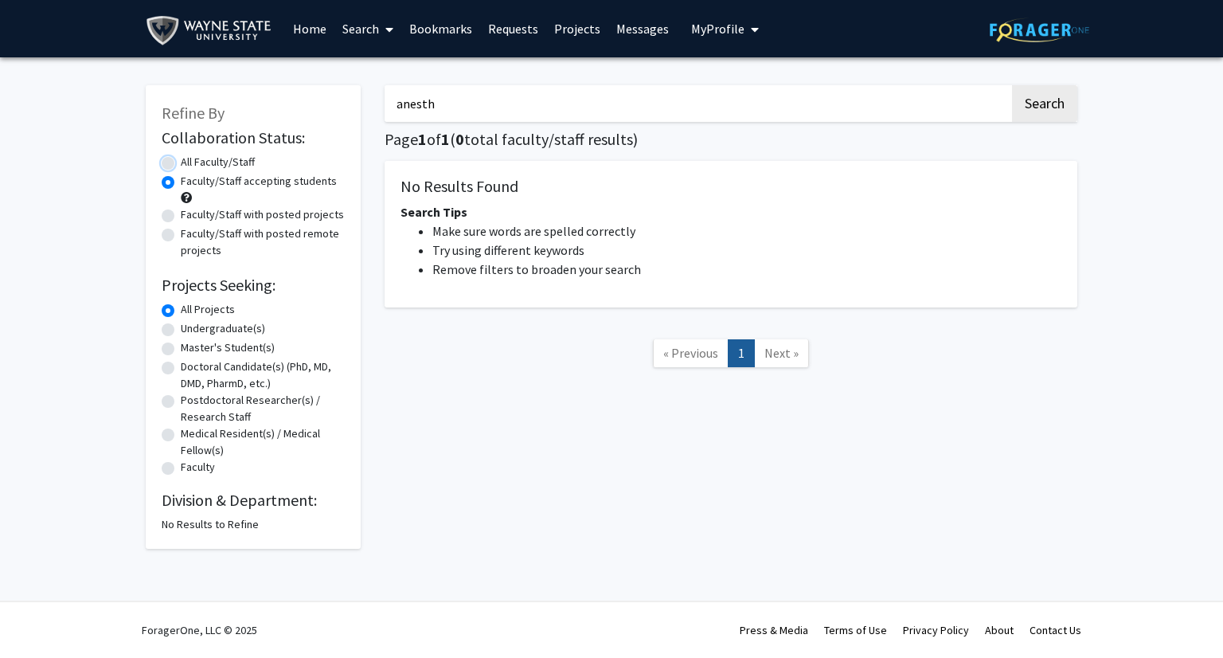
click at [191, 164] on input "All Faculty/Staff" at bounding box center [186, 159] width 10 height 10
radio input "true"
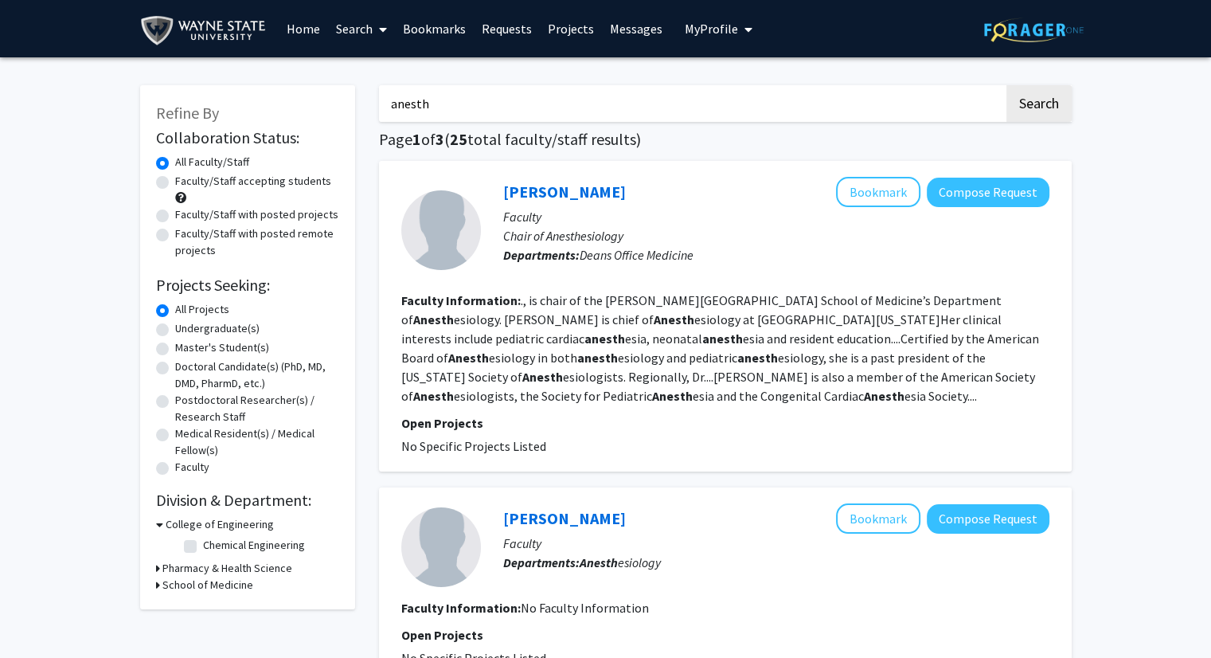
click at [545, 100] on input "anesth" at bounding box center [691, 103] width 625 height 37
type input "plastic"
click at [1006, 85] on button "Search" at bounding box center [1038, 103] width 65 height 37
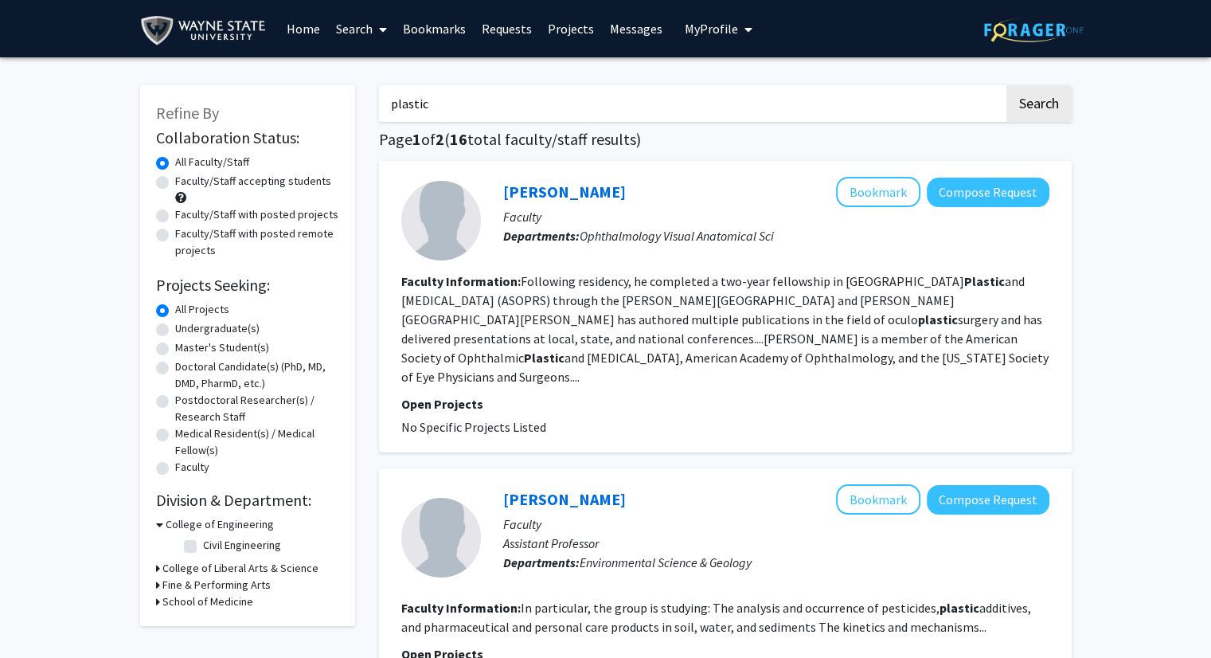
click at [212, 178] on label "Faculty/Staff accepting students" at bounding box center [253, 181] width 156 height 17
click at [186, 178] on input "Faculty/Staff accepting students" at bounding box center [180, 178] width 10 height 10
radio input "true"
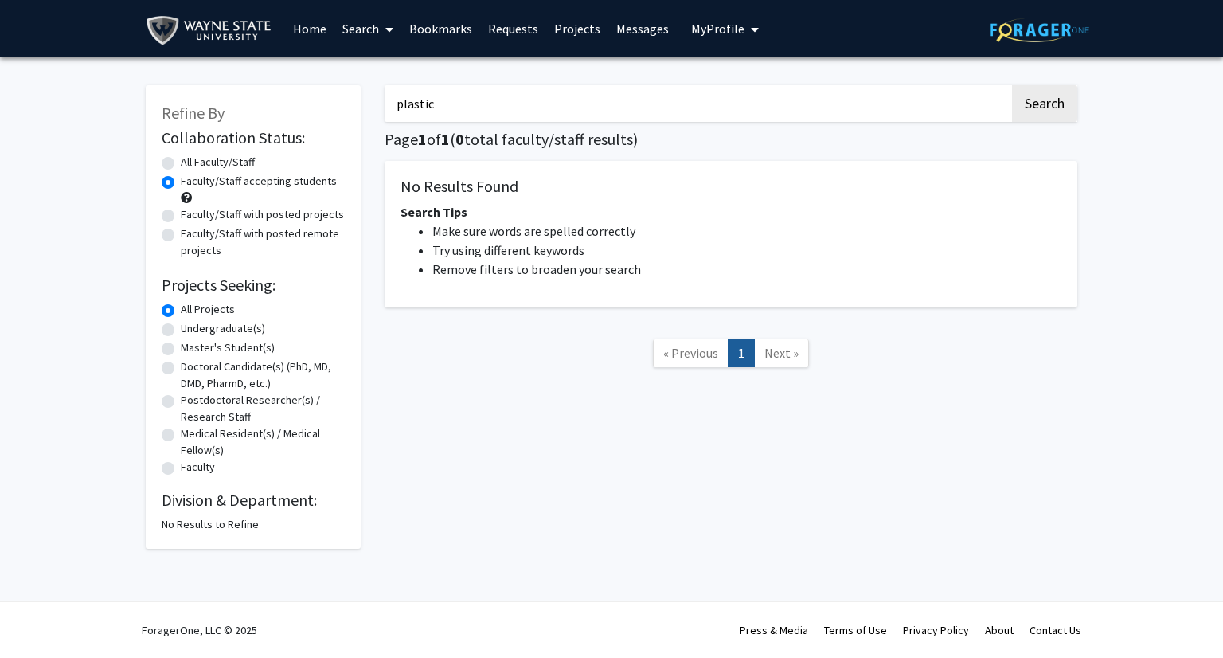
click at [478, 103] on input "plastic" at bounding box center [697, 103] width 625 height 37
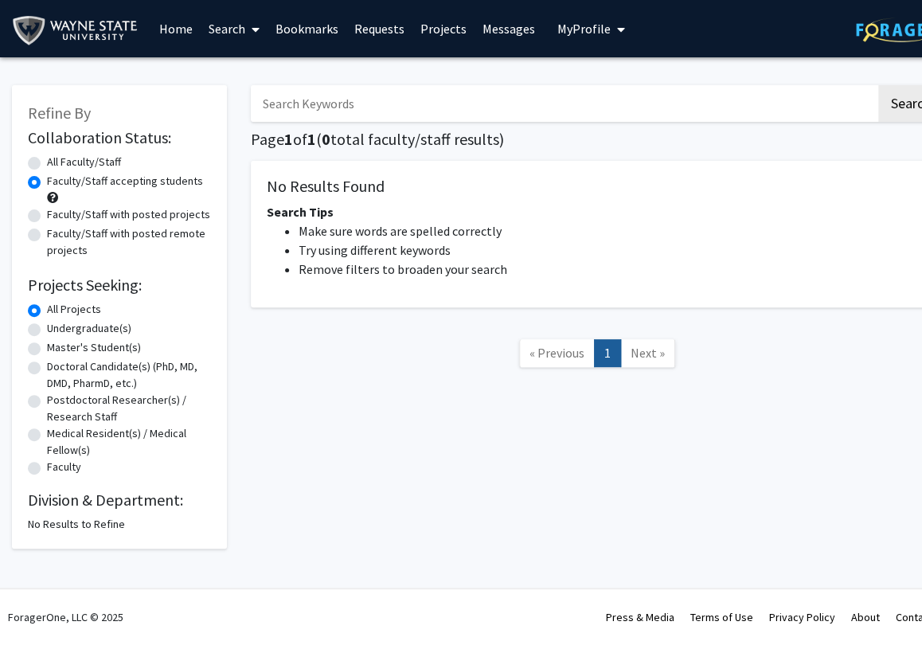
click at [478, 103] on input "Search Keywords" at bounding box center [563, 103] width 625 height 37
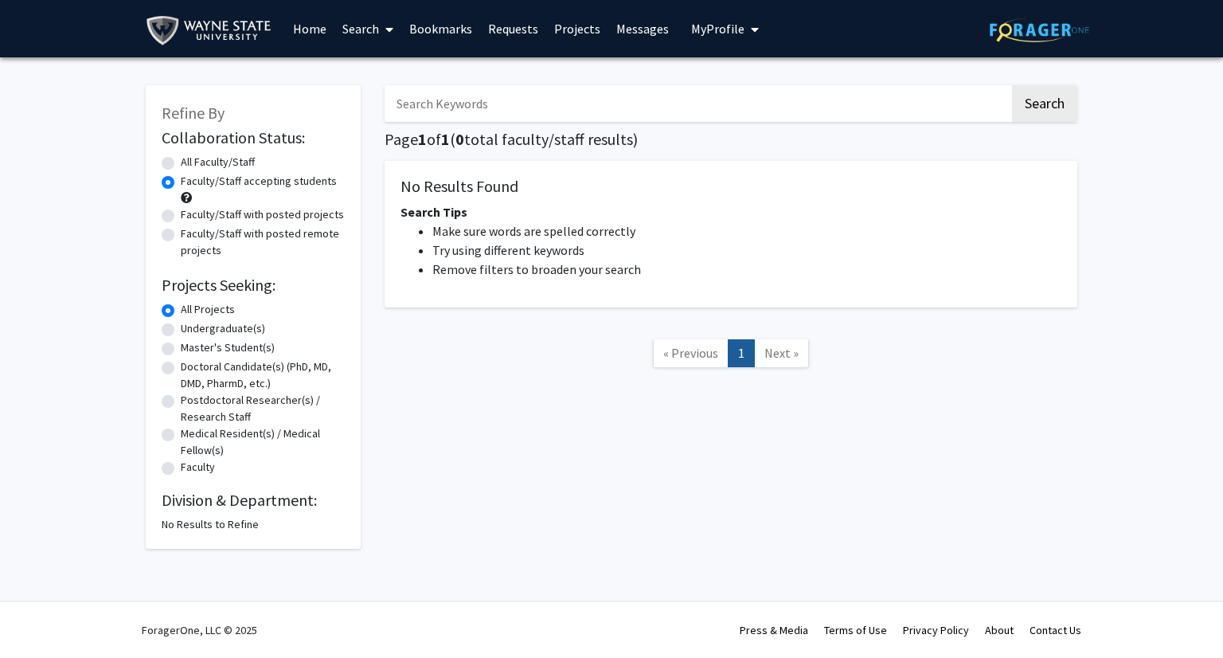
click at [728, 96] on input "Search Keywords" at bounding box center [697, 103] width 625 height 37
type input "ophth"
click at [1012, 85] on button "Search" at bounding box center [1044, 103] width 65 height 37
radio input "true"
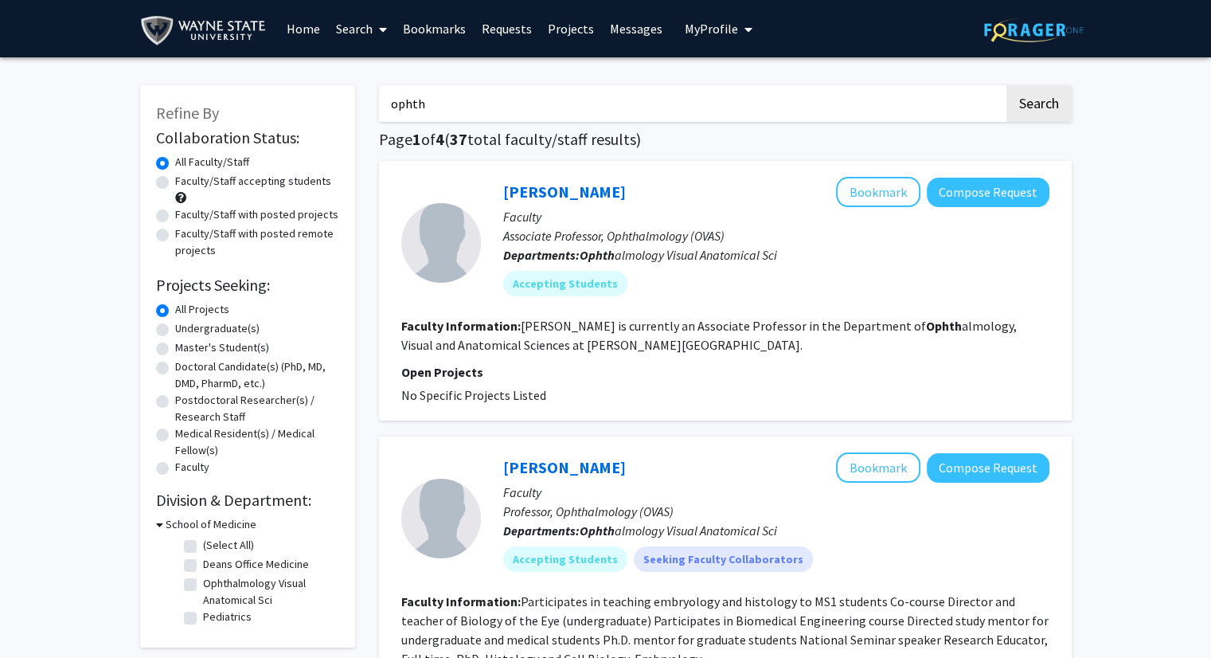
click at [216, 178] on label "Faculty/Staff accepting students" at bounding box center [253, 181] width 156 height 17
click at [186, 178] on input "Faculty/Staff accepting students" at bounding box center [180, 178] width 10 height 10
radio input "true"
click at [448, 104] on input "ophth" at bounding box center [691, 103] width 625 height 37
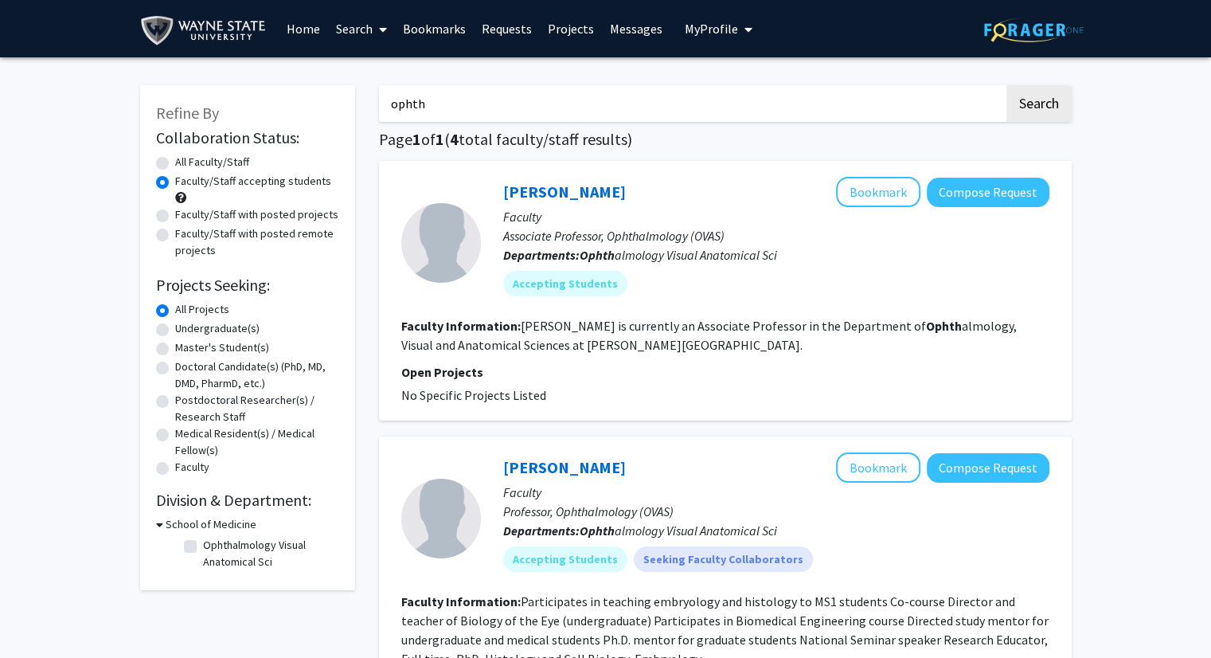
click at [448, 104] on input "ophth" at bounding box center [691, 103] width 625 height 37
type input "[MEDICAL_DATA]"
click at [1006, 85] on button "Search" at bounding box center [1038, 103] width 65 height 37
radio input "true"
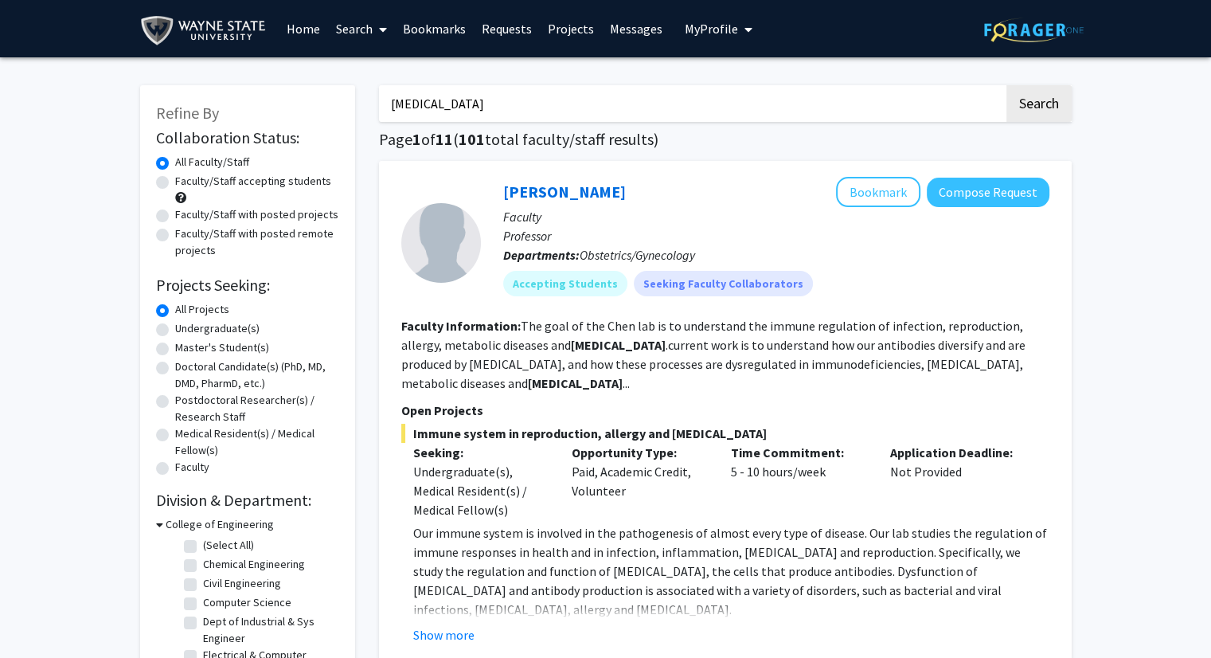
click at [243, 188] on label "Faculty/Staff accepting students" at bounding box center [253, 181] width 156 height 17
click at [186, 183] on input "Faculty/Staff accepting students" at bounding box center [180, 178] width 10 height 10
radio input "true"
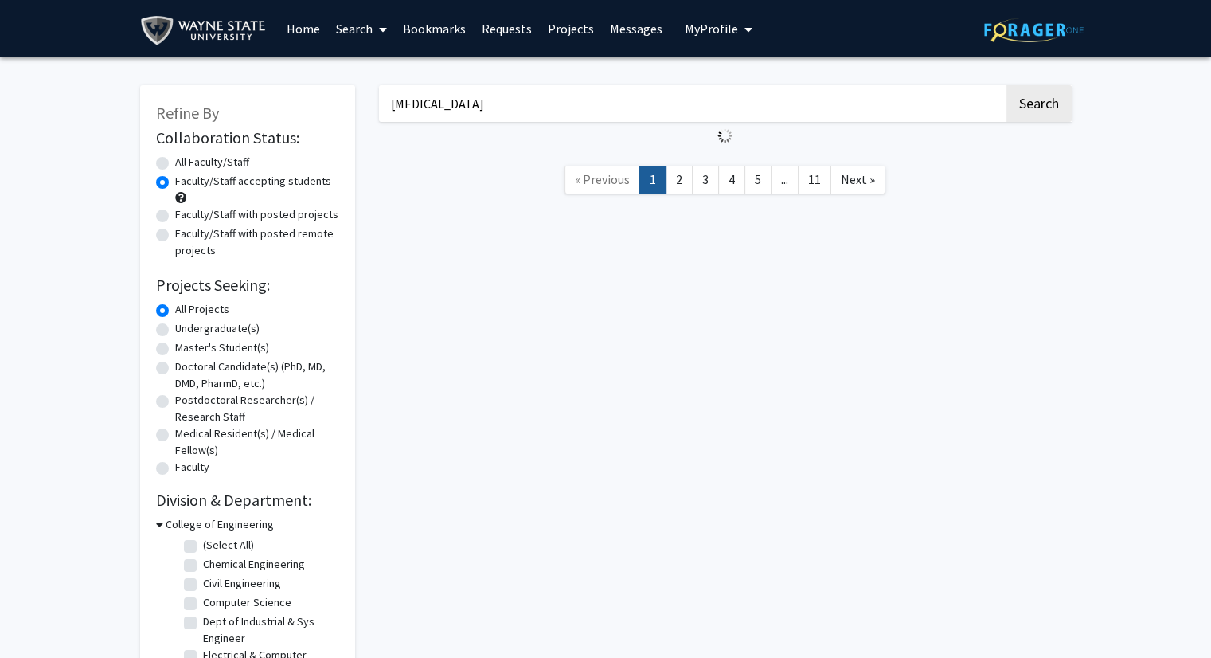
click at [252, 186] on label "Faculty/Staff accepting students" at bounding box center [253, 181] width 156 height 17
click at [186, 183] on input "Faculty/Staff accepting students" at bounding box center [180, 178] width 10 height 10
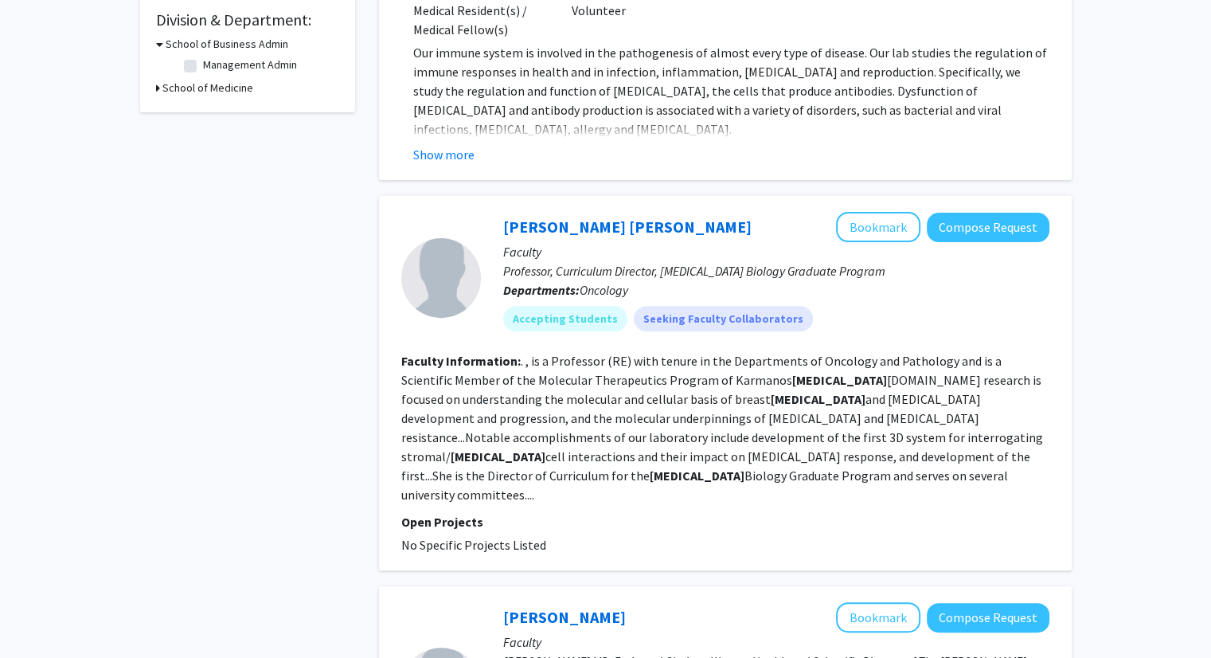
scroll to position [545, 0]
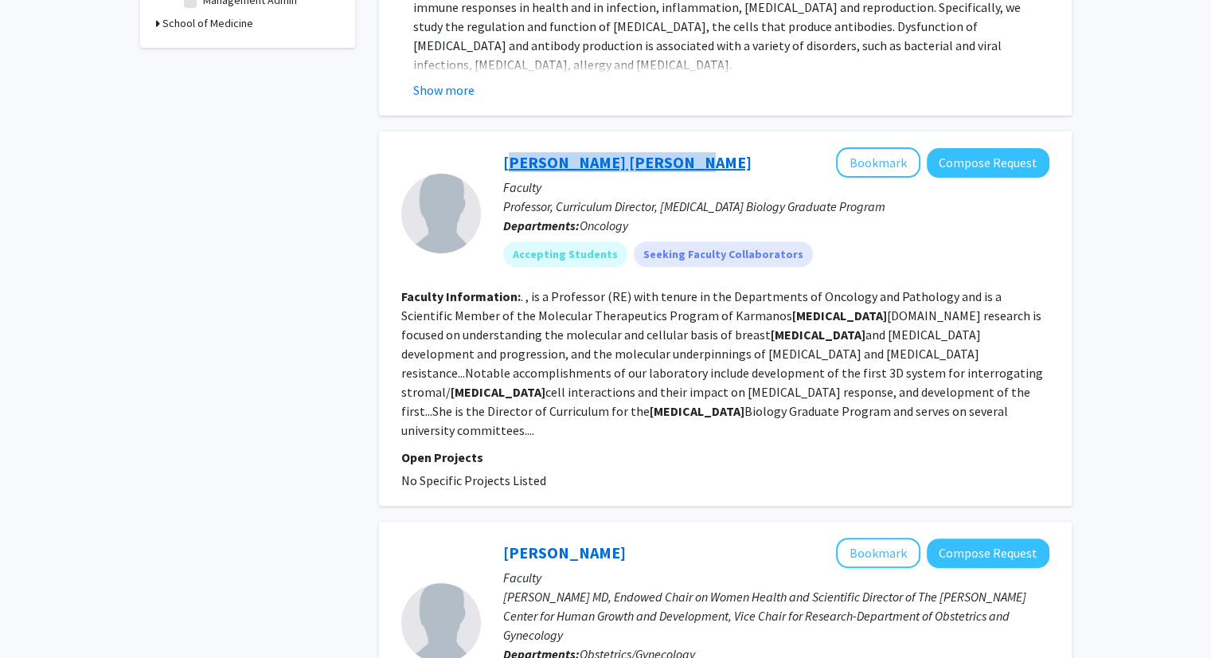
drag, startPoint x: 675, startPoint y: 160, endPoint x: 506, endPoint y: 163, distance: 168.8
click at [506, 163] on div "[PERSON_NAME] Bookmark Compose Request" at bounding box center [776, 162] width 546 height 30
copy link "[PERSON_NAME] [PERSON_NAME]"
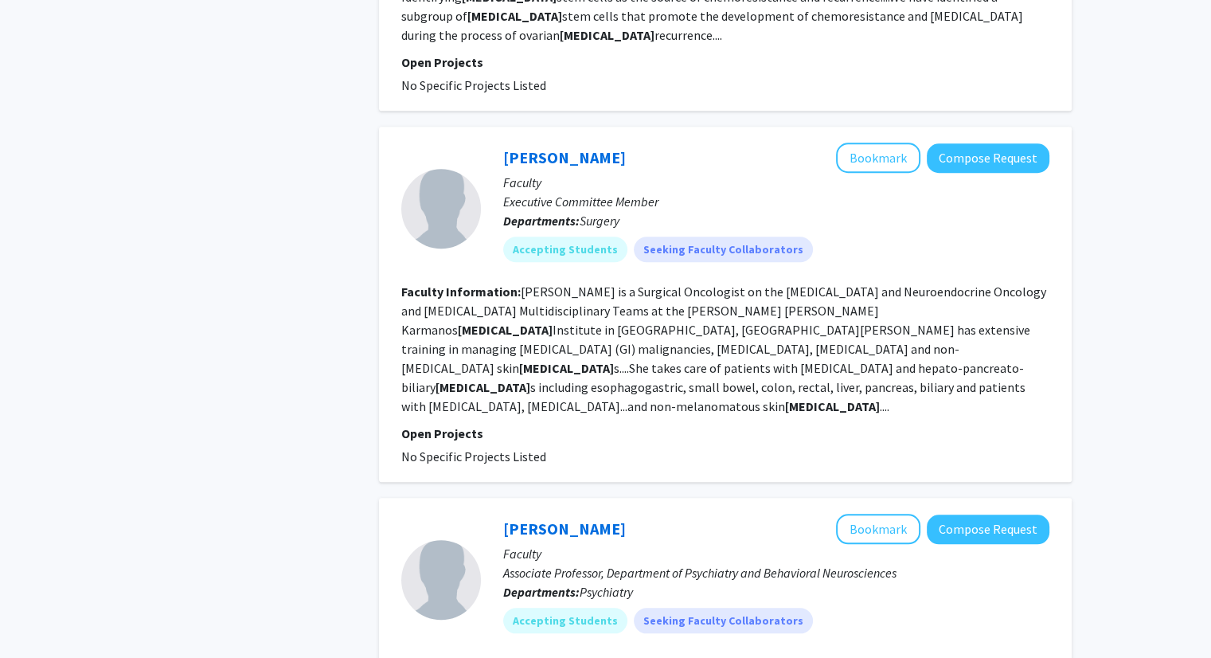
scroll to position [1346, 0]
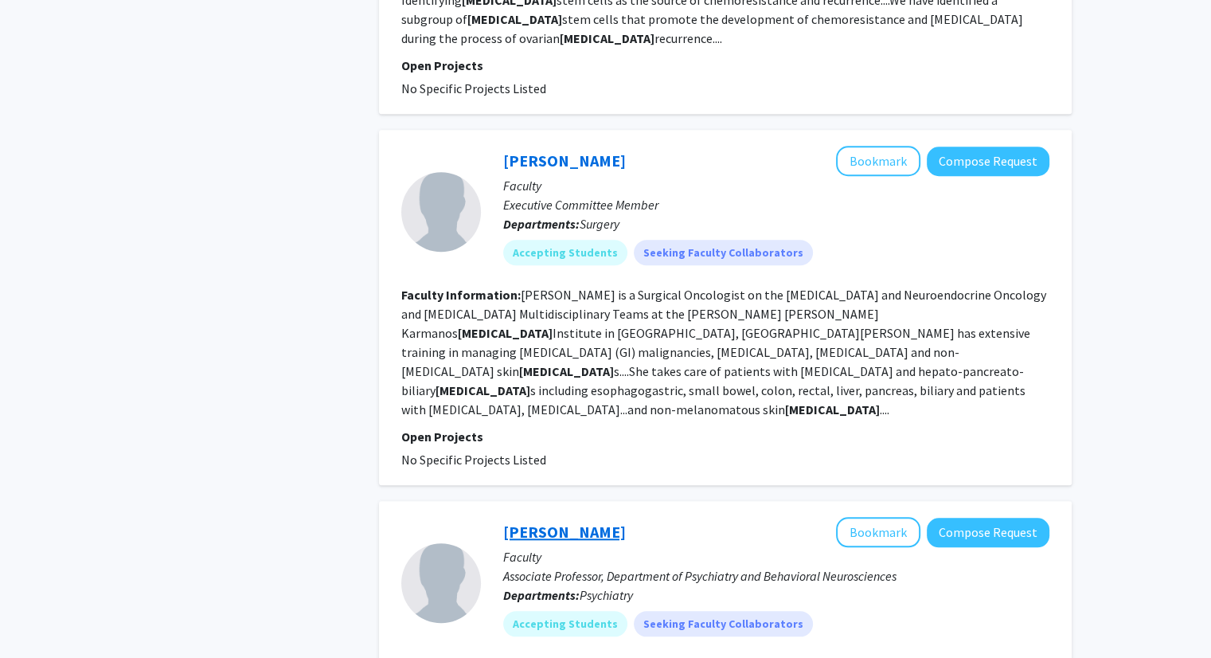
drag, startPoint x: 621, startPoint y: 432, endPoint x: 505, endPoint y: 432, distance: 116.3
click at [505, 517] on div "[PERSON_NAME] Bookmark Compose Request" at bounding box center [776, 532] width 546 height 30
copy link "[PERSON_NAME]"
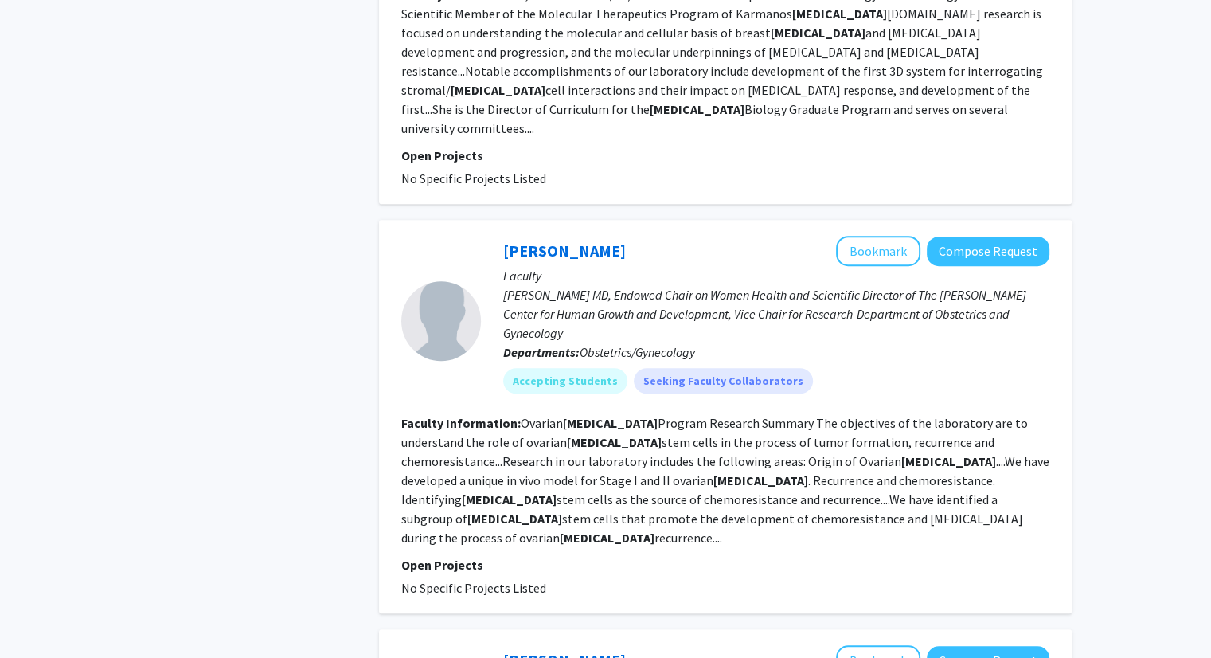
scroll to position [847, 0]
click at [757, 367] on mat-chip "Seeking Faculty Collaborators" at bounding box center [723, 379] width 179 height 25
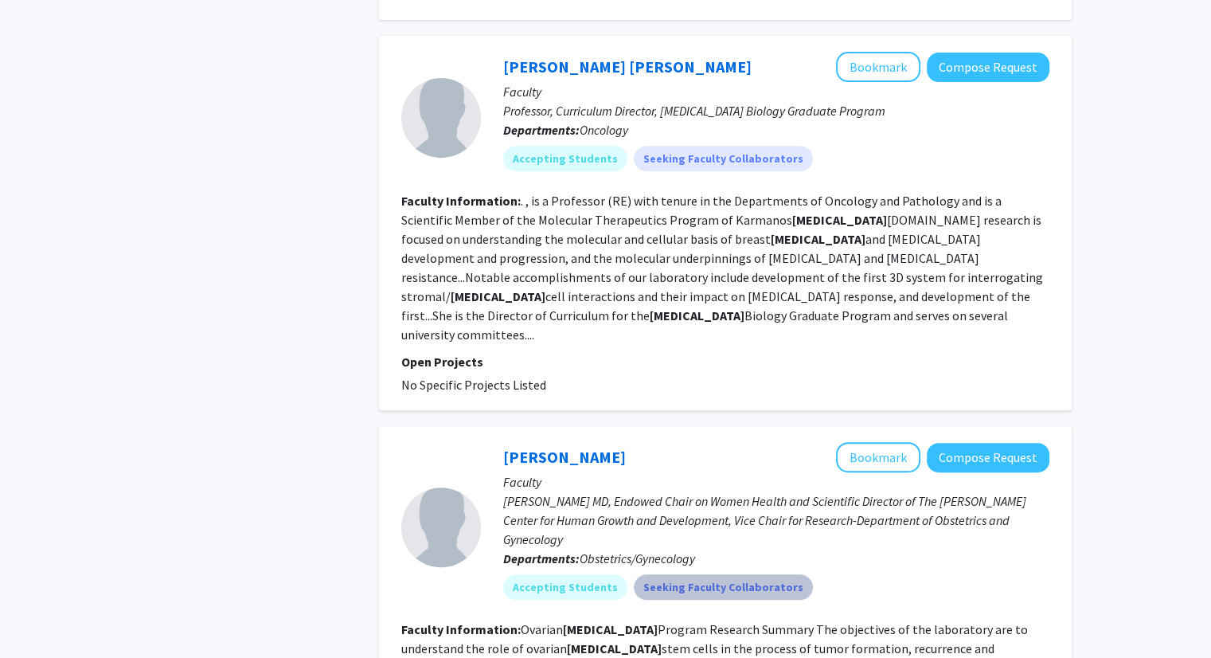
scroll to position [0, 0]
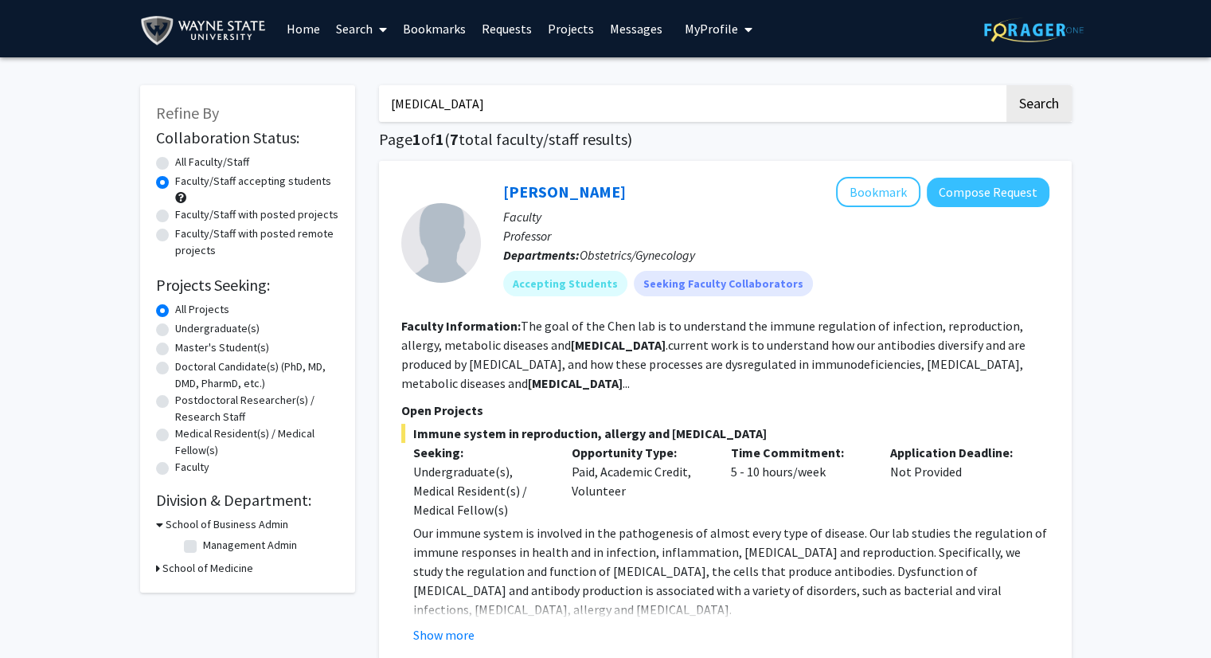
click at [404, 103] on input "[MEDICAL_DATA]" at bounding box center [691, 103] width 625 height 37
type input "clinical"
click at [1006, 85] on button "Search" at bounding box center [1038, 103] width 65 height 37
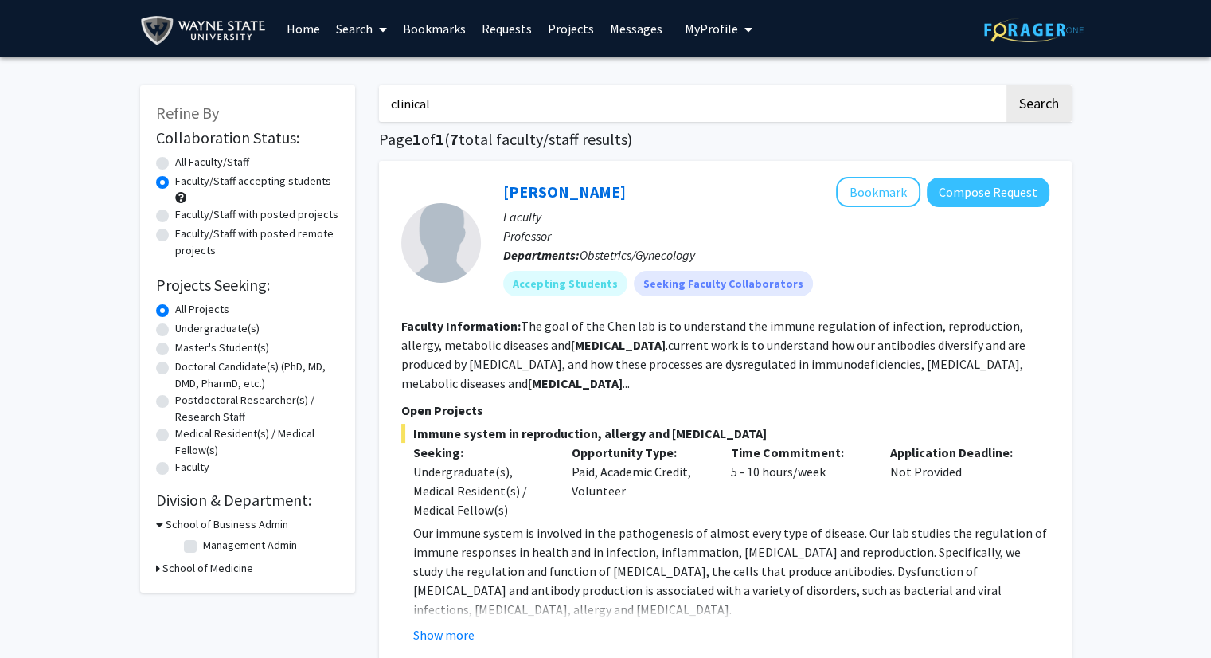
radio input "true"
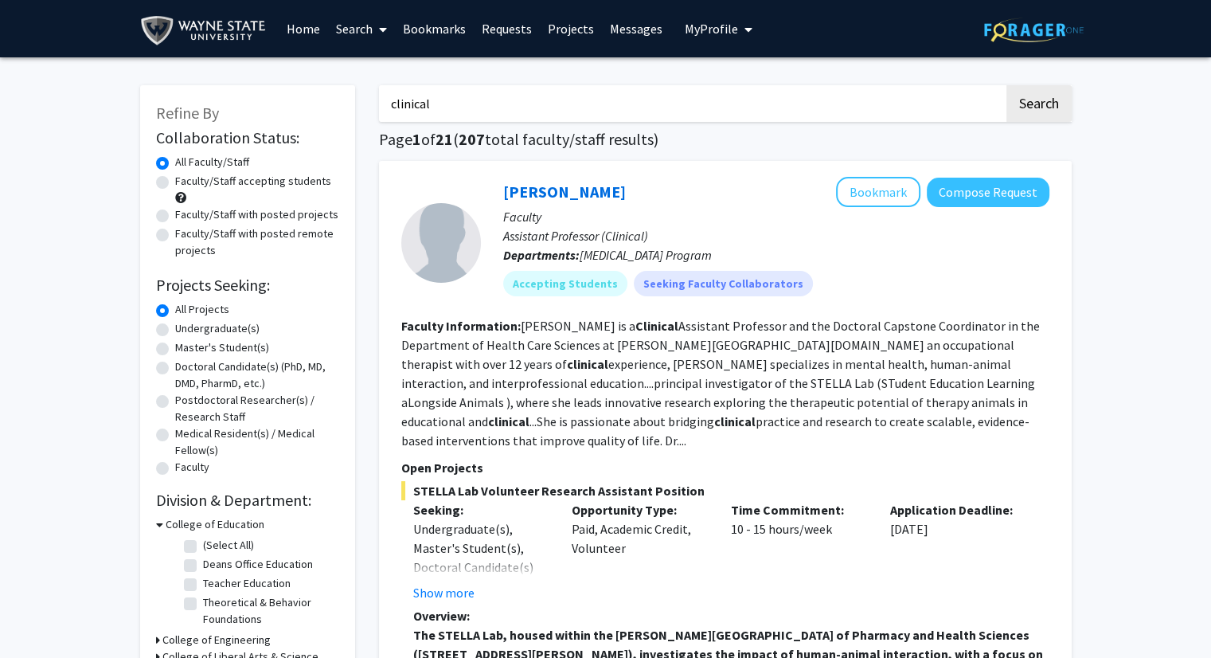
click at [217, 182] on label "Faculty/Staff accepting students" at bounding box center [253, 181] width 156 height 17
click at [186, 182] on input "Faculty/Staff accepting students" at bounding box center [180, 178] width 10 height 10
radio input "true"
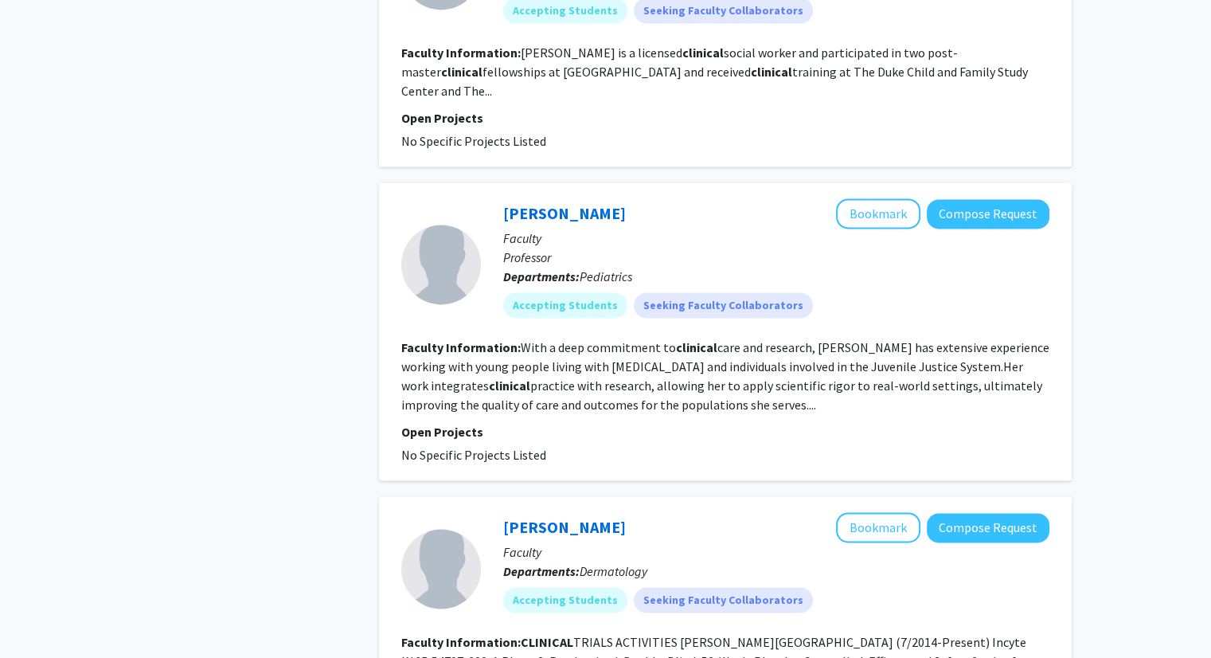
scroll to position [2300, 0]
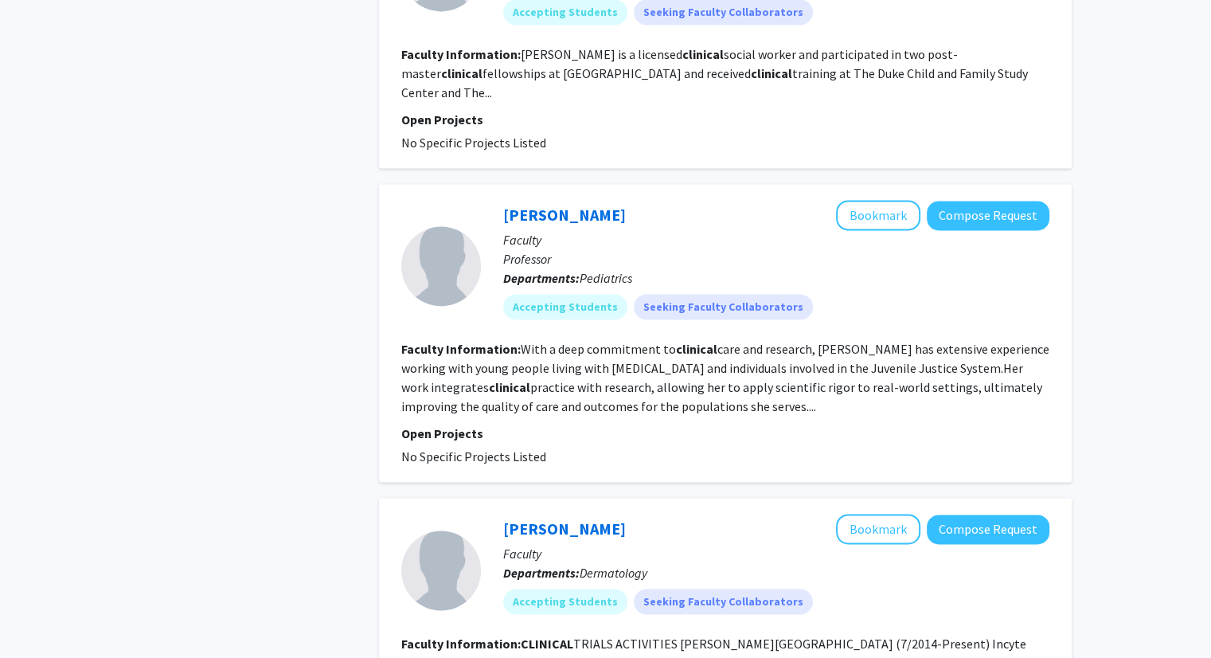
drag, startPoint x: 496, startPoint y: 174, endPoint x: 619, endPoint y: 158, distance: 124.4
click at [619, 200] on div "[PERSON_NAME] Bookmark Compose Request Faculty Professor Departments: Pediatric…" at bounding box center [765, 265] width 569 height 131
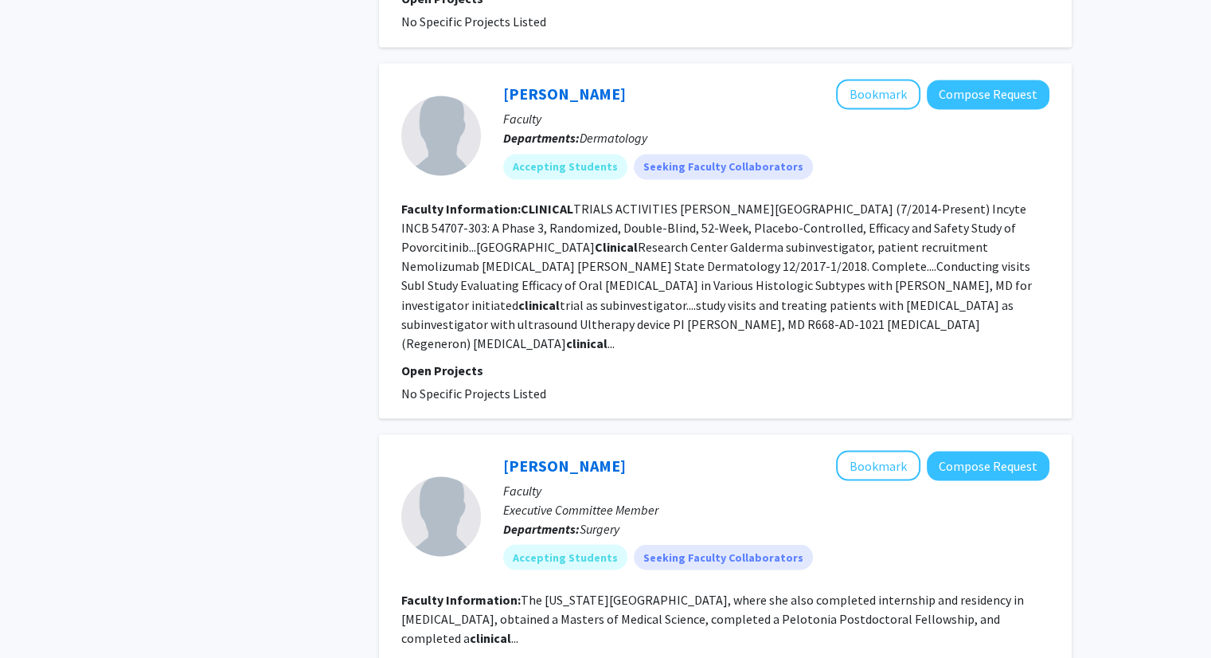
scroll to position [2586, 0]
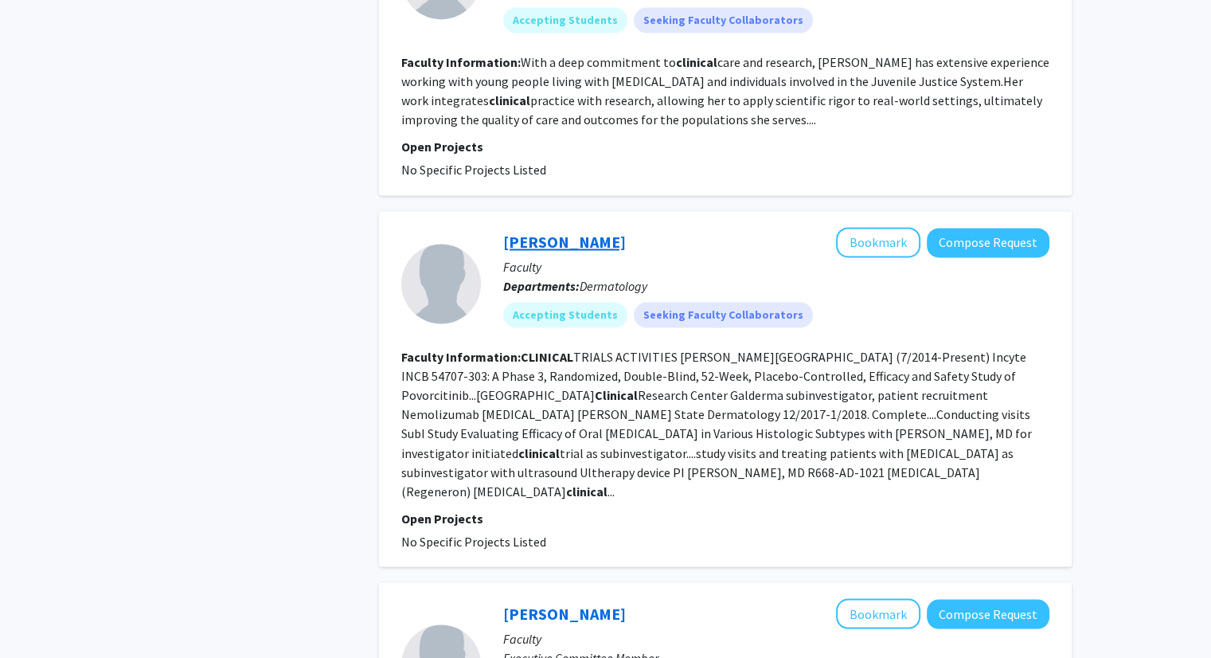
drag, startPoint x: 492, startPoint y: 198, endPoint x: 600, endPoint y: 198, distance: 108.3
click at [600, 227] on div "[PERSON_NAME] Bookmark Compose Request Faculty Departments: Dermatology Accepti…" at bounding box center [765, 283] width 569 height 112
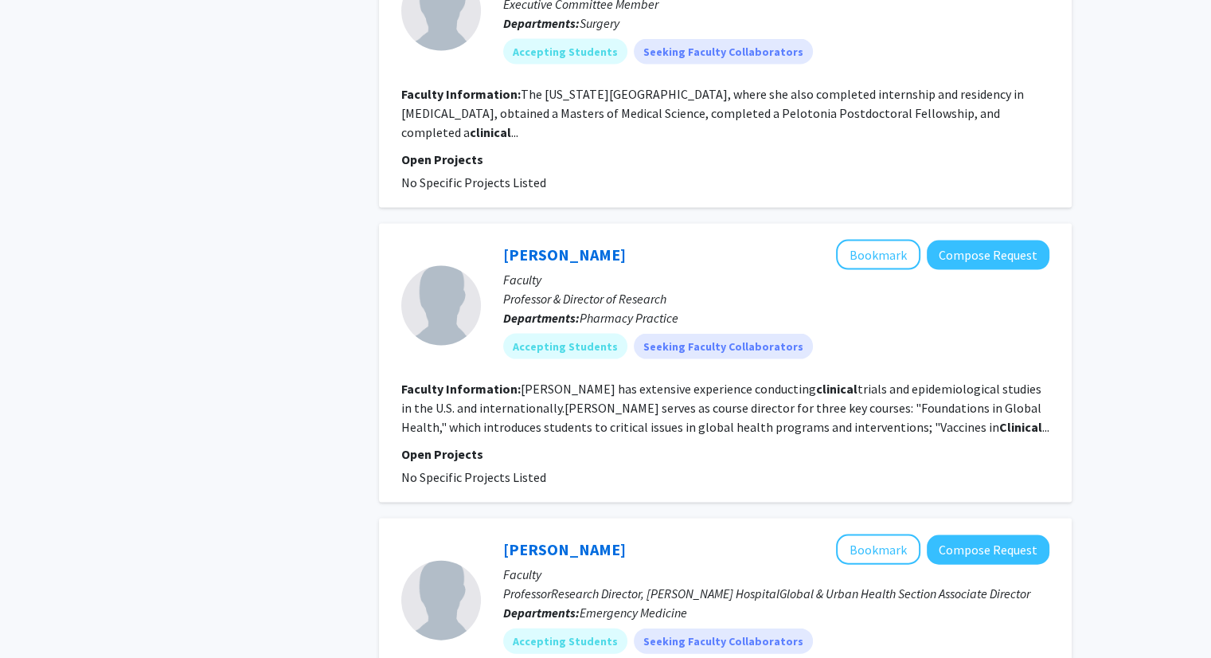
scroll to position [3023, 0]
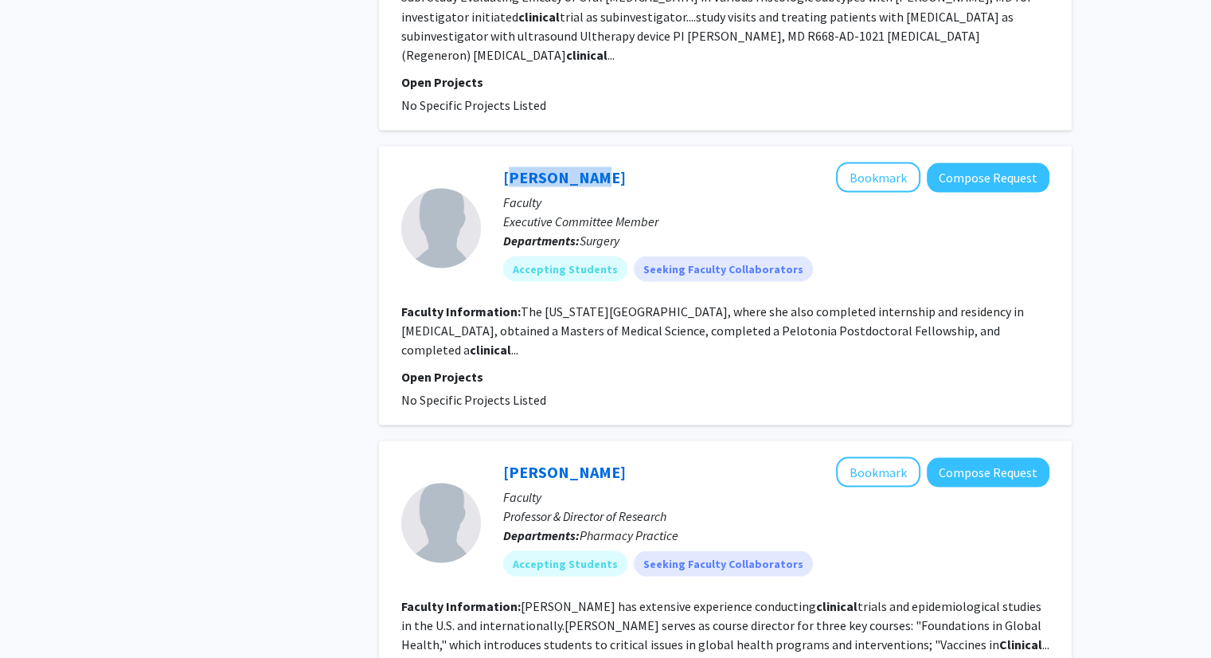
drag, startPoint x: 499, startPoint y: 116, endPoint x: 573, endPoint y: 118, distance: 74.1
click at [573, 162] on div "[PERSON_NAME] Bookmark Compose Request Faculty Executive Committee Member Depar…" at bounding box center [765, 227] width 569 height 131
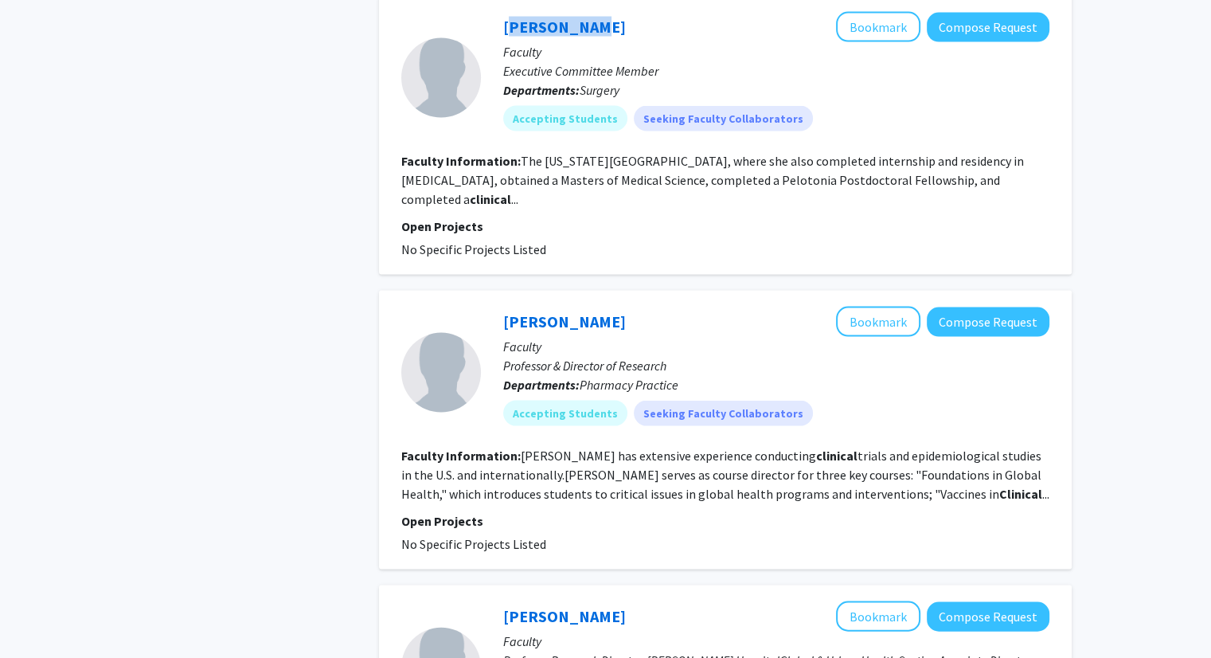
scroll to position [3194, 0]
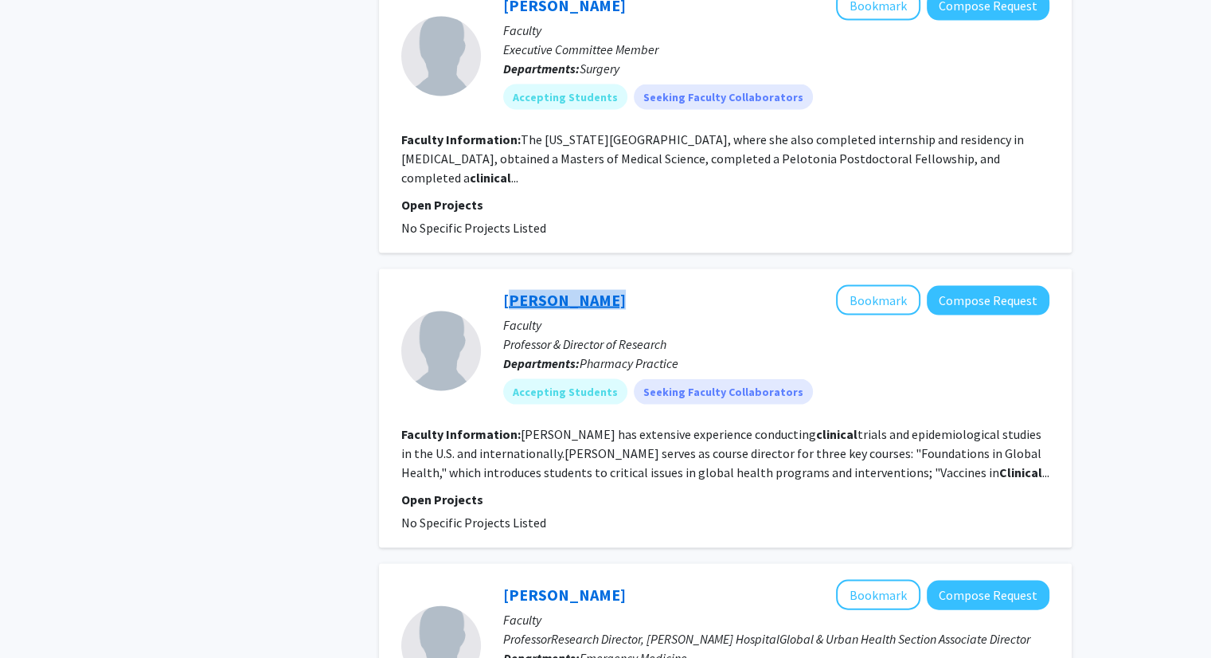
drag, startPoint x: 597, startPoint y: 221, endPoint x: 503, endPoint y: 216, distance: 94.1
click at [503, 285] on div "[PERSON_NAME] Bookmark Compose Request" at bounding box center [776, 300] width 546 height 30
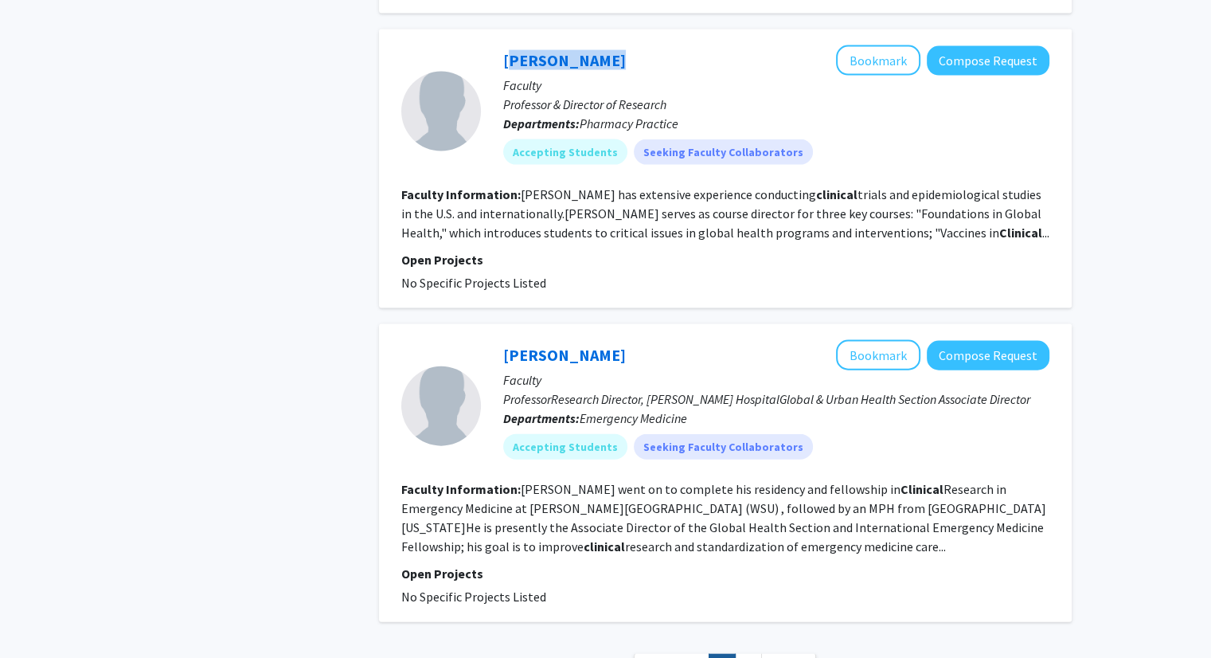
scroll to position [3433, 0]
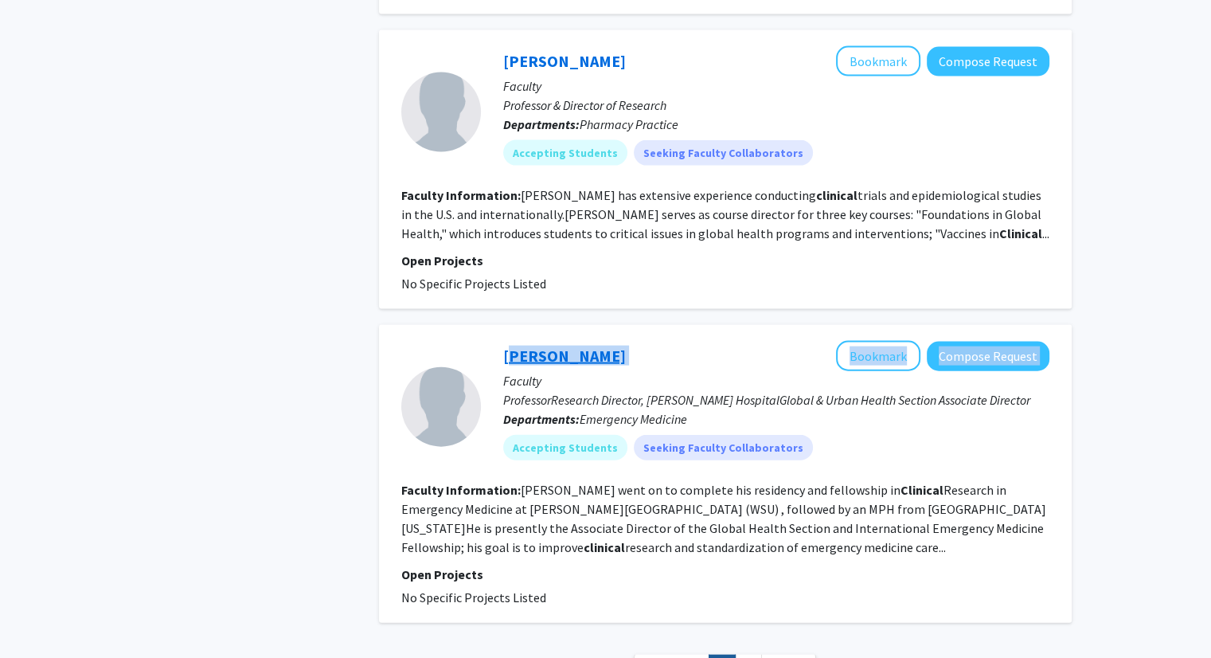
drag, startPoint x: 610, startPoint y: 275, endPoint x: 503, endPoint y: 273, distance: 106.7
click at [503, 341] on div "[PERSON_NAME] Bookmark Compose Request" at bounding box center [776, 356] width 546 height 30
click at [494, 341] on div "[PERSON_NAME] Bookmark Compose Request Faculty ProfessorResearch Director, [PER…" at bounding box center [765, 406] width 569 height 131
drag, startPoint x: 494, startPoint y: 272, endPoint x: 597, endPoint y: 268, distance: 102.8
click at [597, 341] on div "[PERSON_NAME] Bookmark Compose Request Faculty ProfessorResearch Director, [PER…" at bounding box center [765, 406] width 569 height 131
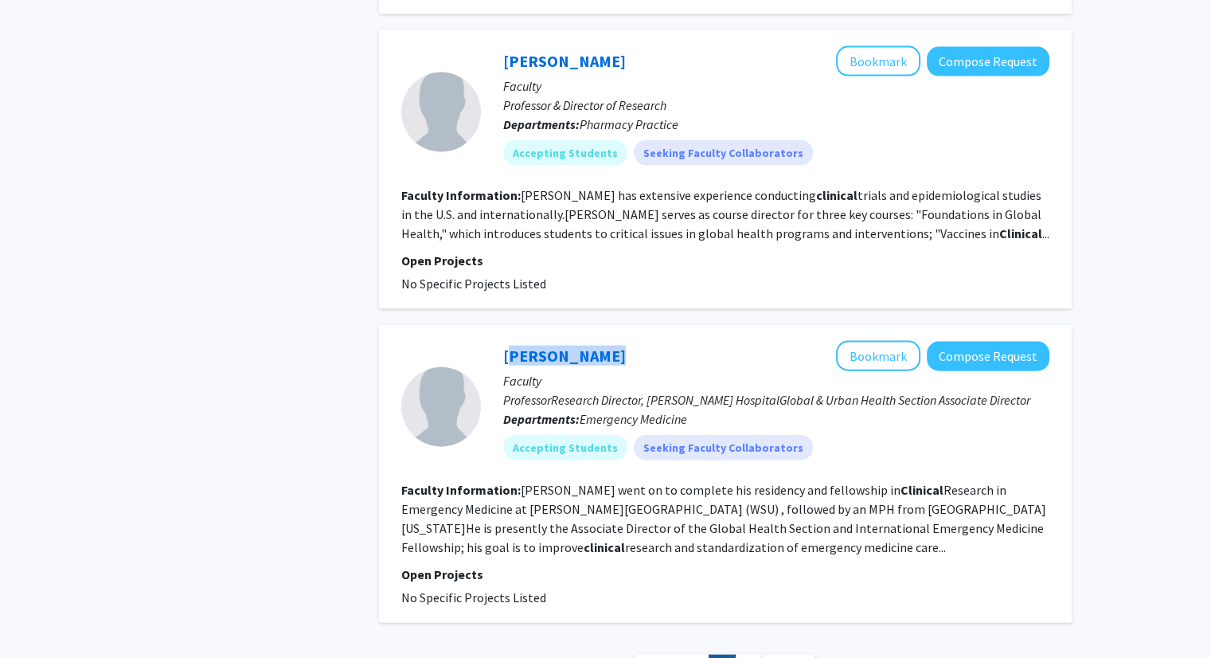
scroll to position [3491, 0]
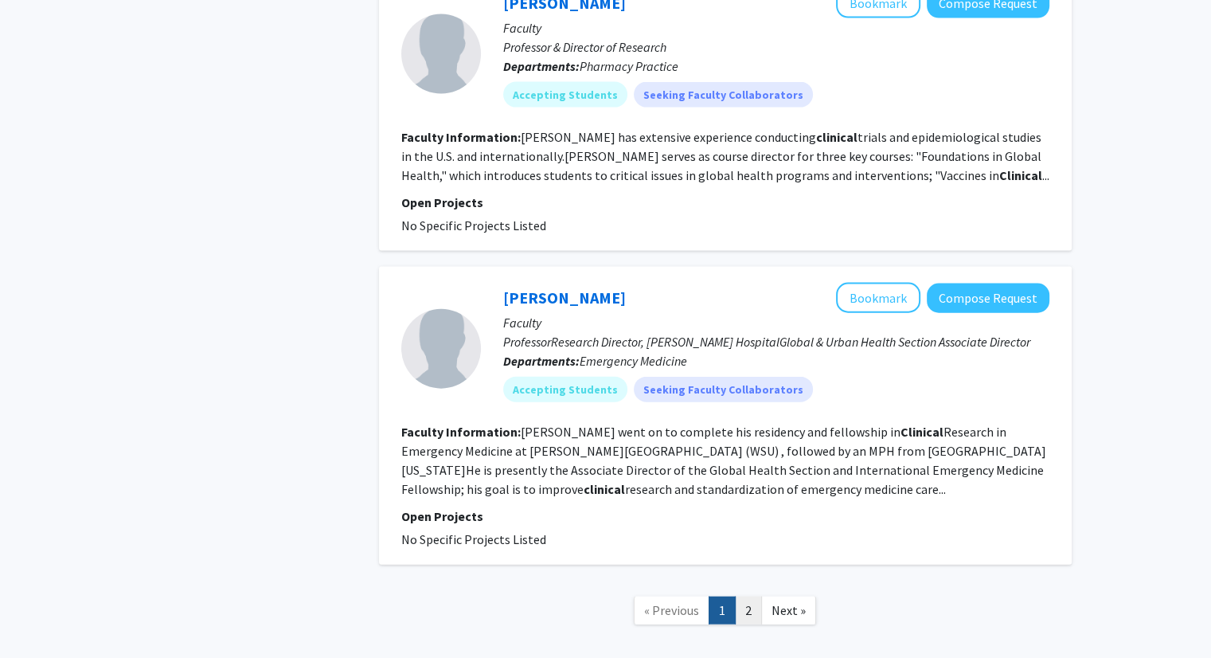
click at [745, 596] on link "2" at bounding box center [748, 610] width 27 height 28
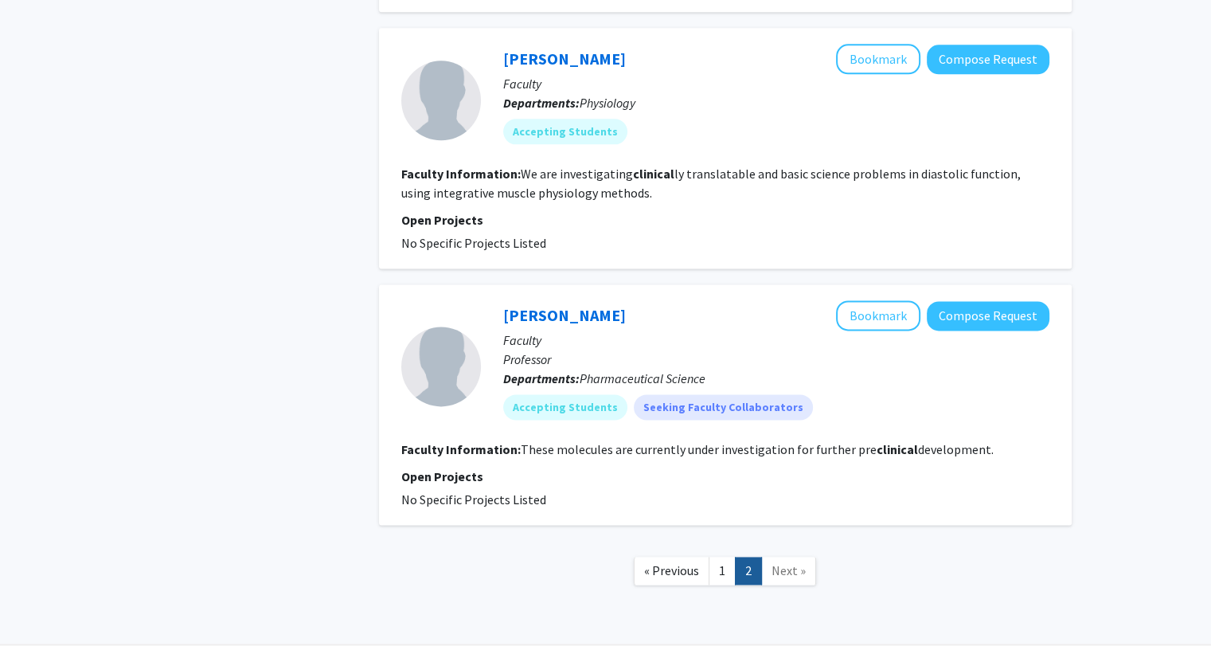
scroll to position [2018, 0]
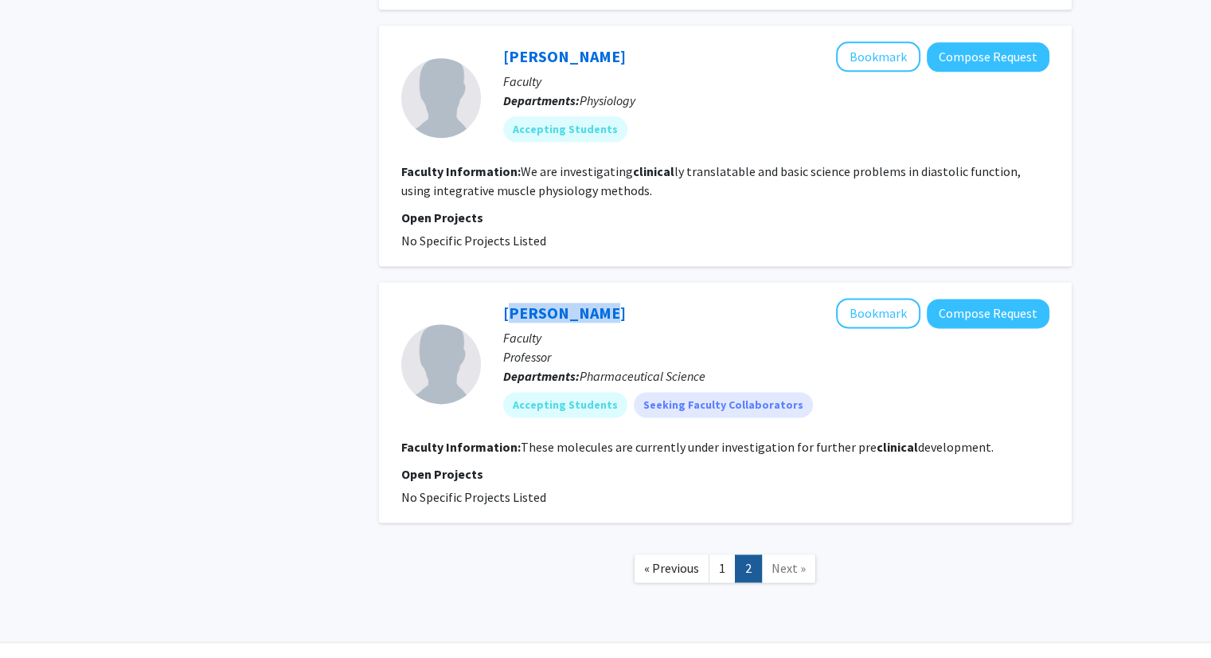
drag, startPoint x: 599, startPoint y: 286, endPoint x: 502, endPoint y: 293, distance: 97.4
click at [502, 298] on div "[PERSON_NAME] Bookmark Compose Request Faculty Professor Departments: Pharmaceu…" at bounding box center [765, 363] width 569 height 131
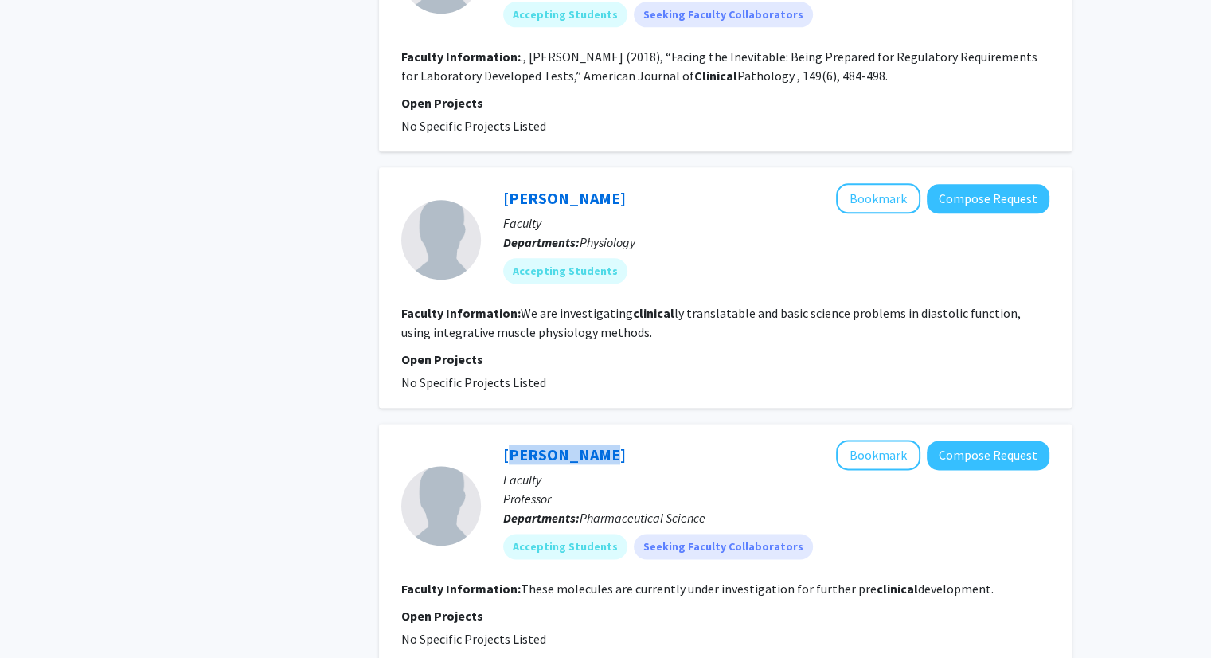
scroll to position [1876, 0]
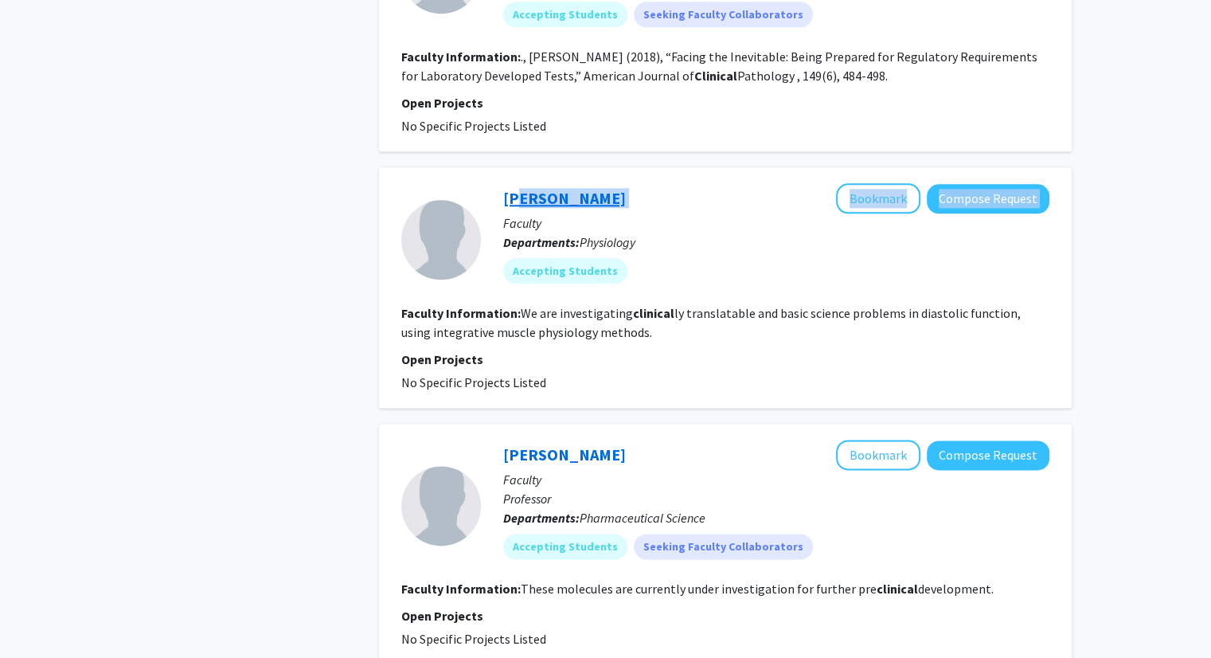
drag, startPoint x: 637, startPoint y: 179, endPoint x: 508, endPoint y: 182, distance: 129.0
click at [508, 183] on div "[PERSON_NAME] Bookmark Compose Request" at bounding box center [776, 198] width 546 height 30
click at [496, 183] on div "[PERSON_NAME] Bookmark Compose Request Faculty Departments: Physiology Acceptin…" at bounding box center [765, 239] width 569 height 112
drag, startPoint x: 496, startPoint y: 170, endPoint x: 588, endPoint y: 169, distance: 91.6
click at [588, 183] on div "[PERSON_NAME] Bookmark Compose Request Faculty Departments: Physiology Acceptin…" at bounding box center [765, 239] width 569 height 112
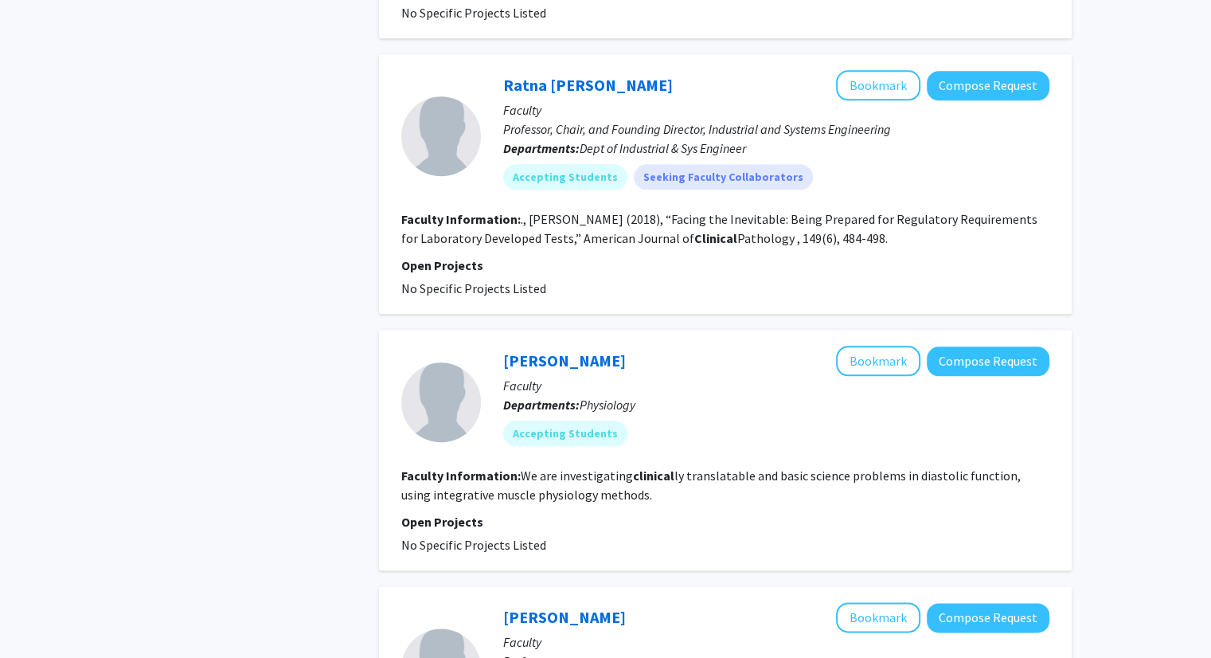
scroll to position [1678, 0]
